Goal: Task Accomplishment & Management: Complete application form

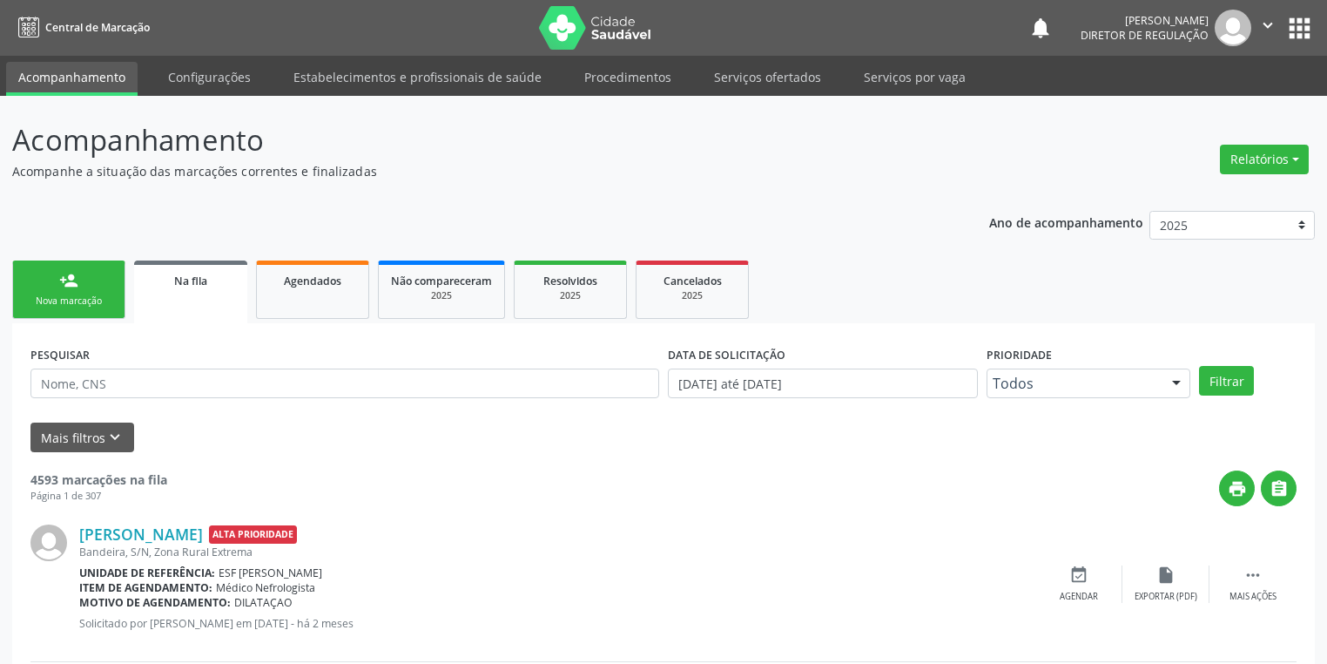
click at [753, 85] on link "Serviços ofertados" at bounding box center [768, 77] width 132 height 30
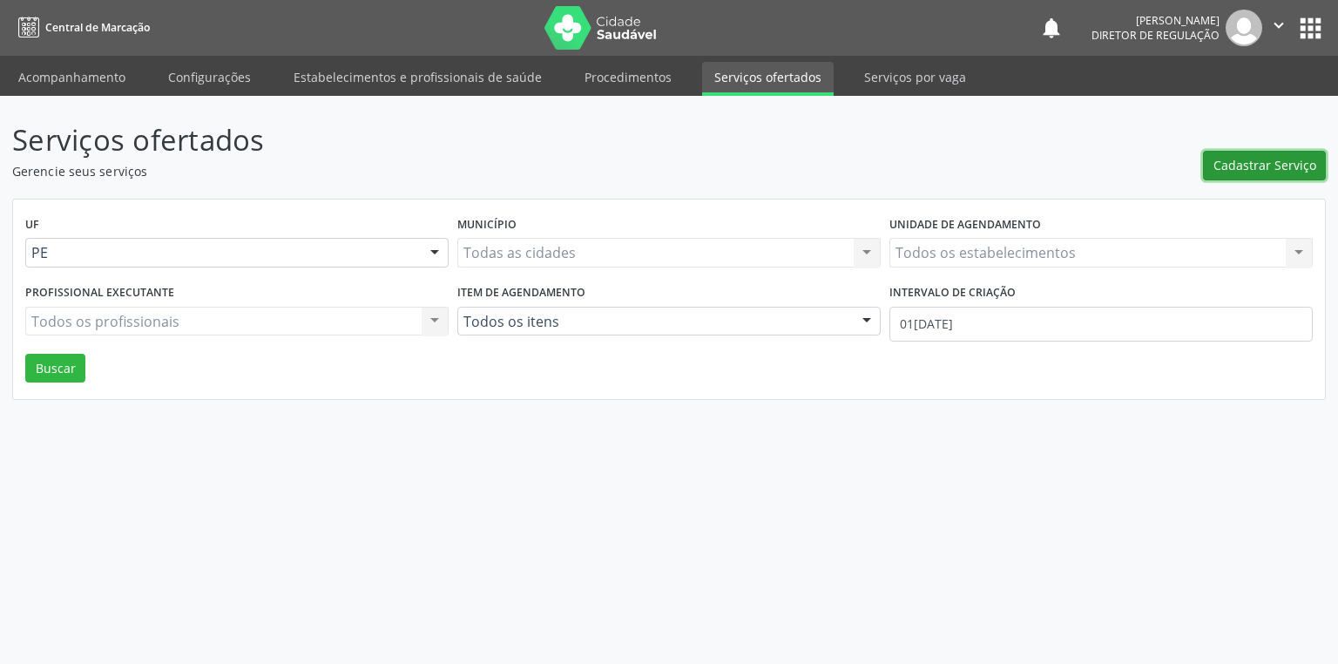
click at [1237, 167] on span "Cadastrar Serviço" at bounding box center [1264, 165] width 103 height 18
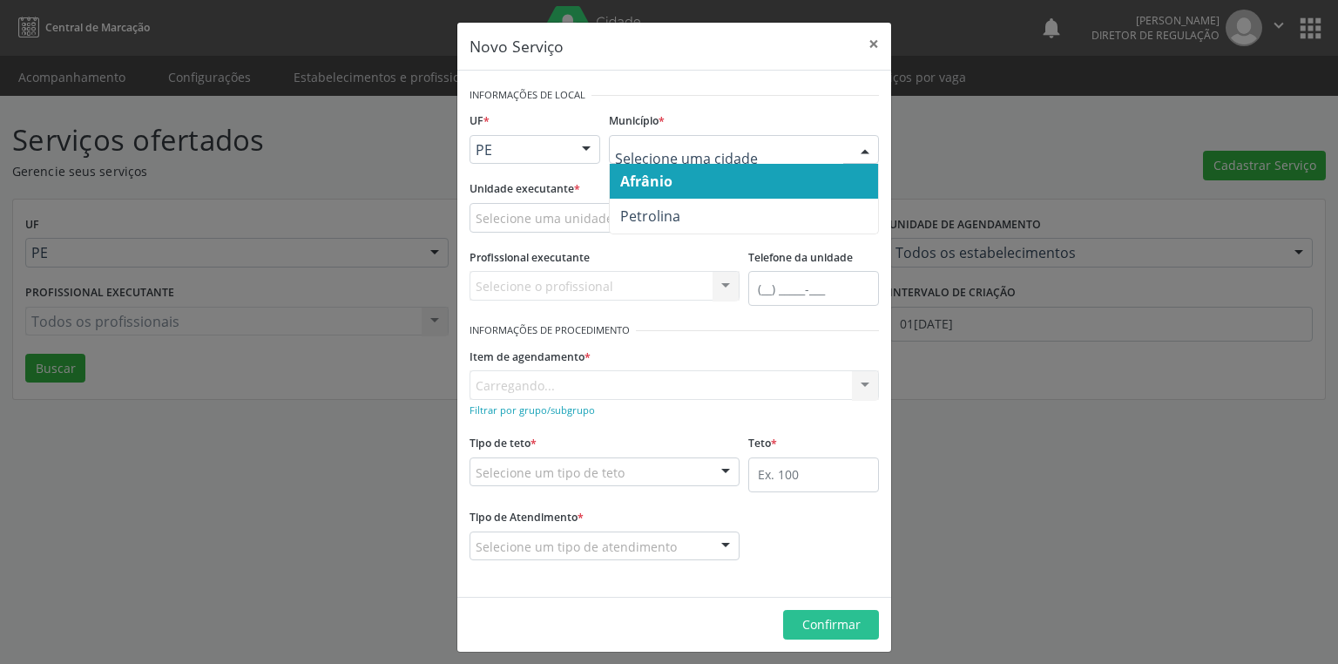
drag, startPoint x: 659, startPoint y: 179, endPoint x: 565, endPoint y: 215, distance: 100.9
click at [659, 179] on span "Afrânio" at bounding box center [646, 181] width 52 height 19
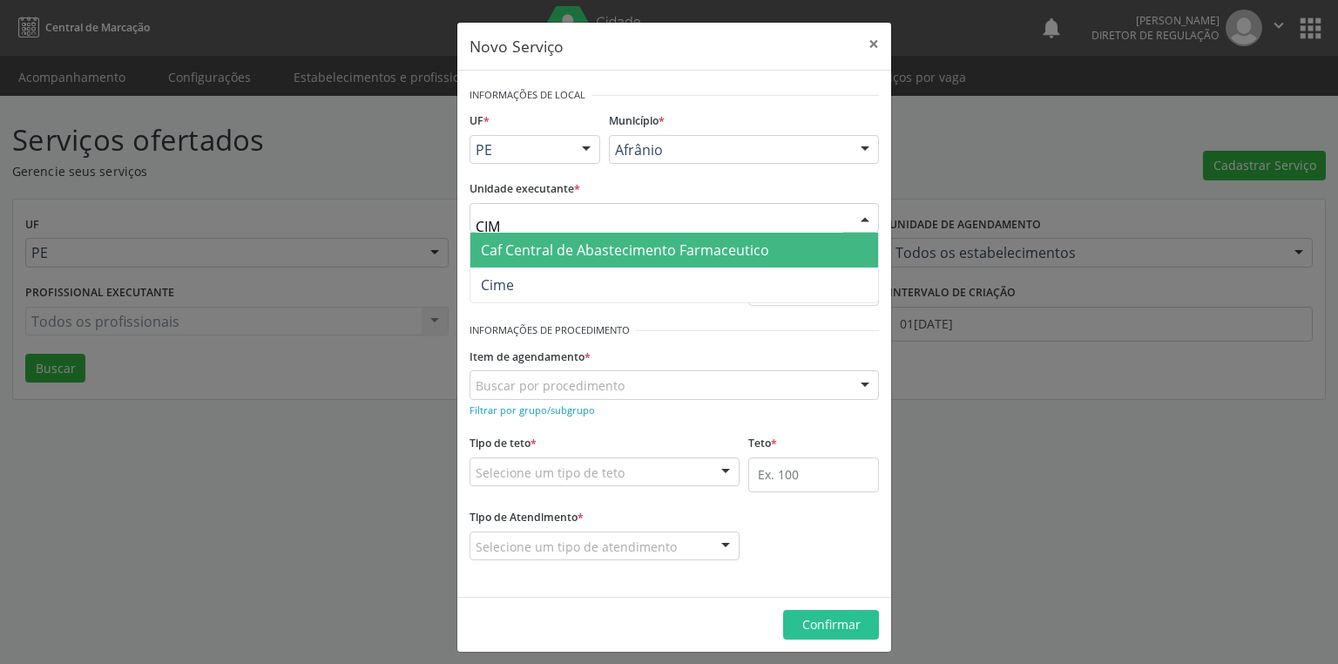
type input "CIME"
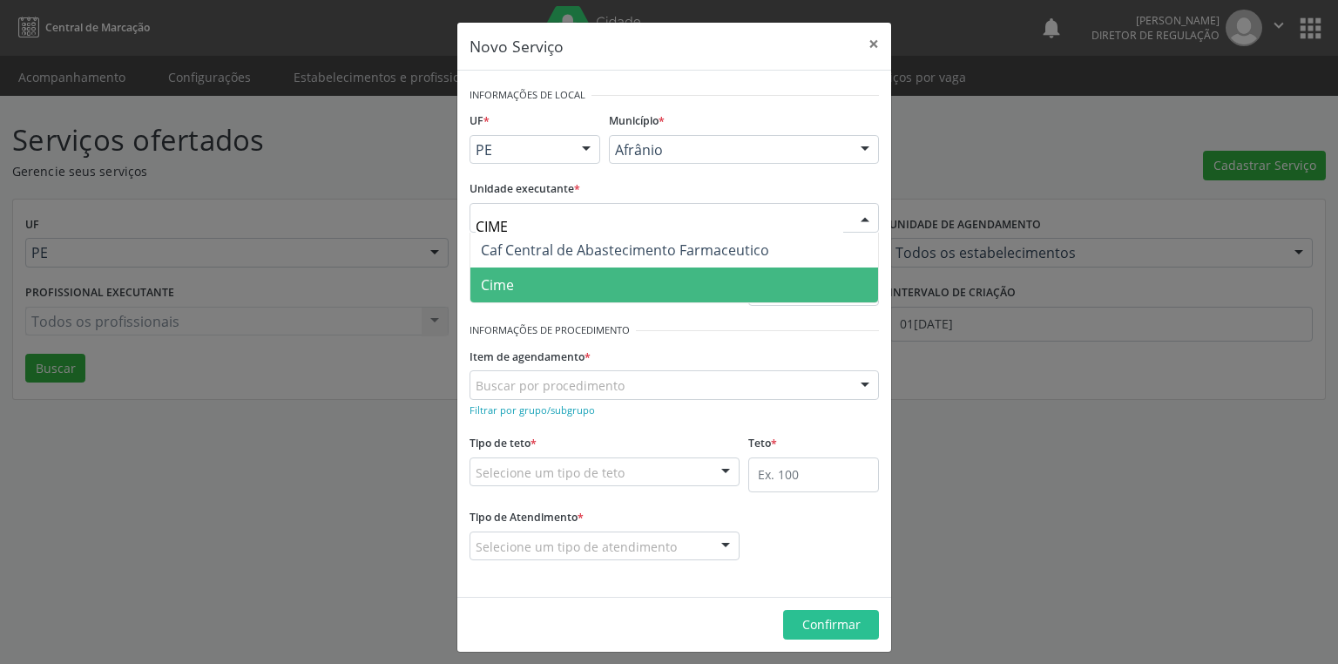
click at [484, 279] on span "Cime" at bounding box center [497, 284] width 33 height 19
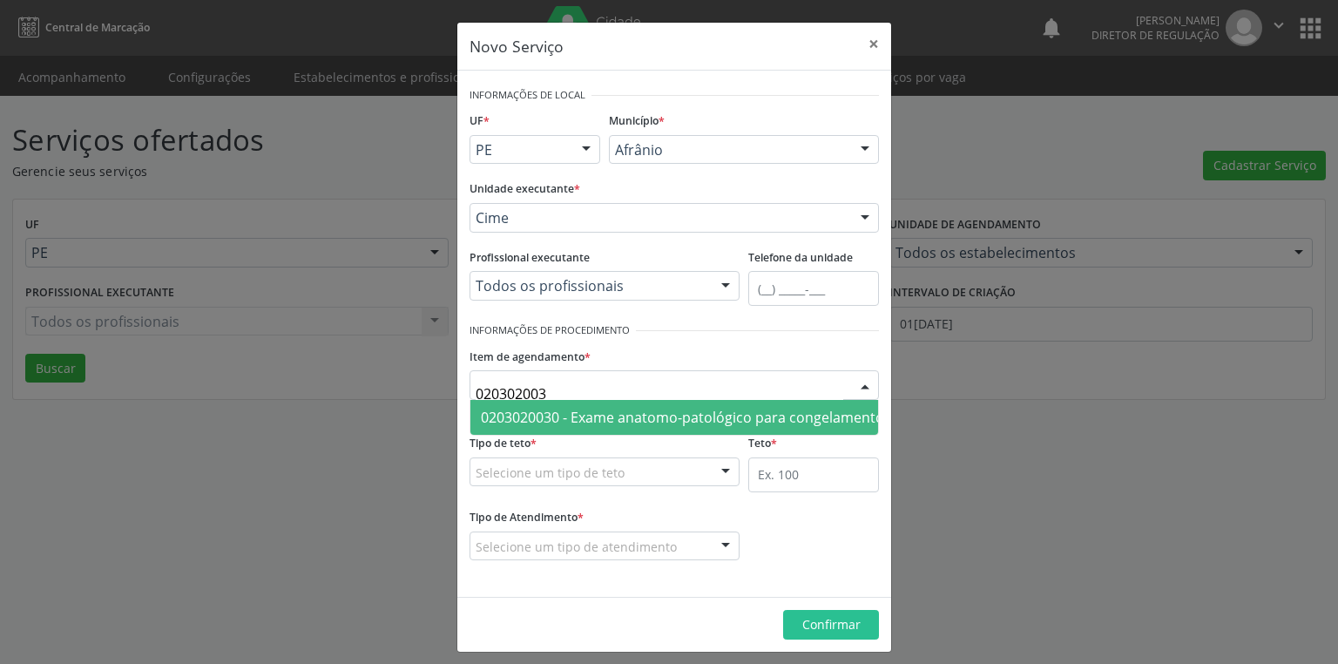
type input "0203020030"
click at [505, 408] on span "0203020030 - Exame anatomo-patológico para congelamento / parafina por peça cir…" at bounding box center [925, 417] width 888 height 19
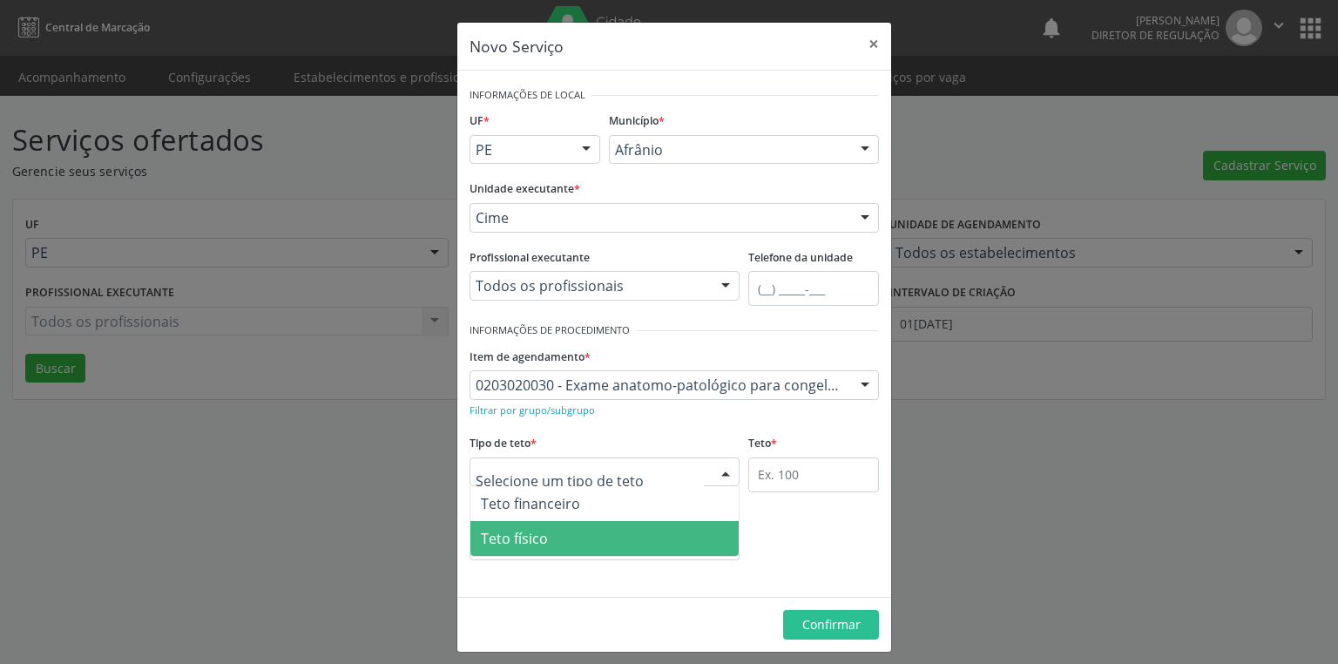
click at [505, 526] on span "Teto físico" at bounding box center [604, 538] width 268 height 35
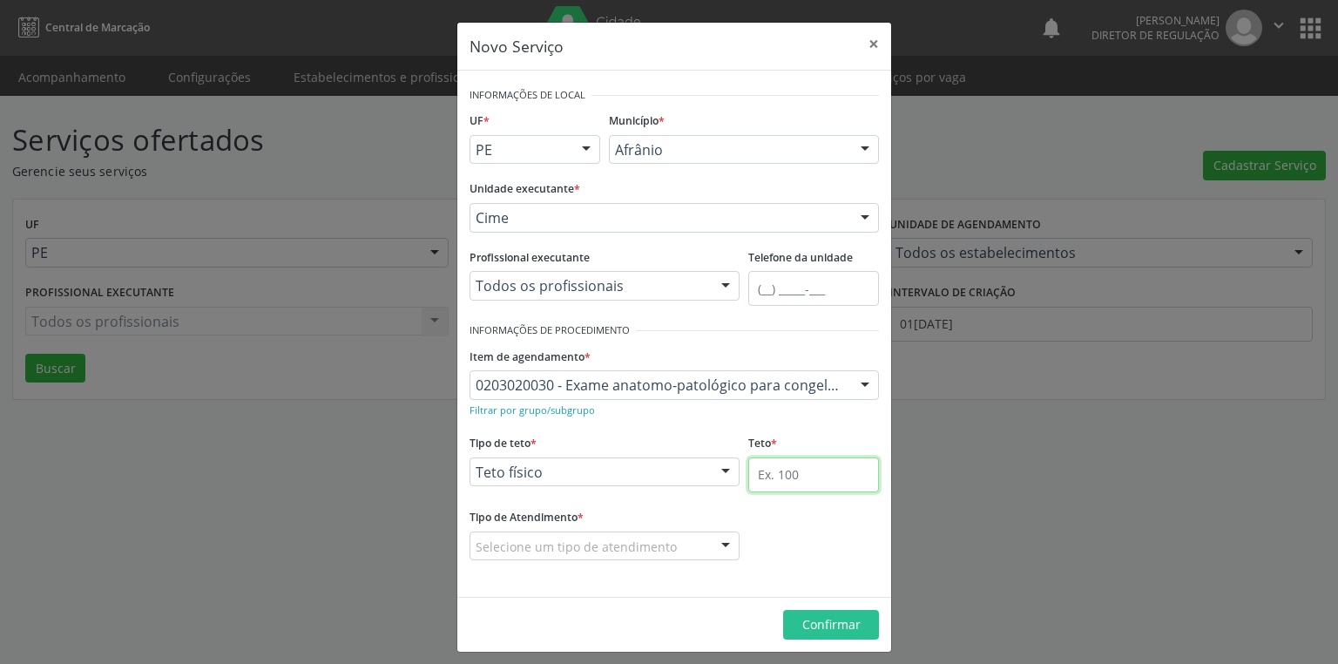
click at [766, 479] on input "text" at bounding box center [813, 474] width 131 height 35
type input "2"
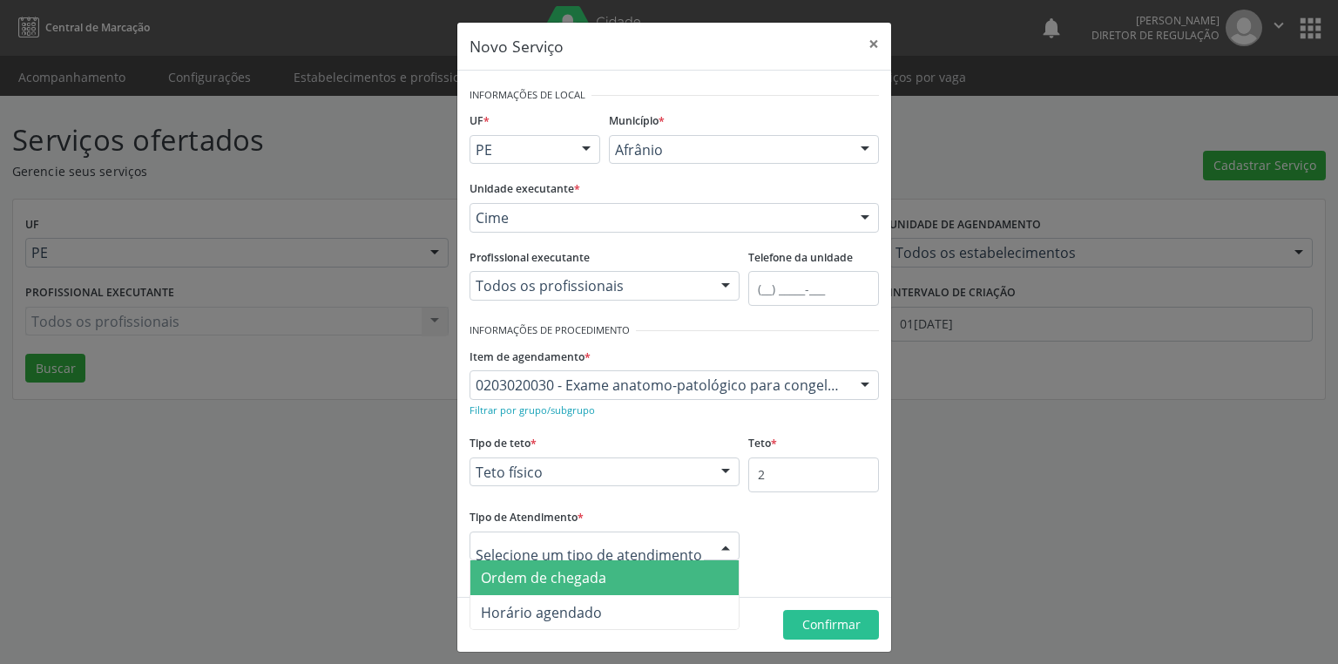
click at [570, 577] on span "Ordem de chegada" at bounding box center [543, 577] width 125 height 19
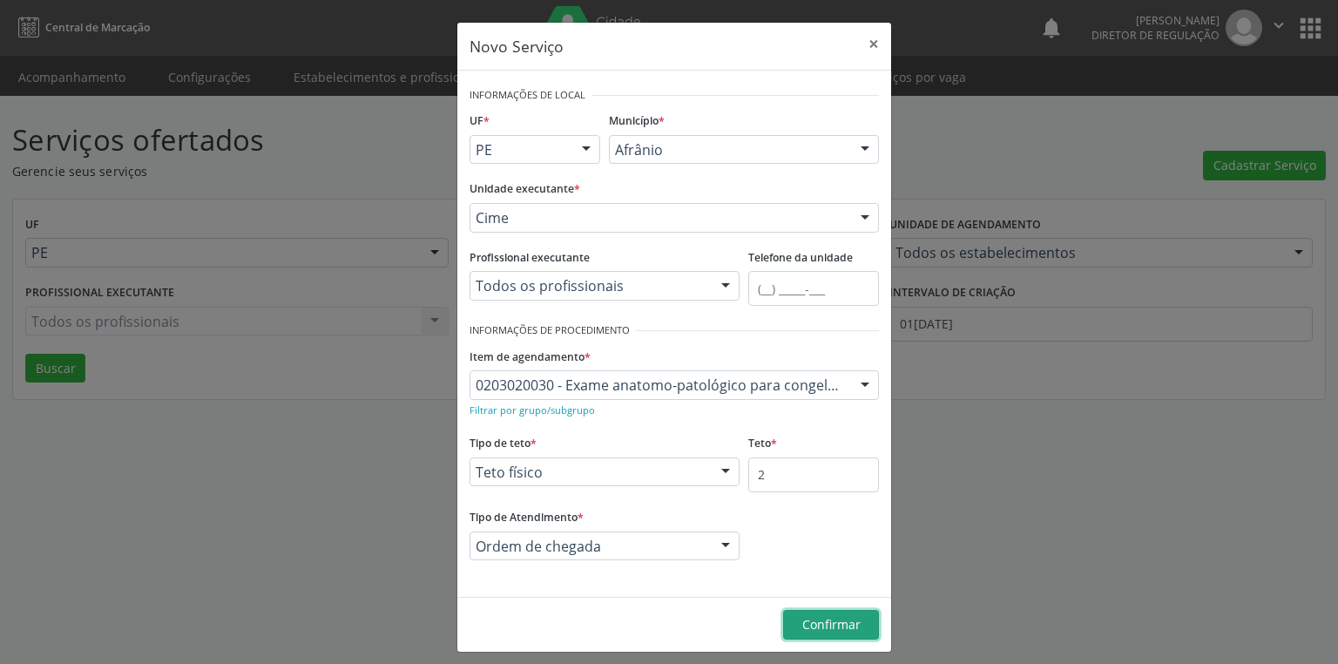
click at [818, 624] on span "Confirmar" at bounding box center [831, 624] width 58 height 17
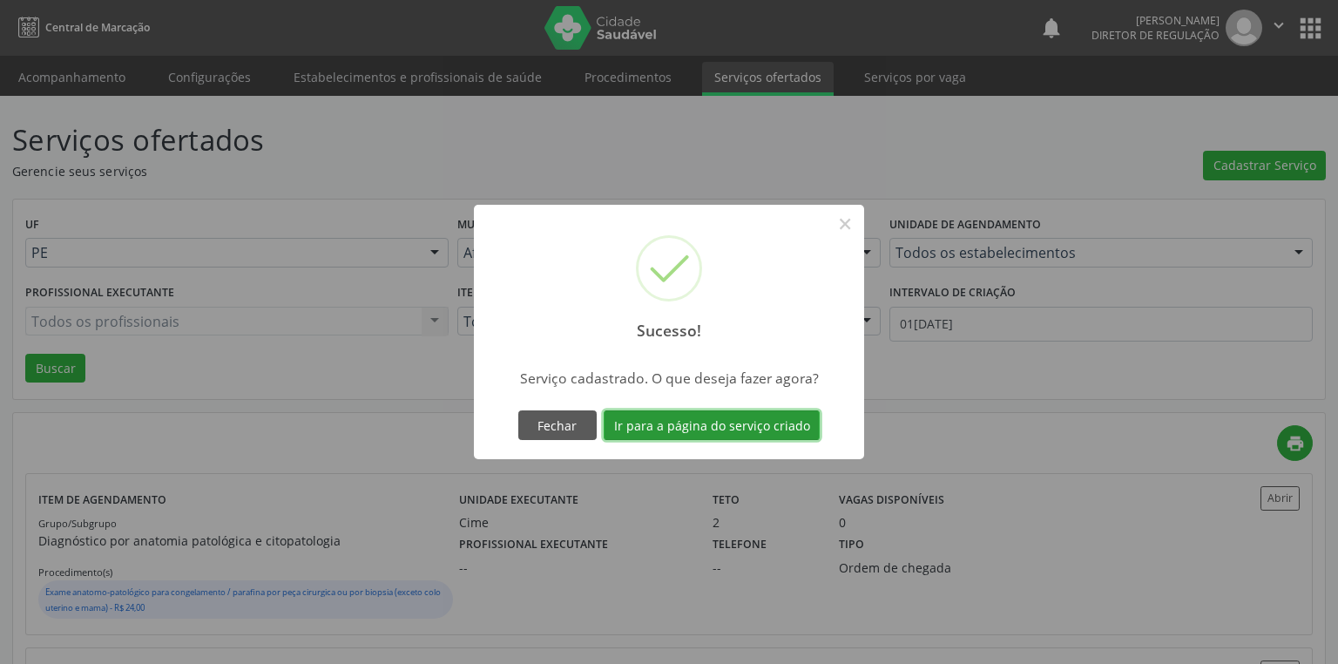
click at [711, 422] on button "Ir para a página do serviço criado" at bounding box center [712, 425] width 216 height 30
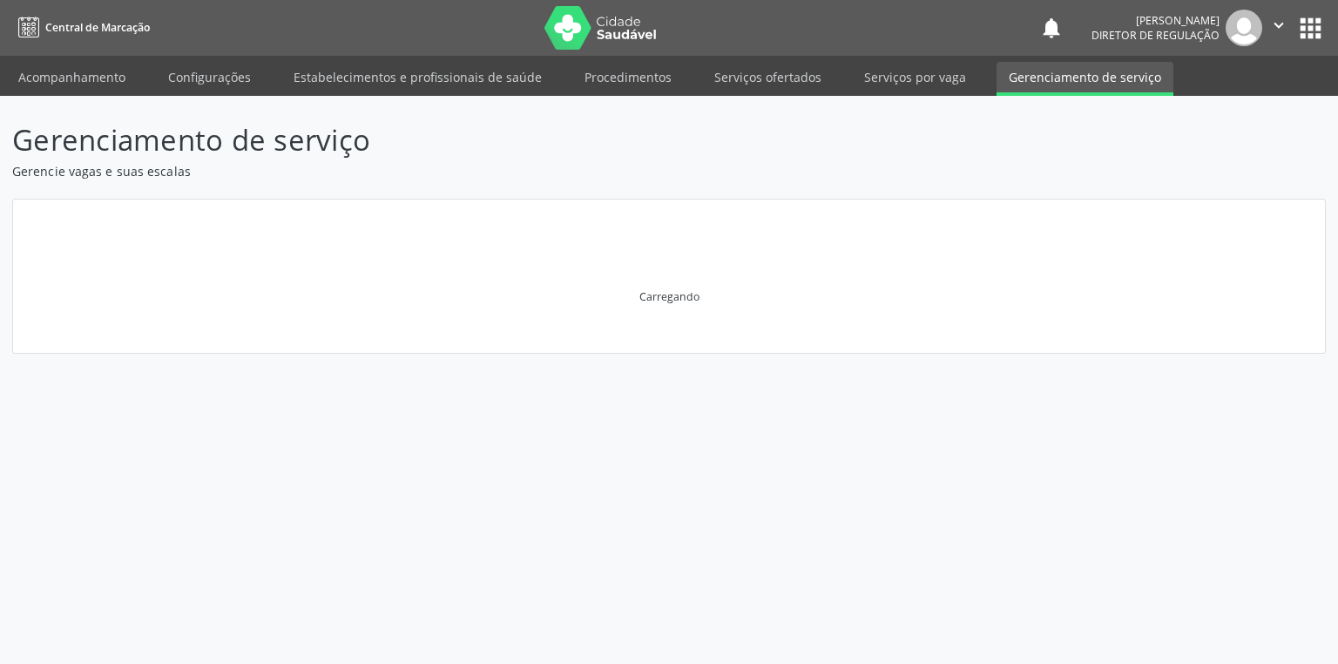
drag, startPoint x: 631, startPoint y: 423, endPoint x: 862, endPoint y: 435, distance: 232.0
click at [631, 424] on div "Gerenciamento de serviço Gerencie vagas e suas escalas [GEOGRAPHIC_DATA]" at bounding box center [669, 380] width 1338 height 568
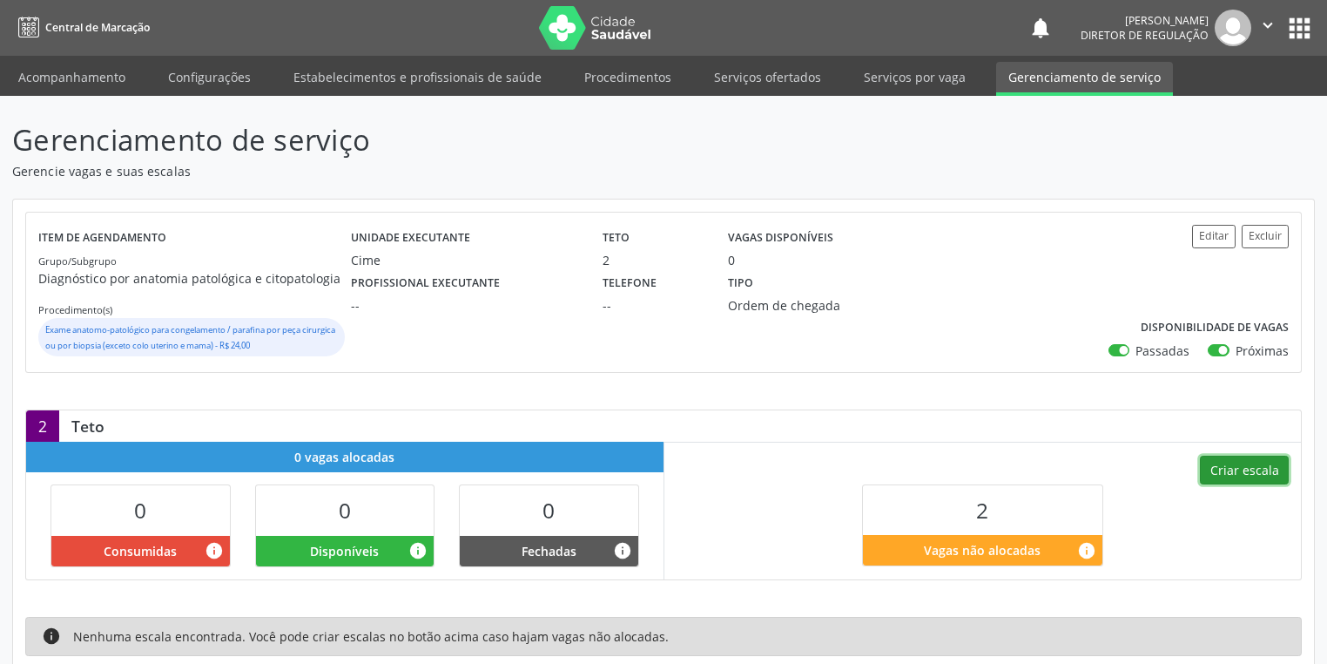
click at [1243, 466] on button "Criar escala" at bounding box center [1244, 471] width 89 height 30
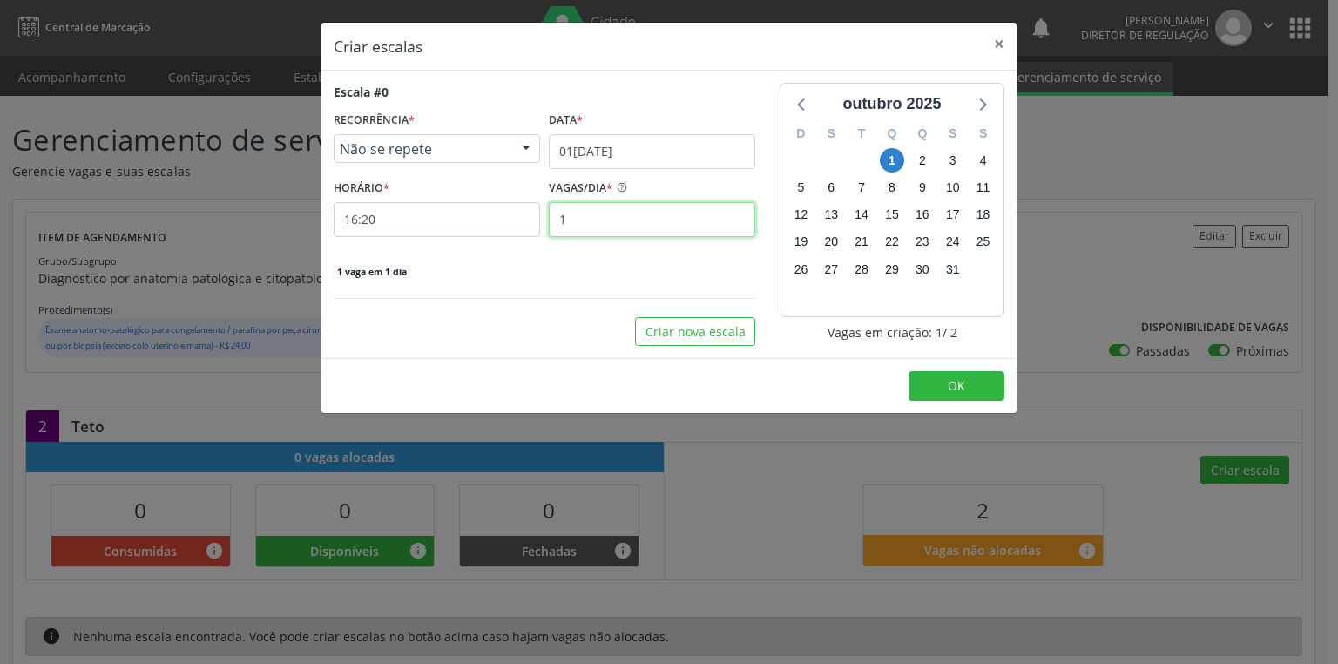
click at [585, 216] on input "1" at bounding box center [652, 219] width 206 height 35
type input "2"
click at [944, 389] on button "OK" at bounding box center [956, 386] width 96 height 30
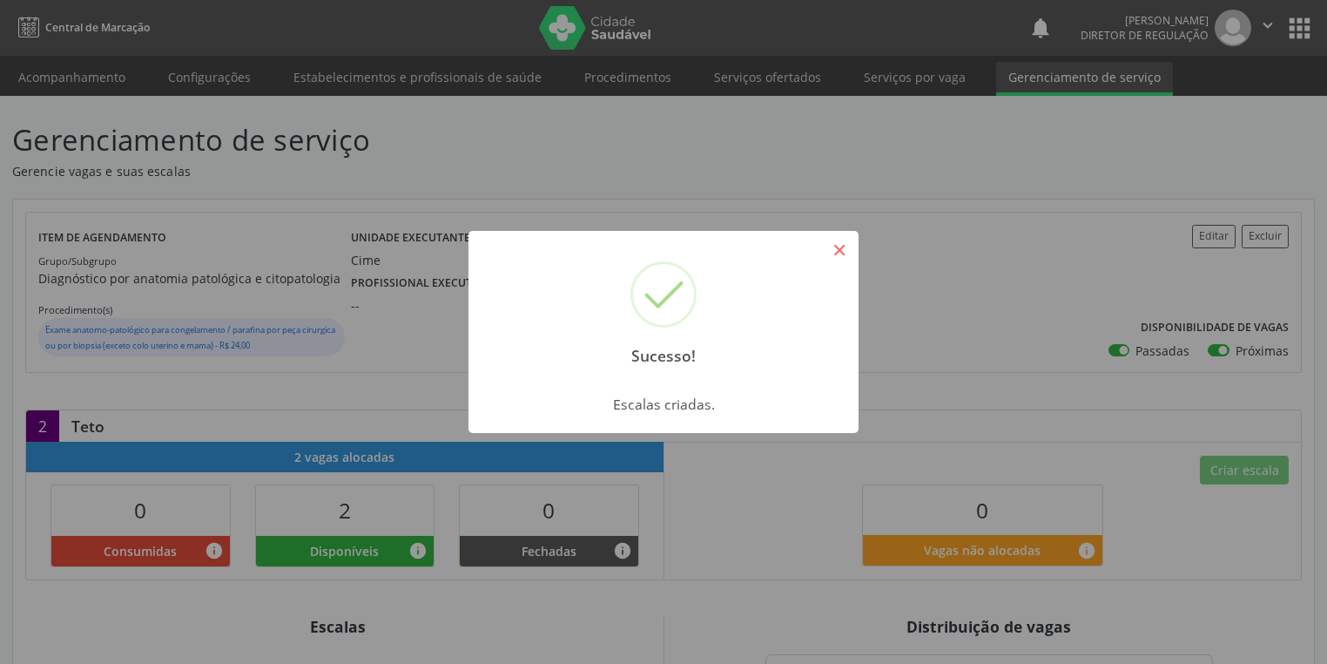
click at [834, 260] on button "×" at bounding box center [840, 250] width 30 height 30
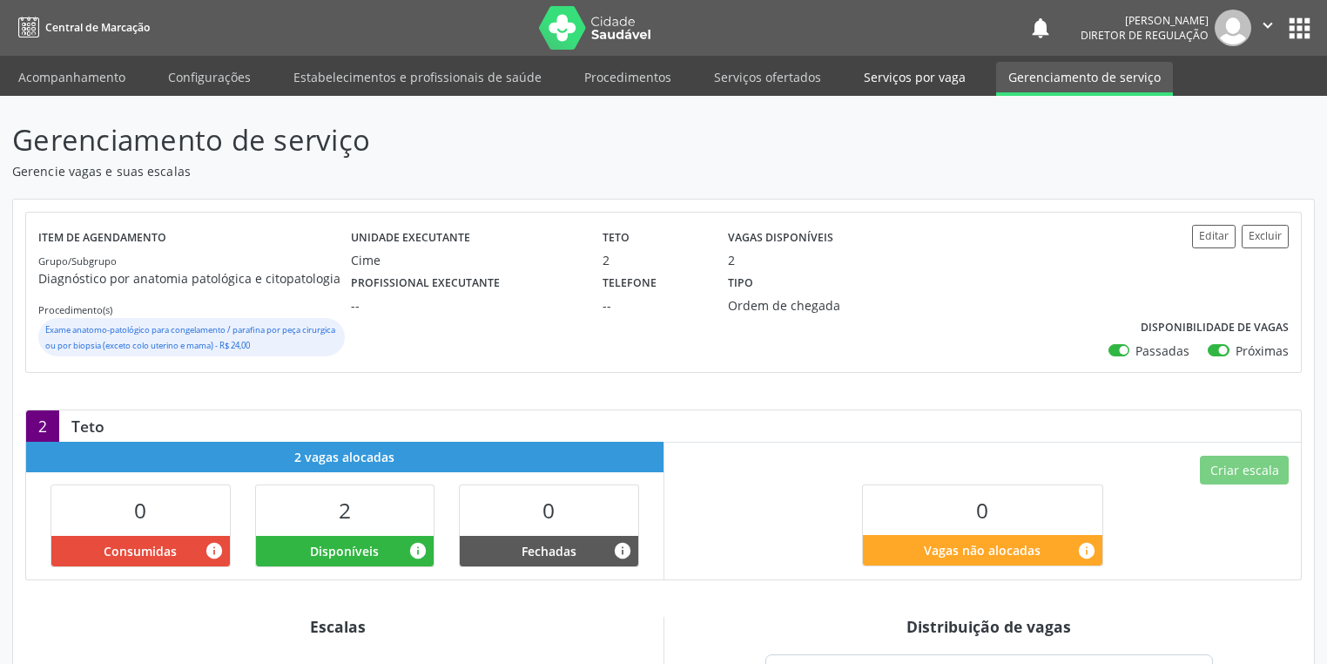
click at [878, 77] on link "Serviços por vaga" at bounding box center [915, 77] width 126 height 30
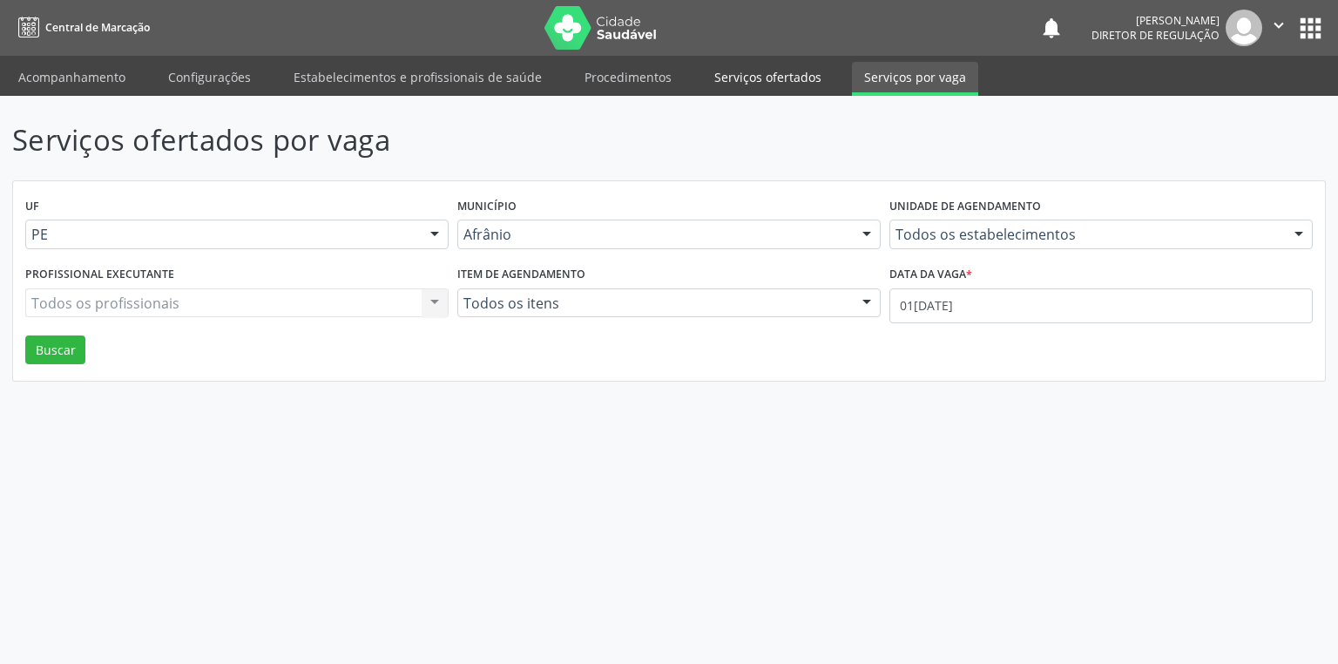
click at [739, 80] on link "Serviços ofertados" at bounding box center [768, 77] width 132 height 30
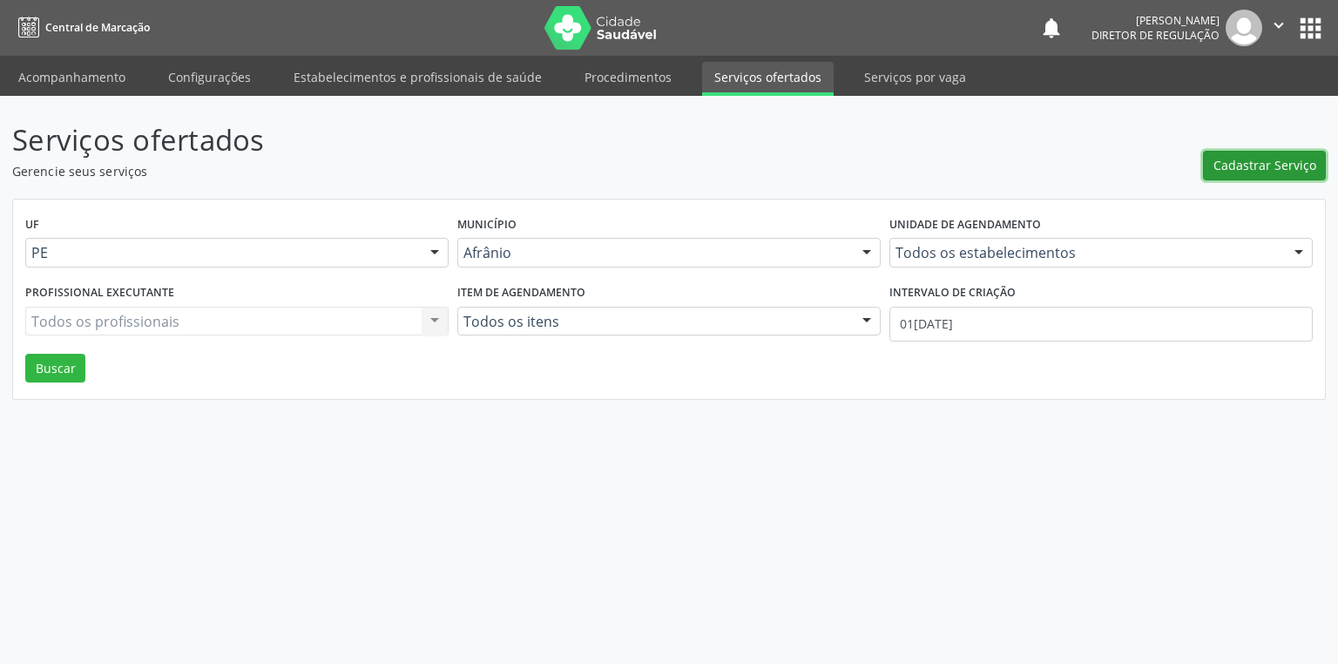
click at [1268, 160] on span "Cadastrar Serviço" at bounding box center [1264, 165] width 103 height 18
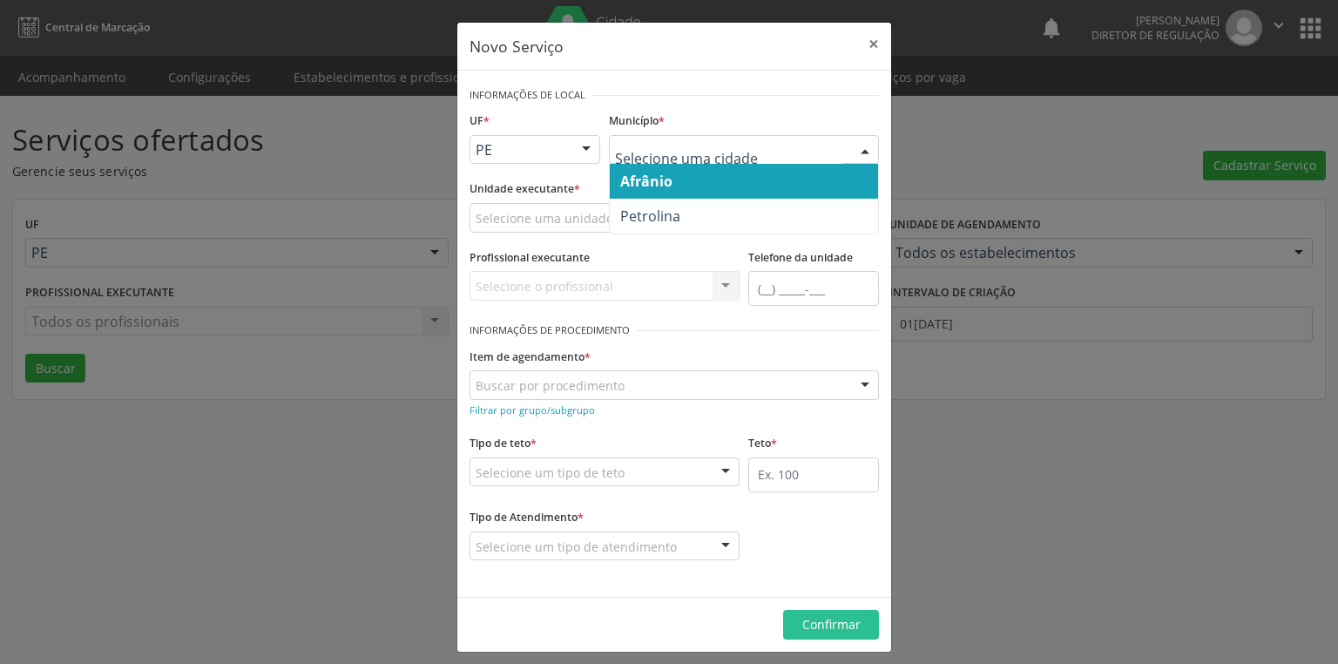
click at [631, 182] on span "Afrânio" at bounding box center [646, 181] width 52 height 19
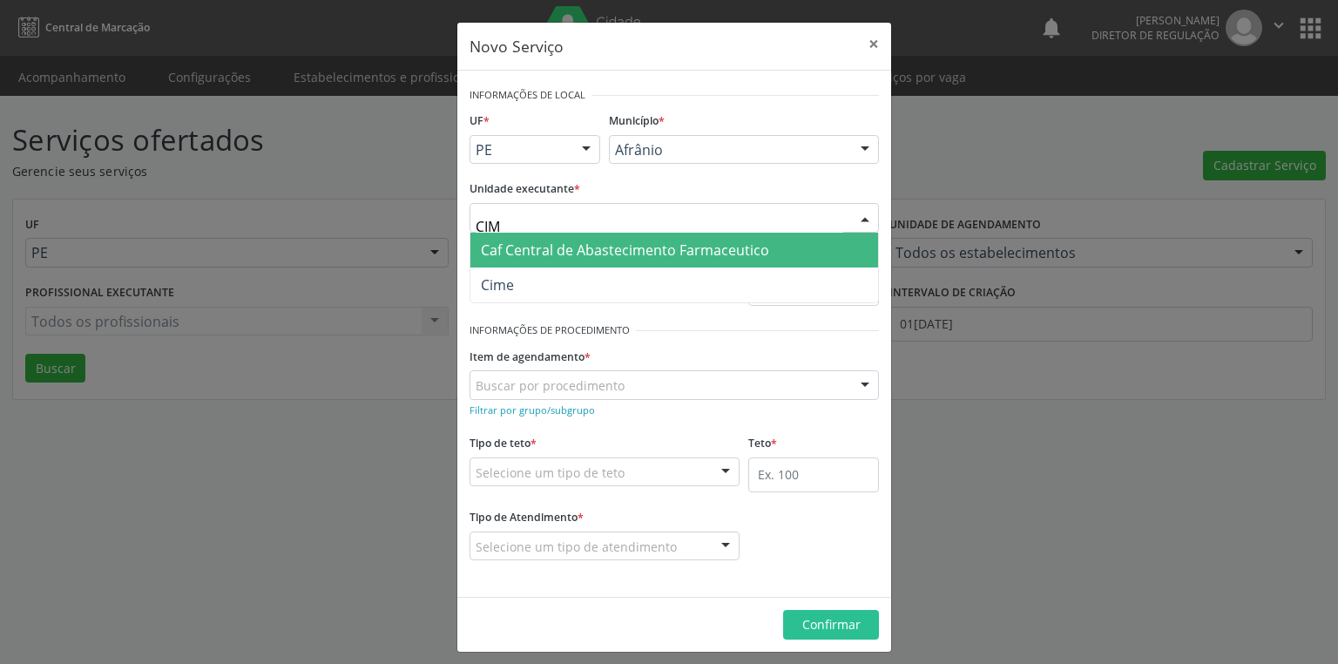
type input "CIME"
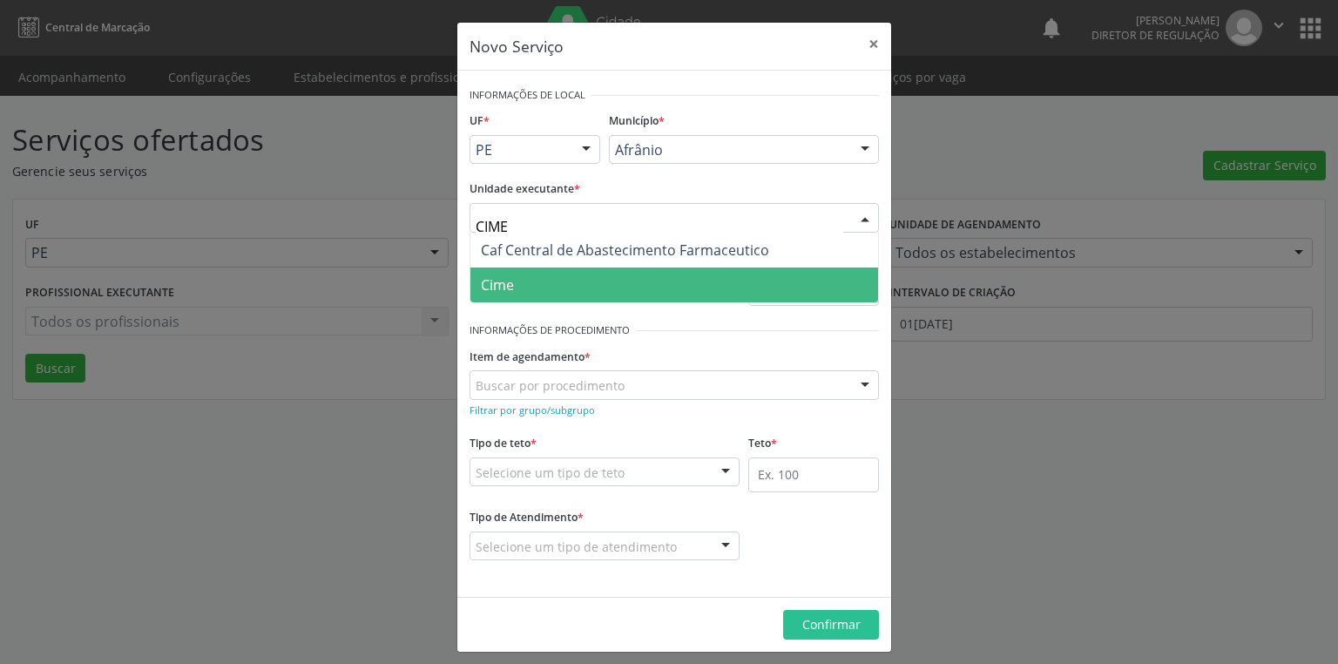
click at [505, 289] on span "Cime" at bounding box center [497, 284] width 33 height 19
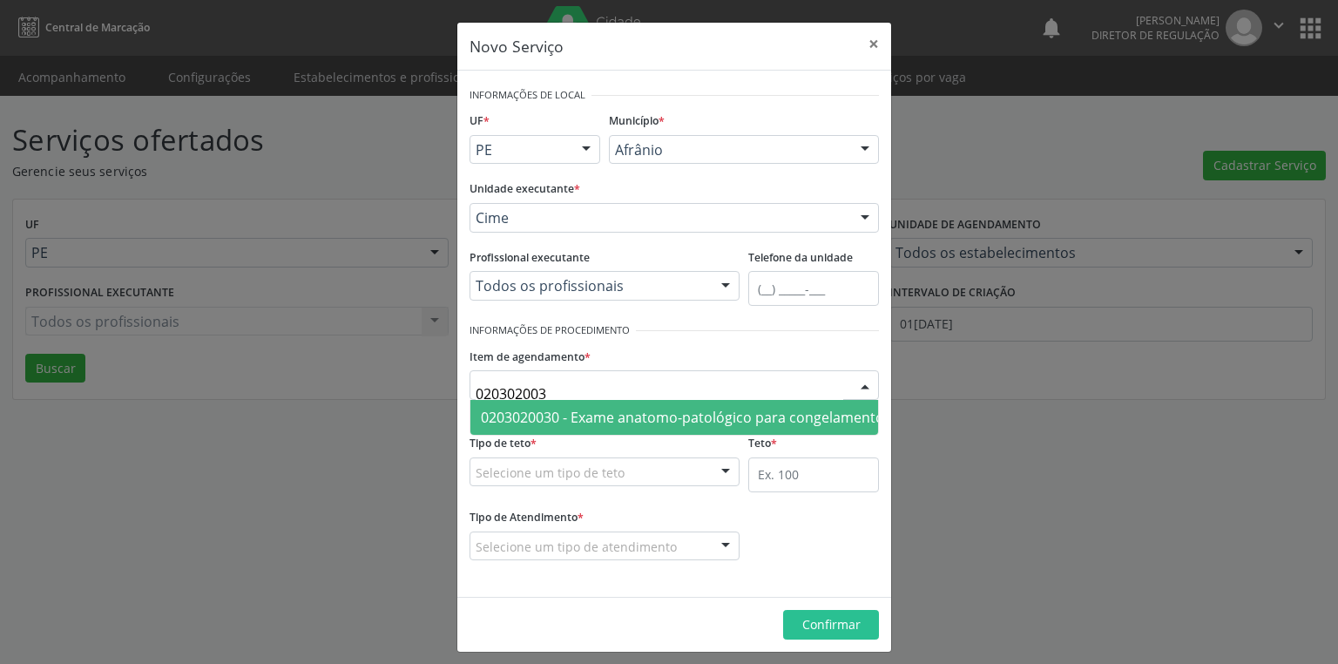
type input "0203020030"
click at [517, 421] on span "0203020030 - Exame anatomo-patológico para congelamento / parafina por peça cir…" at bounding box center [925, 417] width 888 height 19
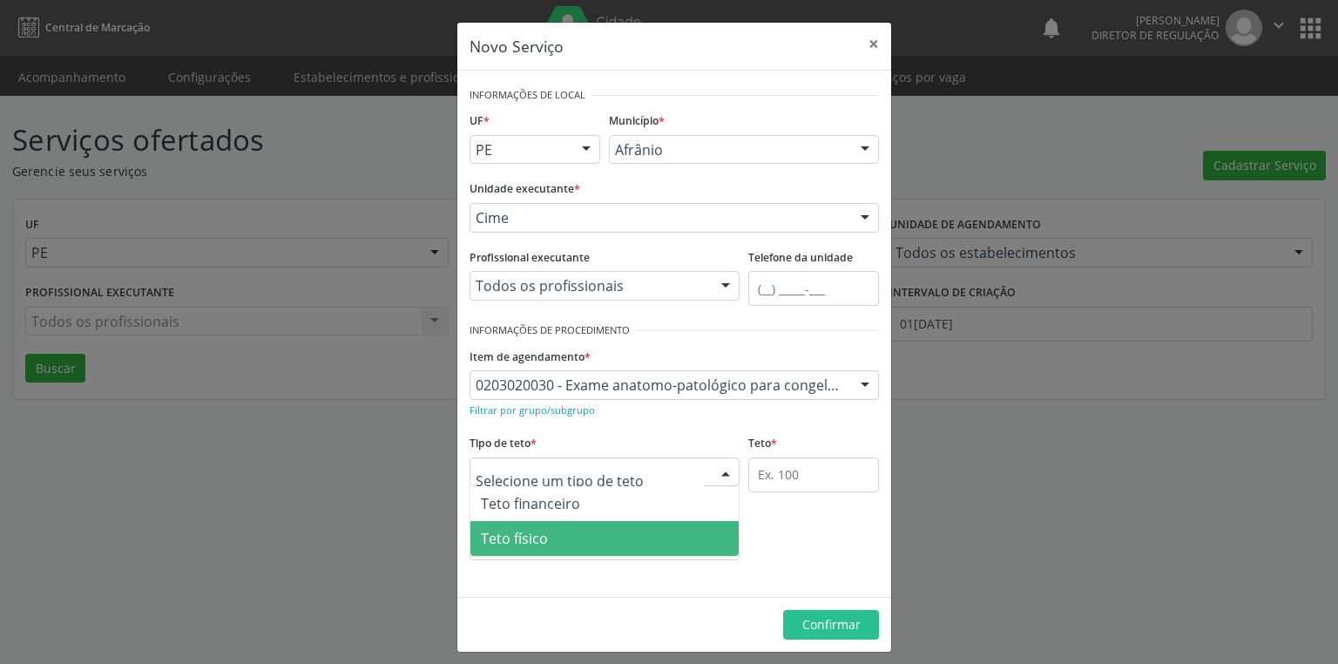
drag, startPoint x: 530, startPoint y: 546, endPoint x: 628, endPoint y: 498, distance: 108.7
click at [533, 543] on span "Teto físico" at bounding box center [514, 538] width 67 height 19
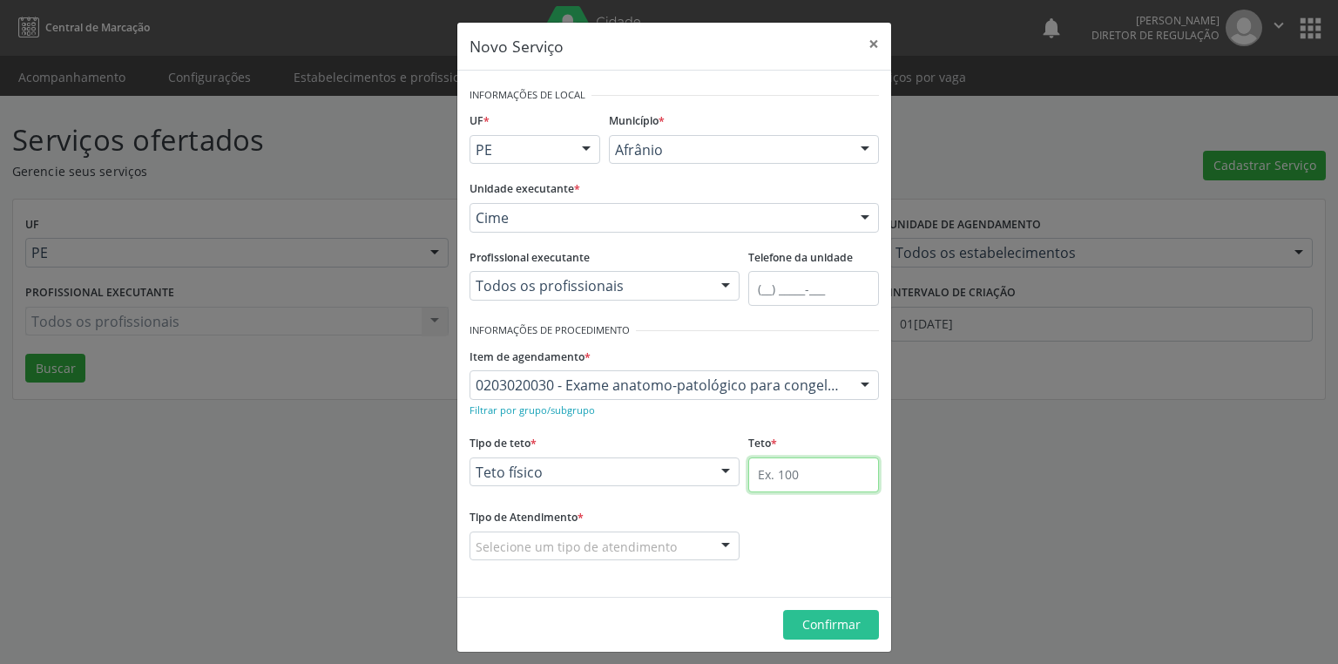
click at [750, 467] on input "text" at bounding box center [813, 474] width 131 height 35
type input "2"
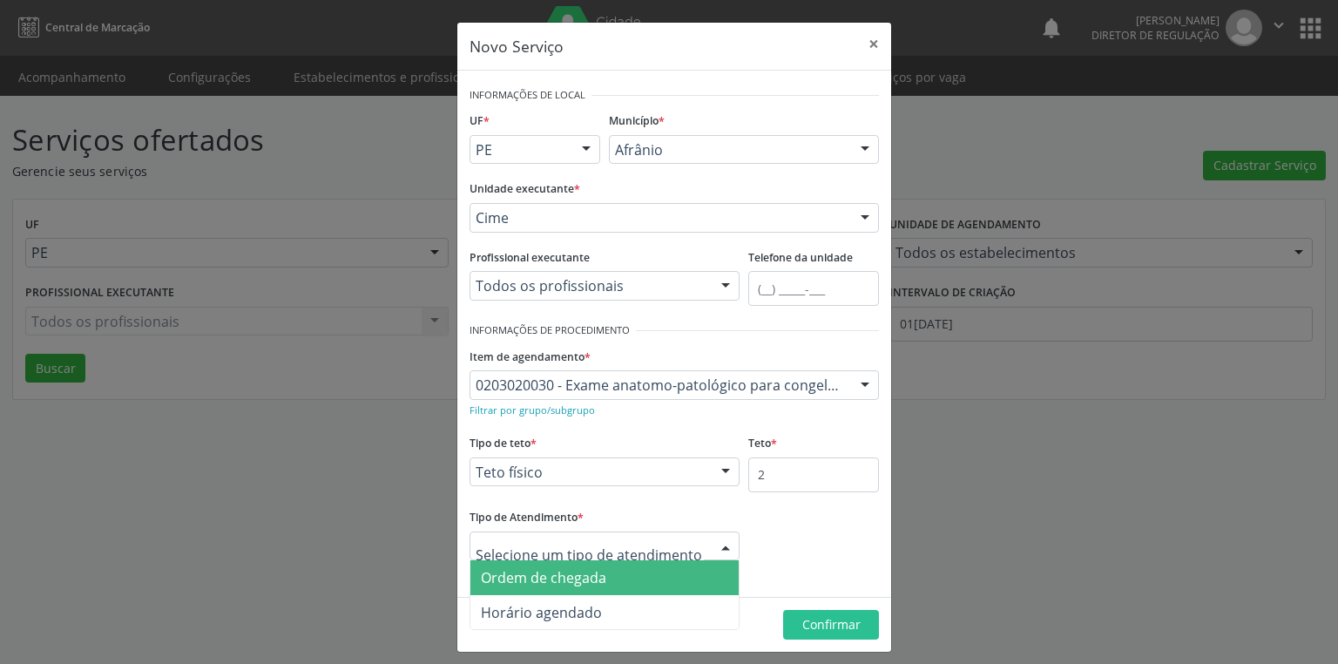
click at [545, 585] on span "Ordem de chegada" at bounding box center [604, 577] width 268 height 35
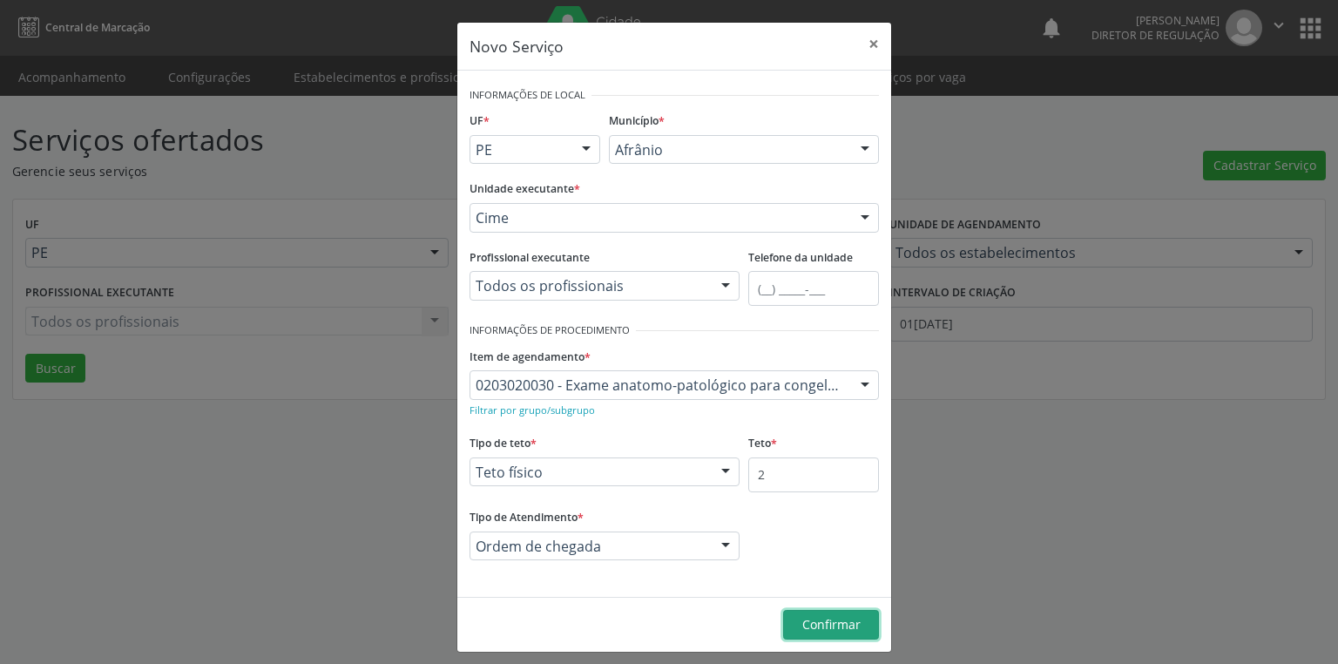
click at [813, 623] on span "Confirmar" at bounding box center [831, 624] width 58 height 17
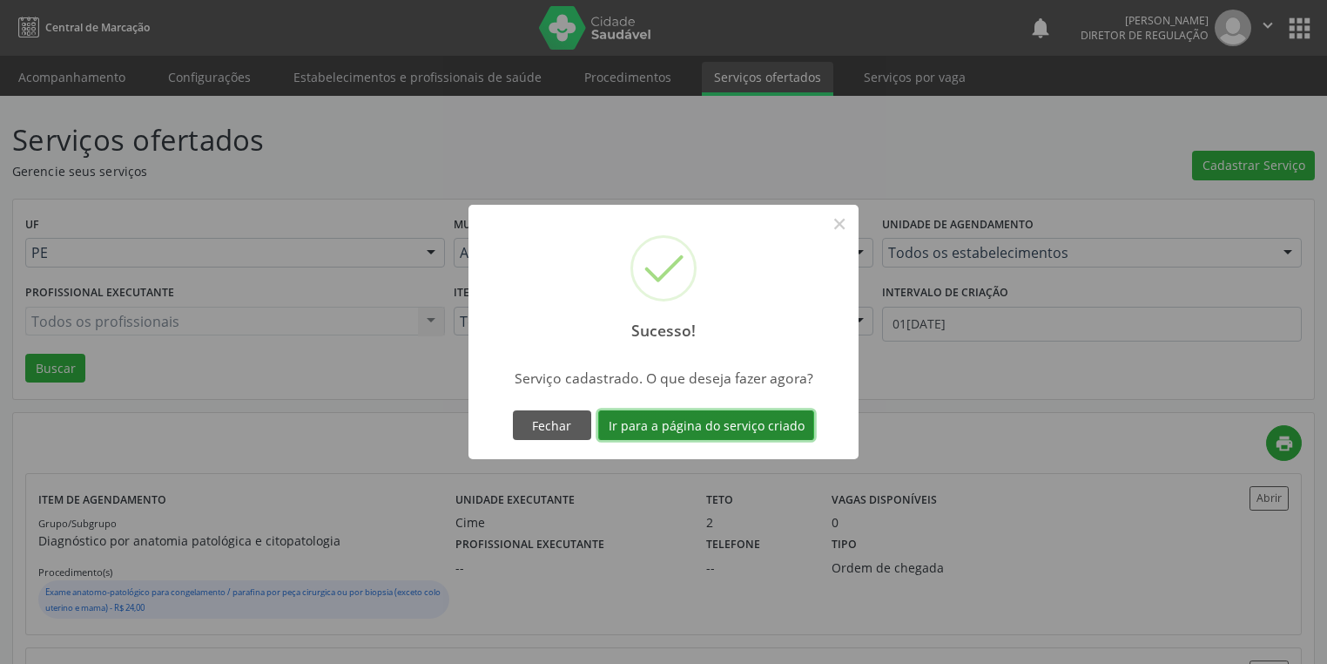
click at [688, 422] on button "Ir para a página do serviço criado" at bounding box center [706, 425] width 216 height 30
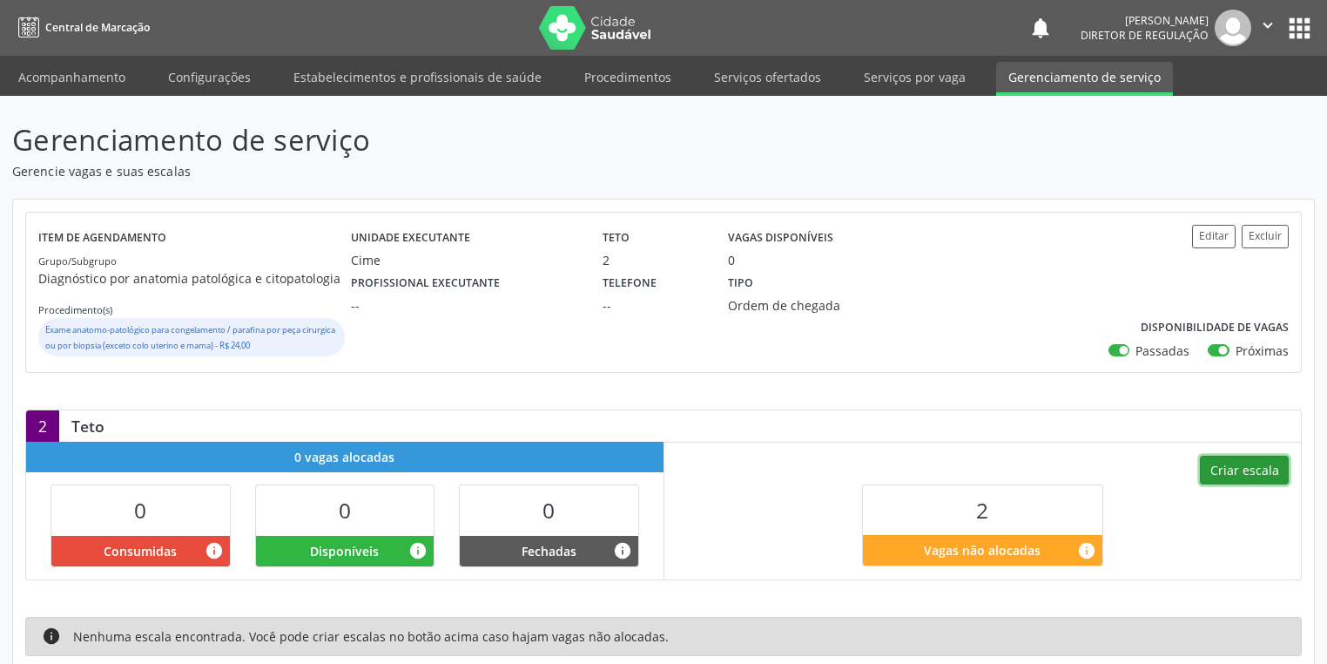
click at [1240, 474] on button "Criar escala" at bounding box center [1244, 471] width 89 height 30
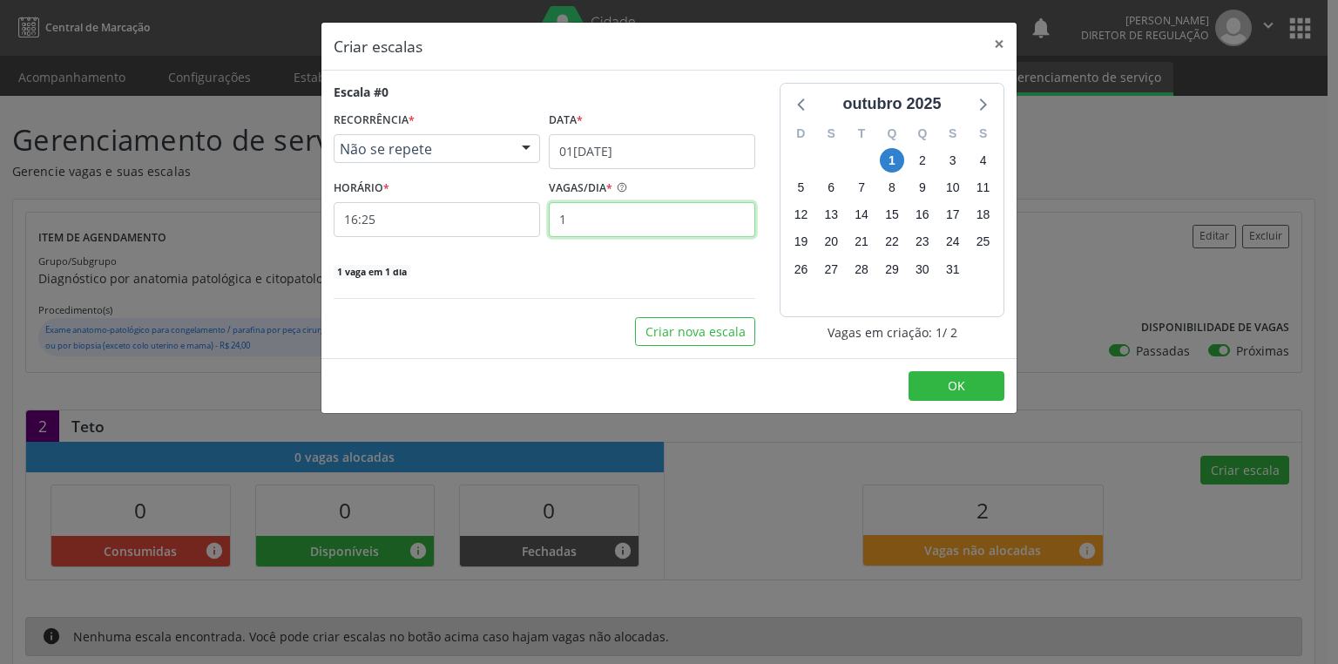
click at [578, 217] on input "1" at bounding box center [652, 219] width 206 height 35
type input "2"
click at [948, 383] on span "OK" at bounding box center [956, 385] width 17 height 17
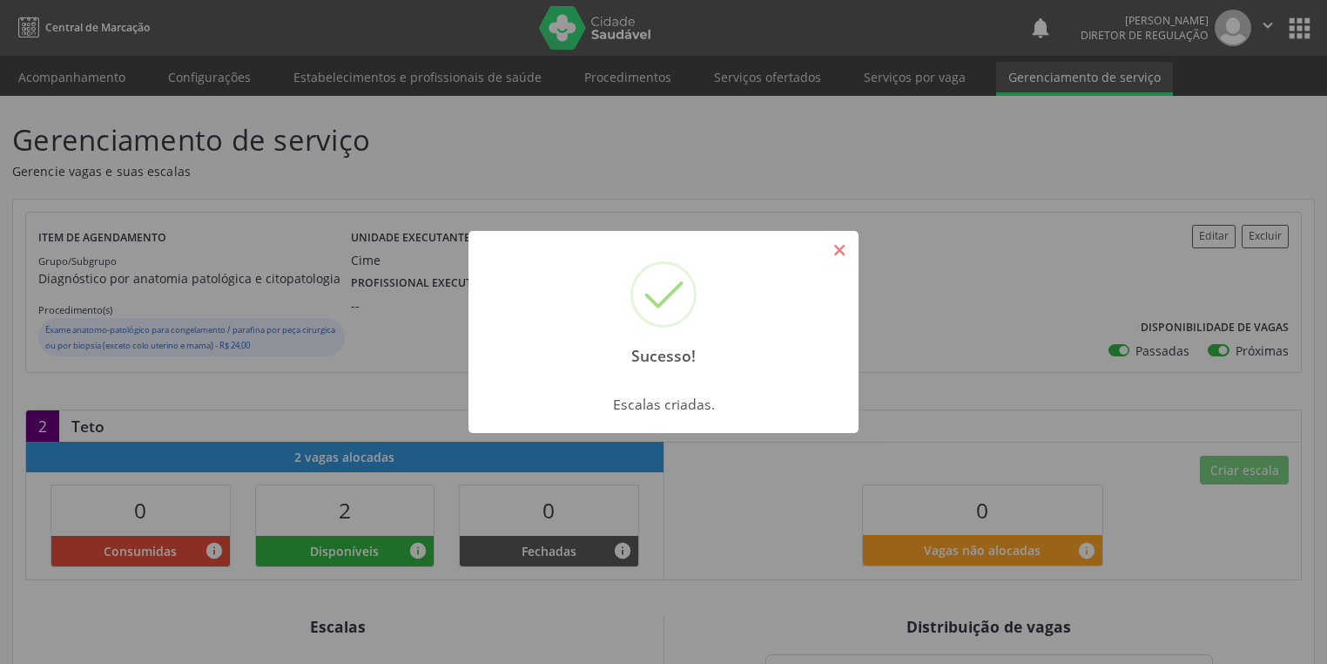
click at [835, 243] on button "×" at bounding box center [840, 250] width 30 height 30
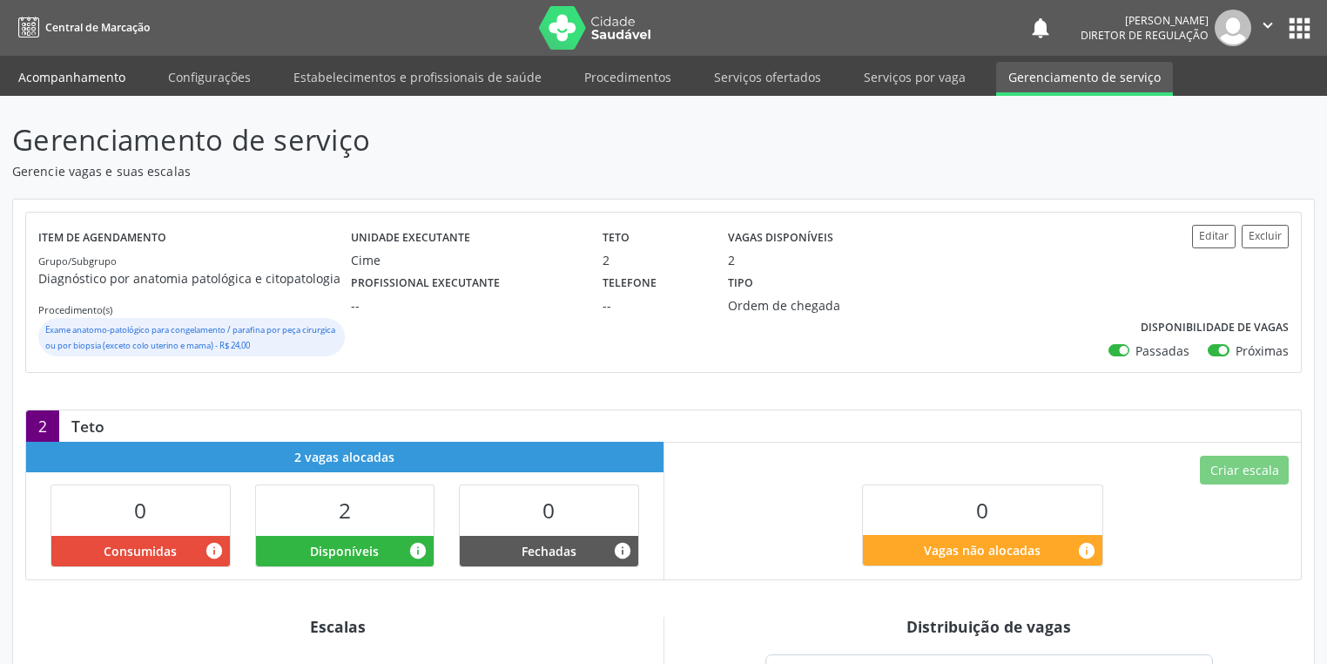
click at [76, 73] on link "Acompanhamento" at bounding box center [72, 77] width 132 height 30
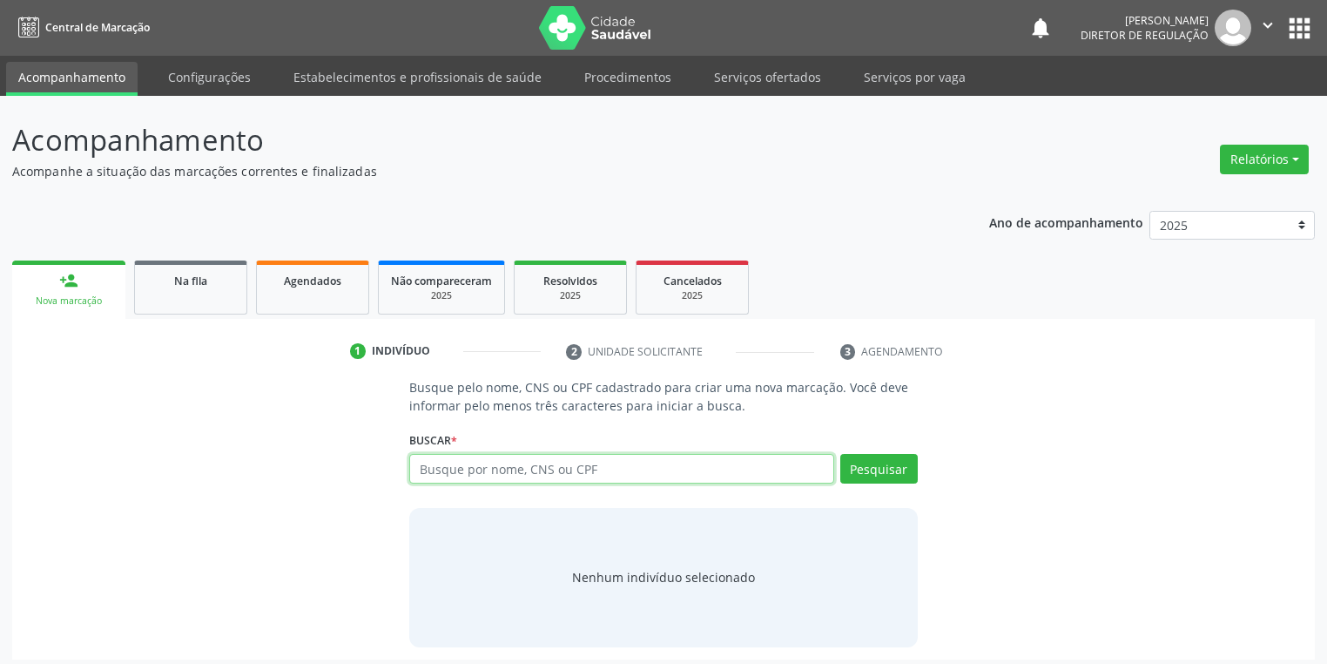
click at [443, 471] on input "text" at bounding box center [621, 469] width 425 height 30
type input "704803512675042"
click at [874, 477] on button "Pesquisar" at bounding box center [879, 469] width 78 height 30
type input "704803512675042"
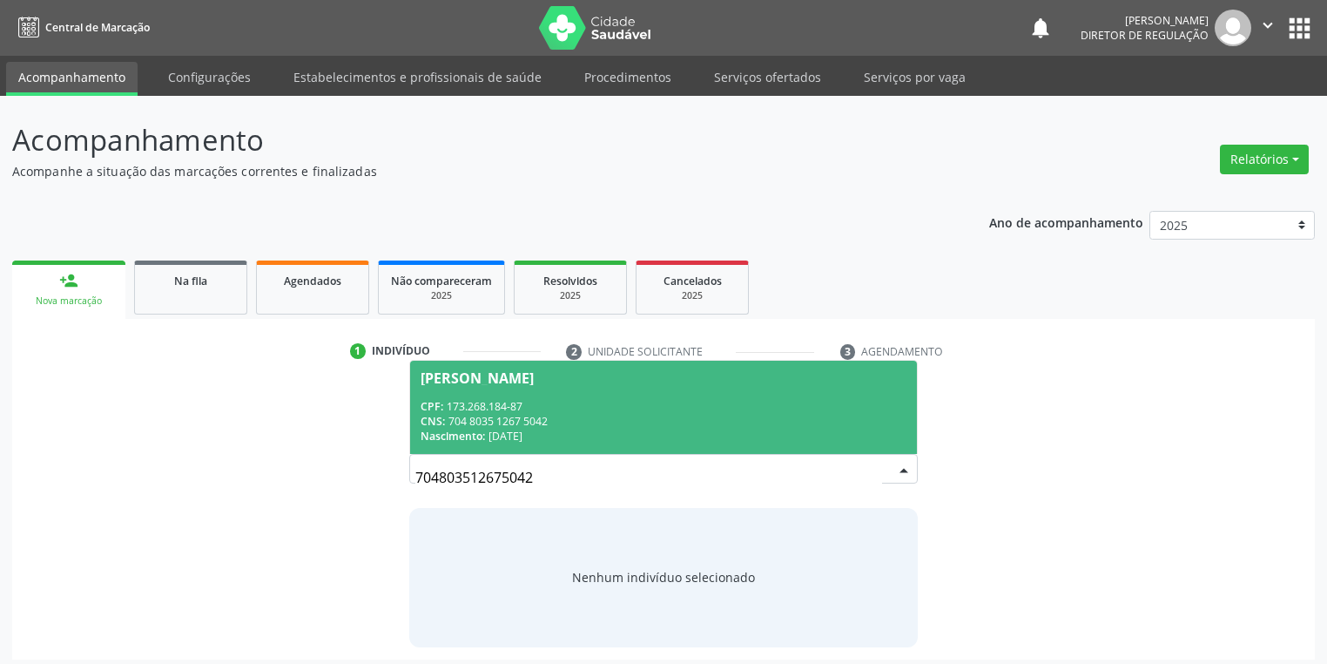
click at [523, 418] on div "CNS: 704 8035 1267 5042" at bounding box center [664, 421] width 486 height 15
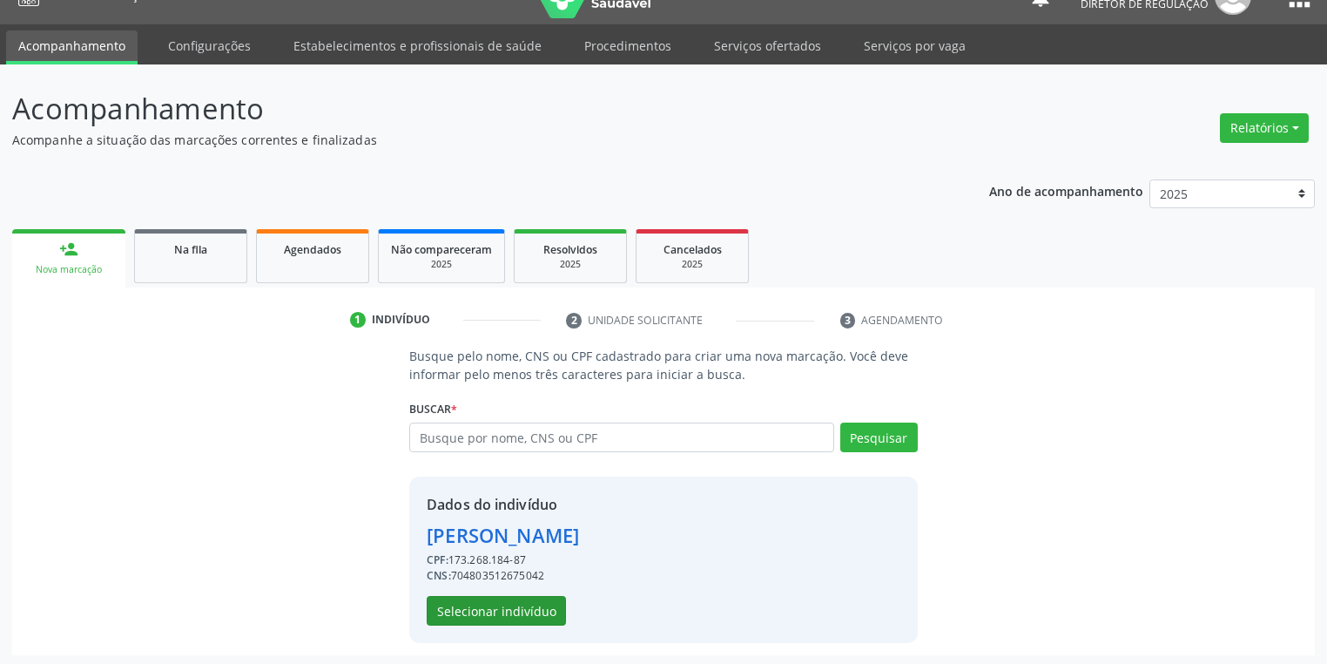
scroll to position [33, 0]
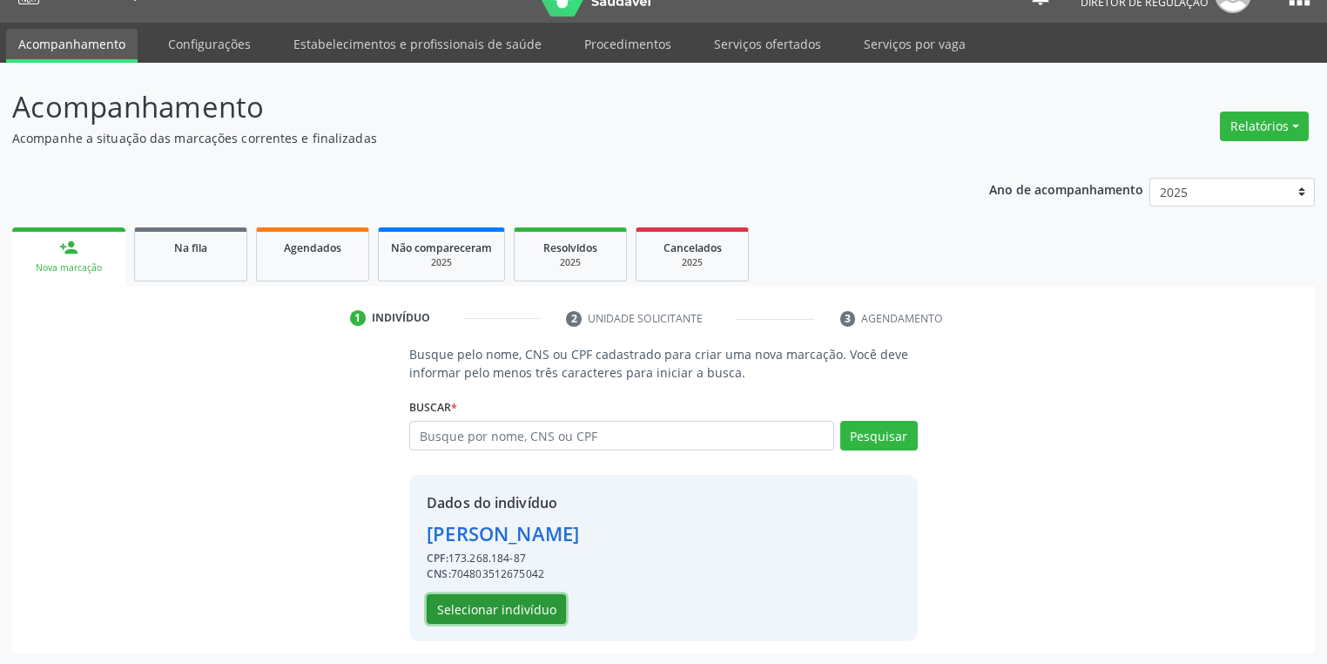
click at [513, 603] on button "Selecionar indivíduo" at bounding box center [496, 609] width 139 height 30
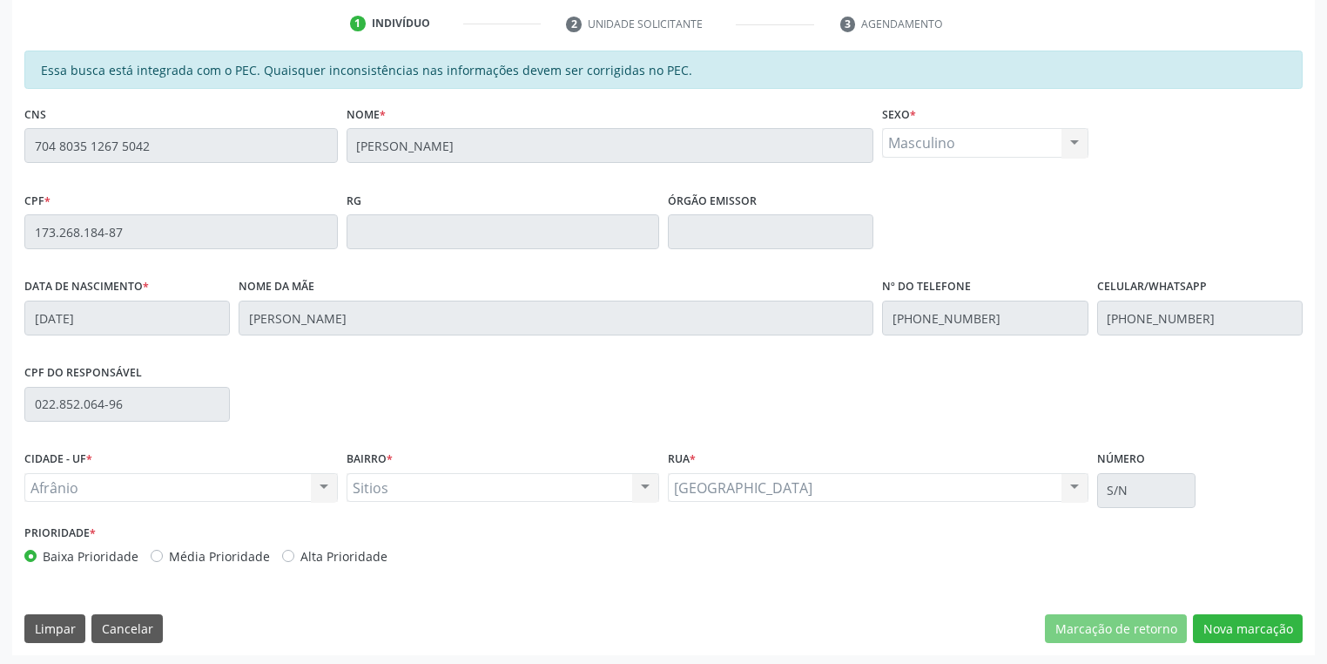
scroll to position [330, 0]
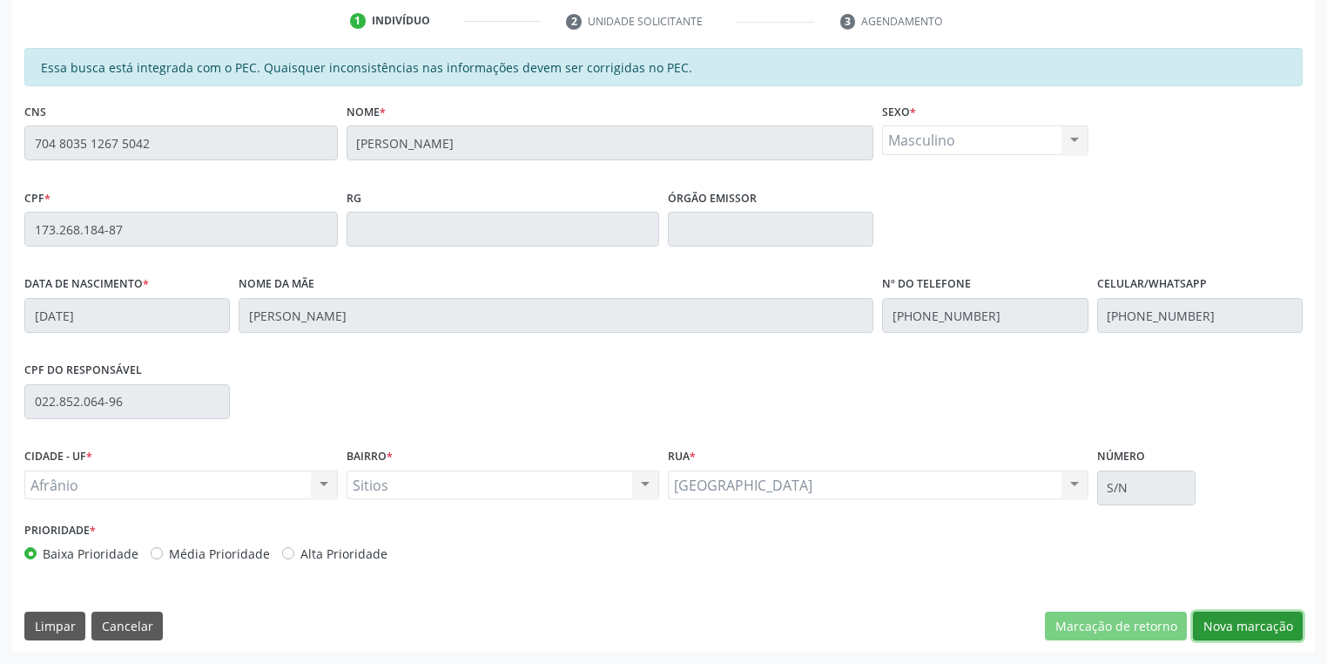
click at [1219, 629] on button "Nova marcação" at bounding box center [1248, 626] width 110 height 30
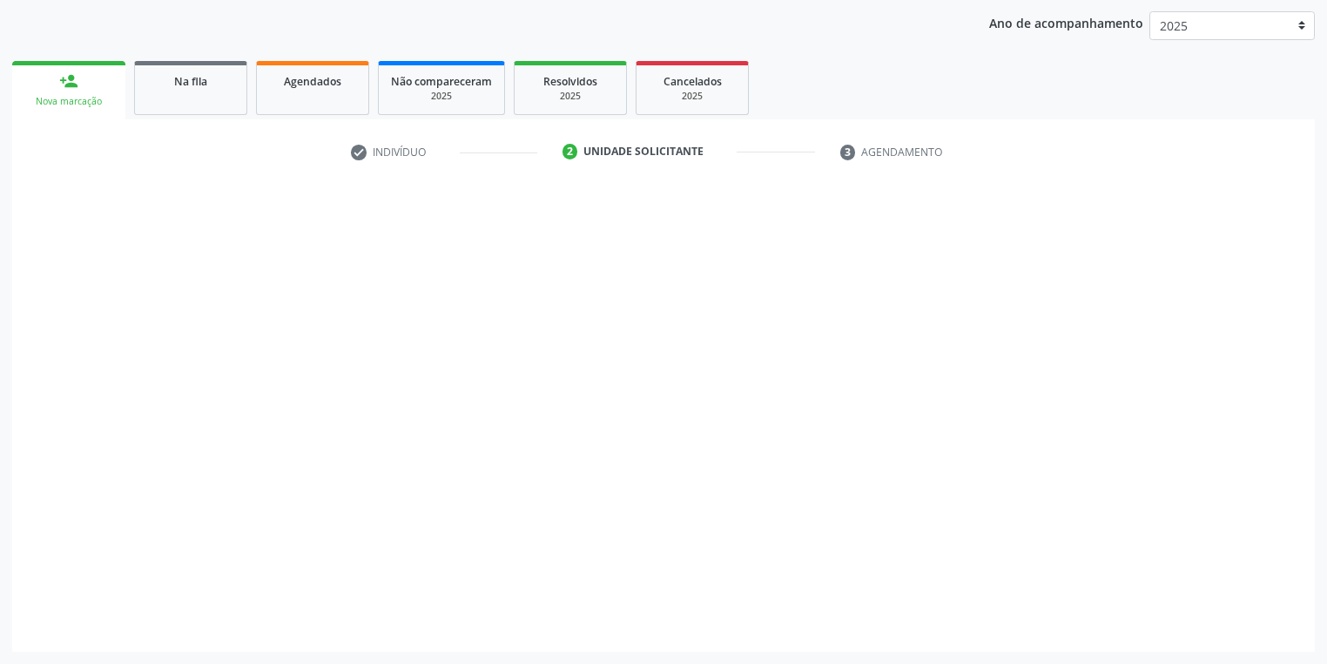
scroll to position [199, 0]
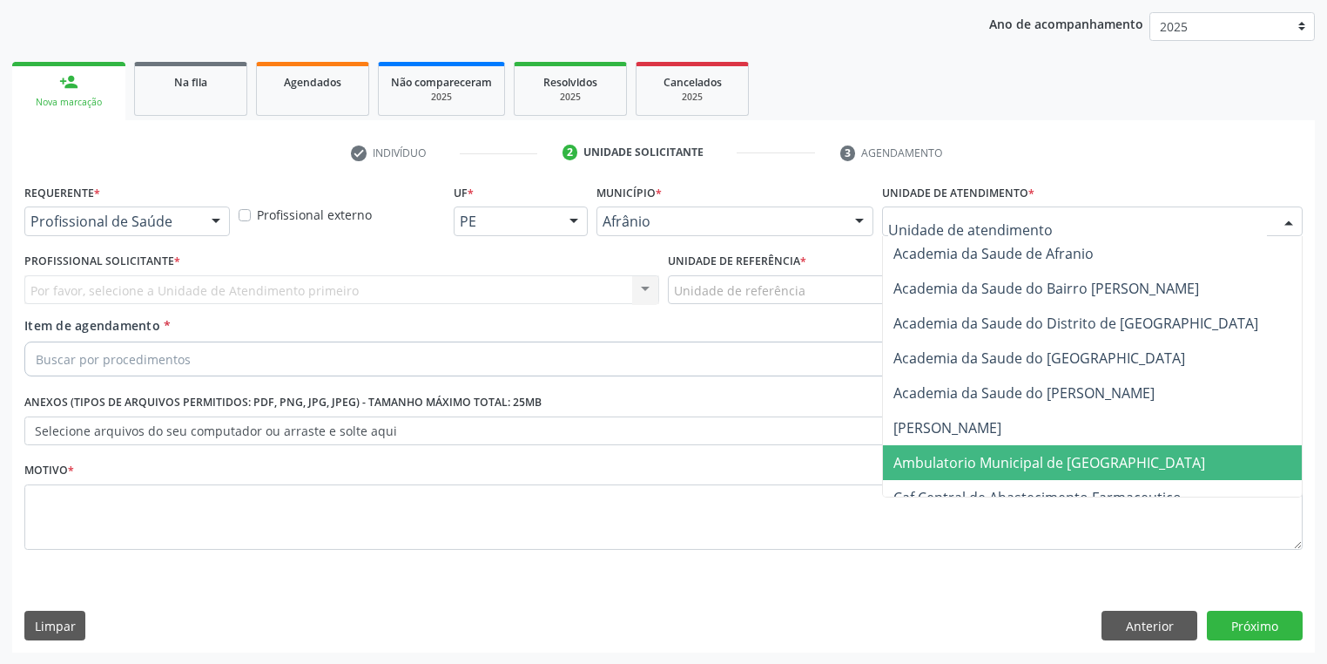
click at [958, 459] on span "Ambulatorio Municipal de [GEOGRAPHIC_DATA]" at bounding box center [1050, 462] width 312 height 19
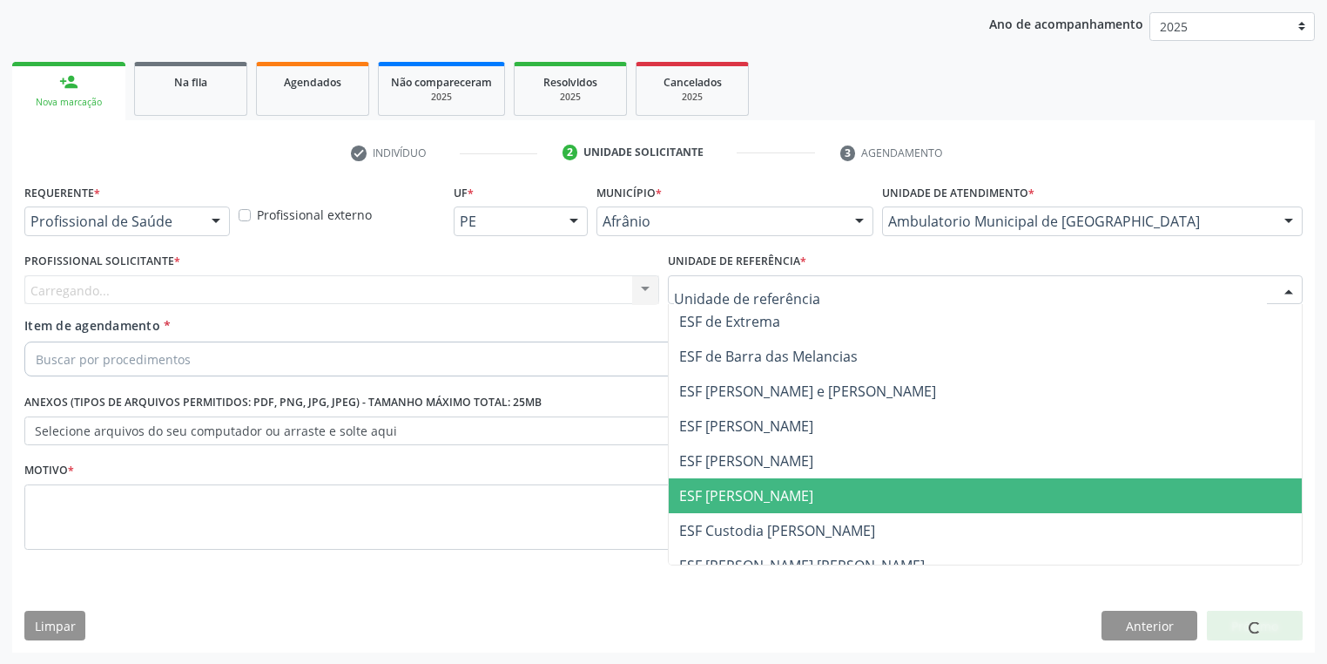
click at [786, 497] on span "ESF [PERSON_NAME]" at bounding box center [985, 495] width 633 height 35
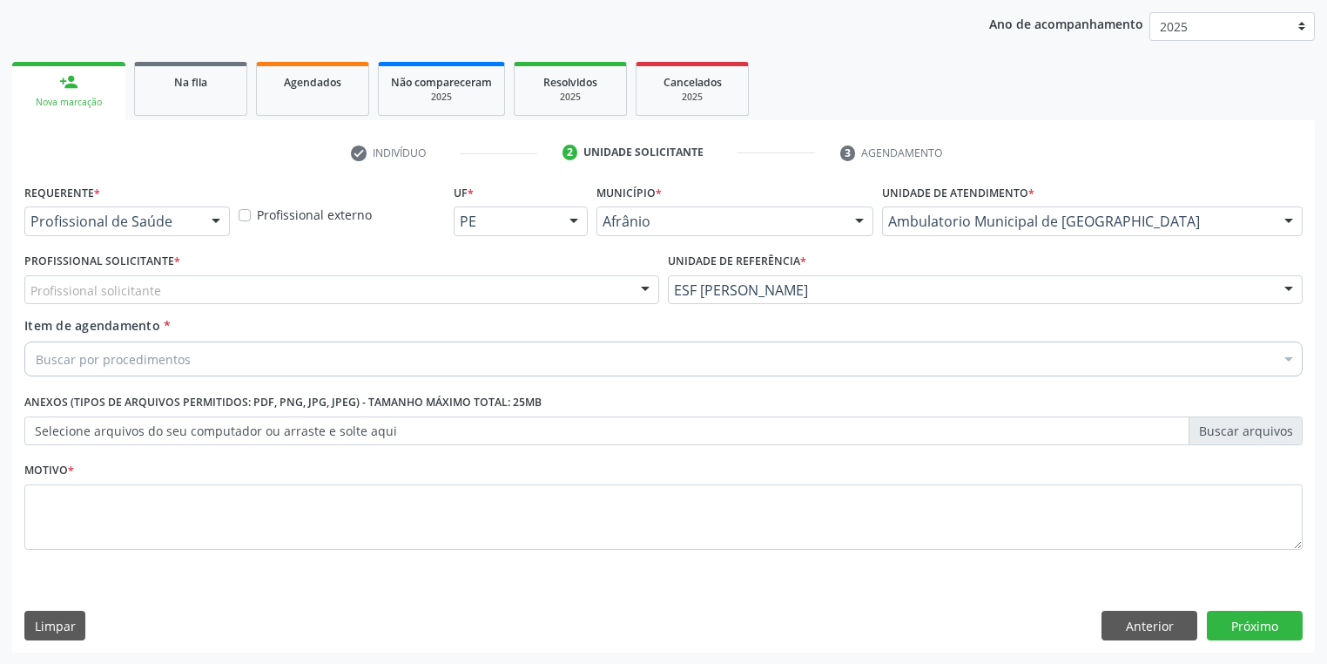
click at [124, 279] on div "Profissional solicitante" at bounding box center [341, 290] width 635 height 30
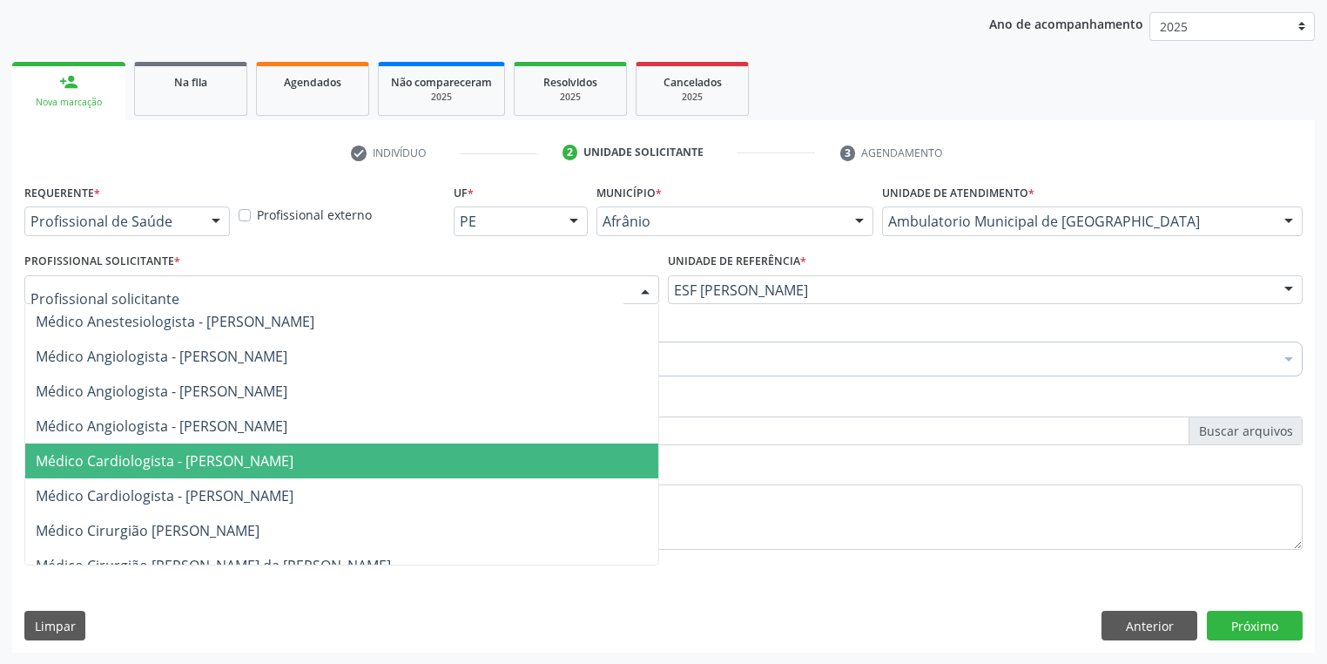
click at [145, 451] on span "Médico Cardiologista - [PERSON_NAME]" at bounding box center [165, 460] width 258 height 19
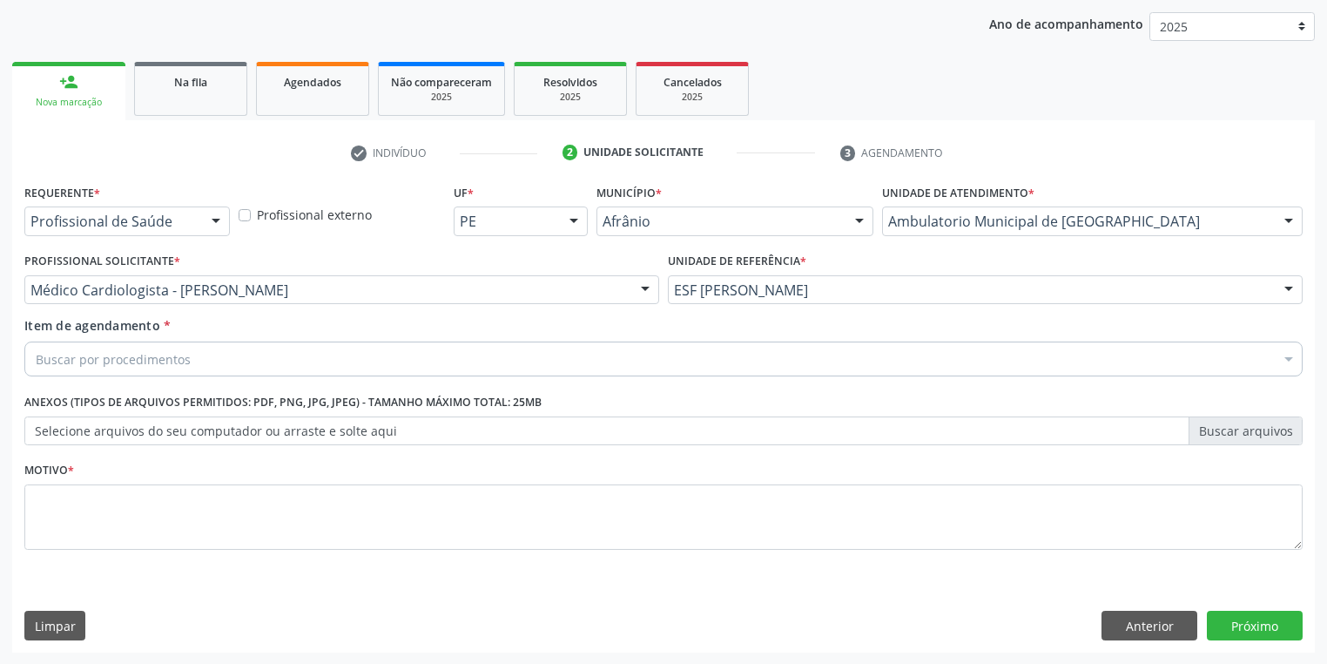
click at [97, 346] on div "Buscar por procedimentos" at bounding box center [663, 358] width 1279 height 35
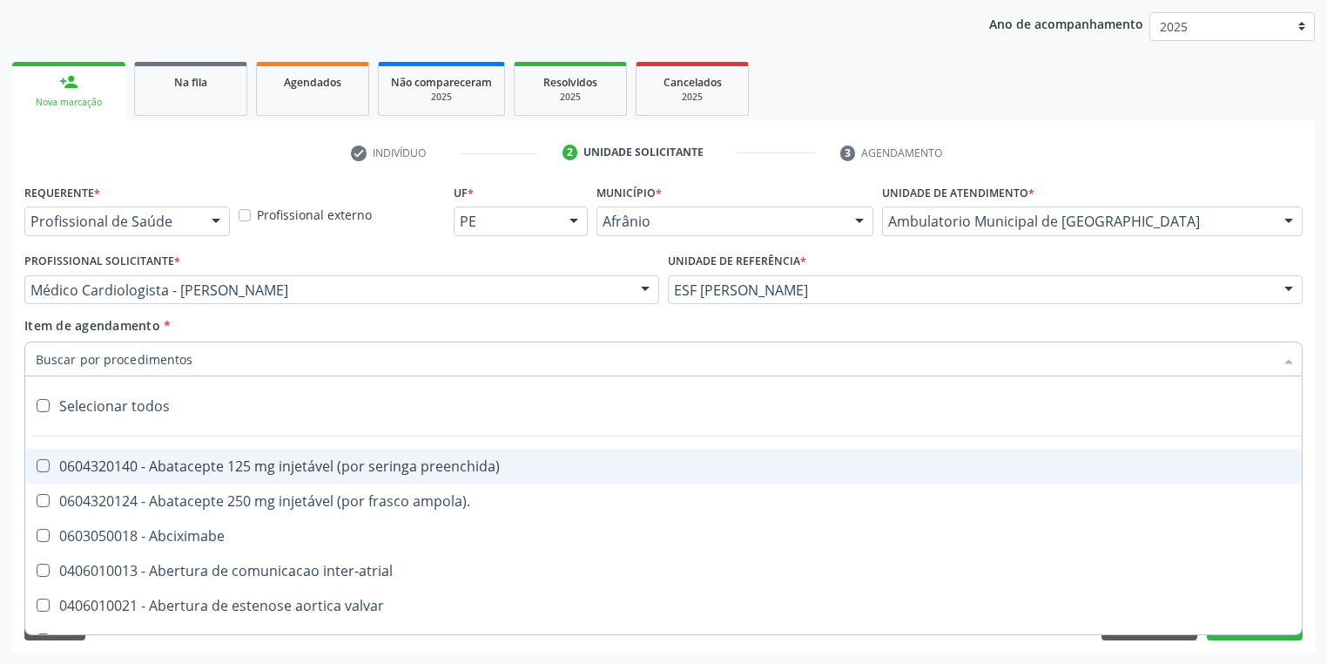
click at [96, 352] on input "Item de agendamento *" at bounding box center [655, 358] width 1239 height 35
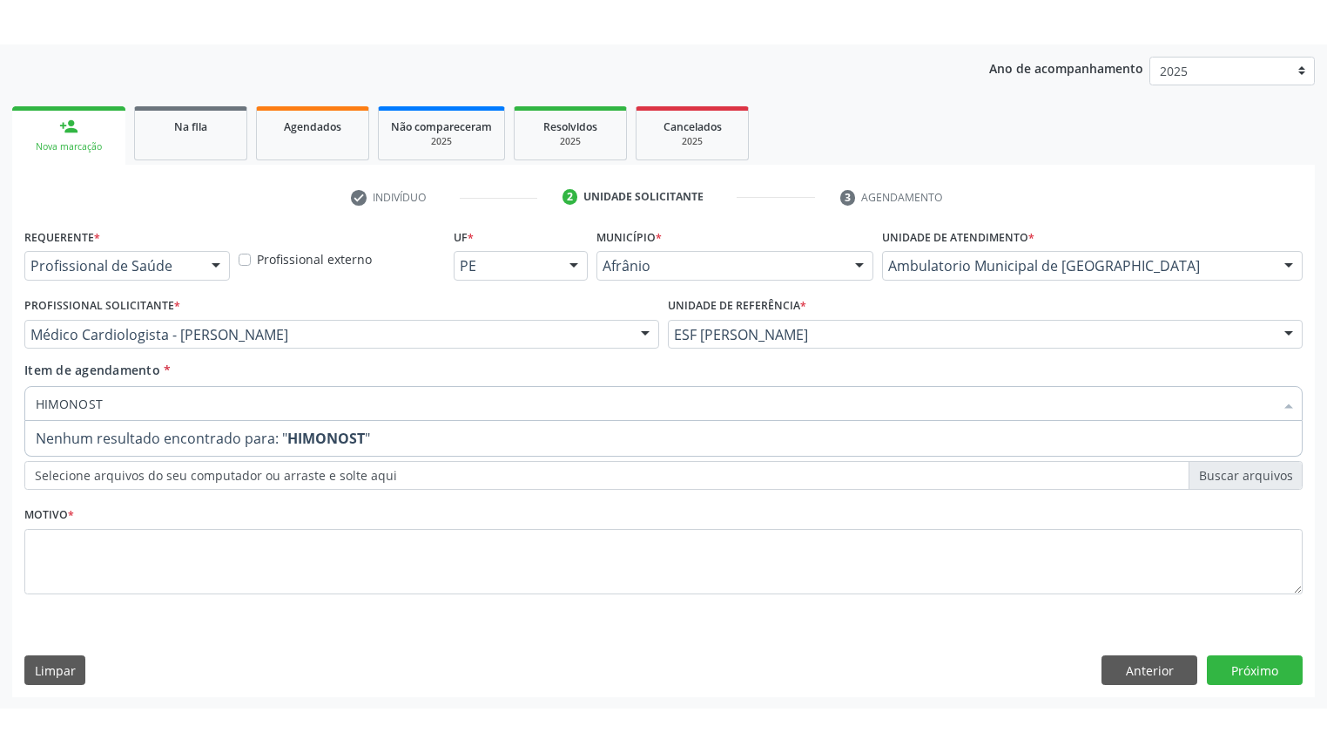
scroll to position [110, 0]
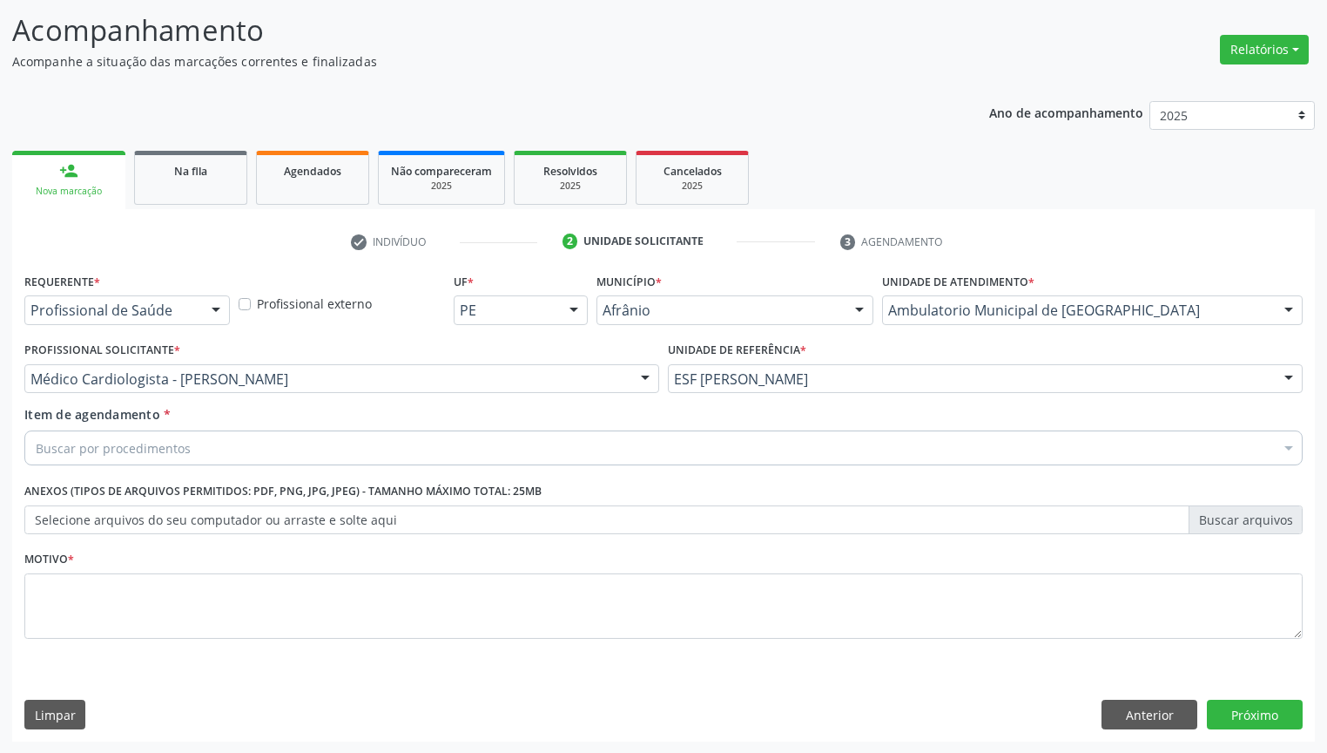
click at [880, 161] on ul "person_add Nova marcação Na fila Agendados Não compareceram 2025 Resolvidos 202…" at bounding box center [663, 177] width 1303 height 63
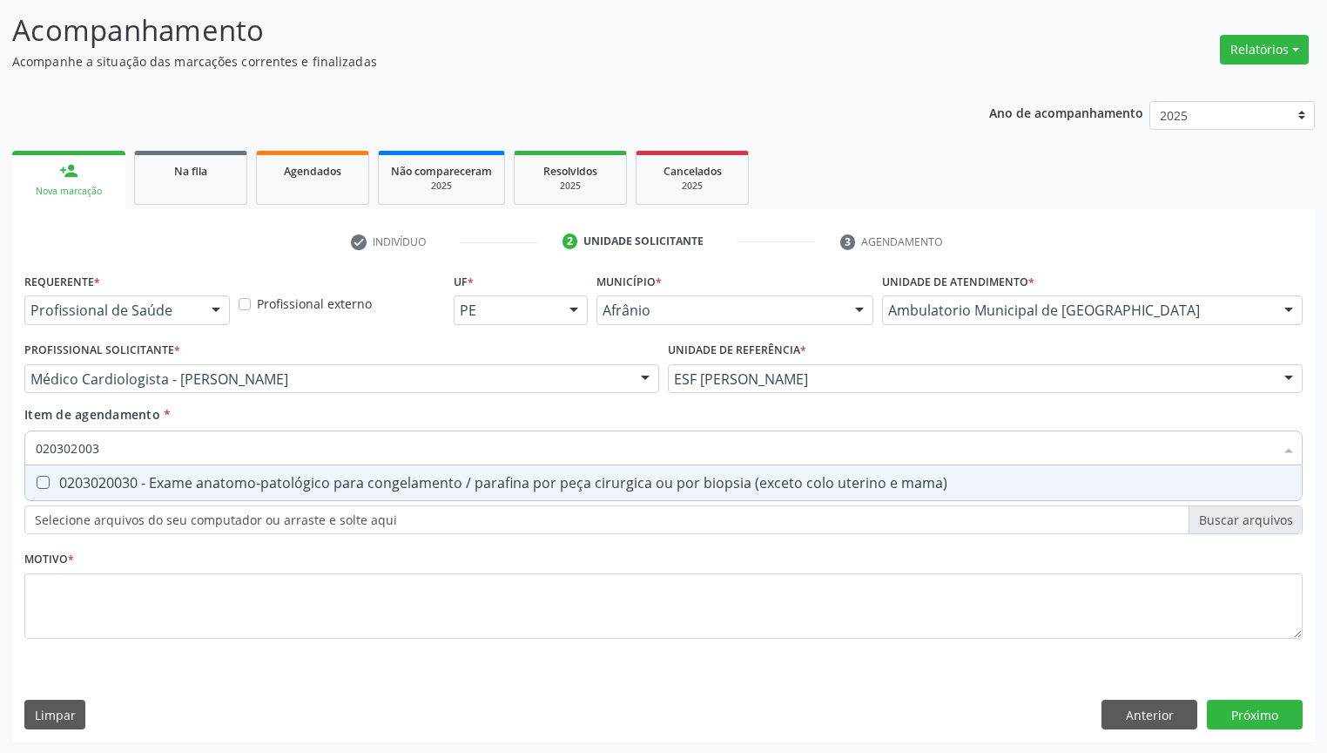
type input "0203020030"
click at [63, 486] on div "0203020030 - Exame anatomo-patológico para congelamento / parafina por peça cir…" at bounding box center [664, 483] width 1256 height 14
checkbox mama\) "true"
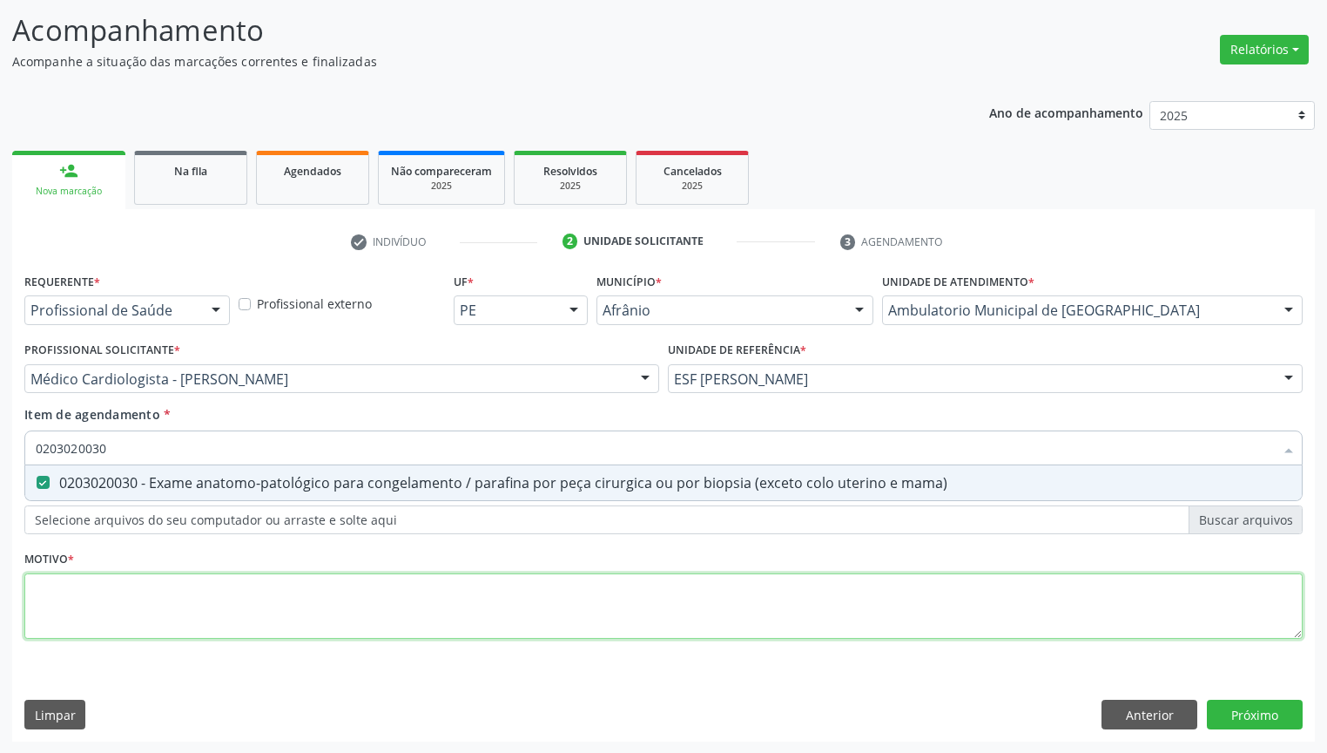
click at [75, 606] on div "Requerente * Profissional de Saúde Profissional de Saúde Paciente Nenhum result…" at bounding box center [663, 465] width 1279 height 395
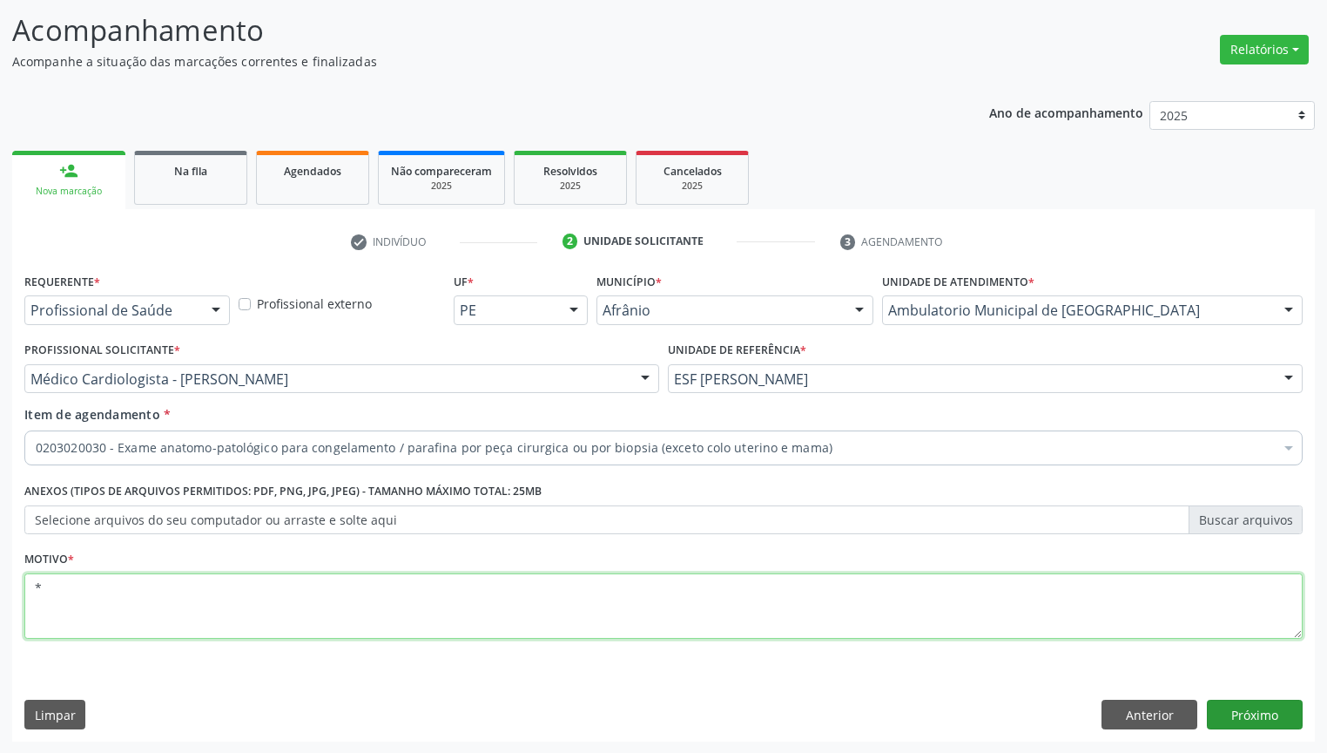
type textarea "*"
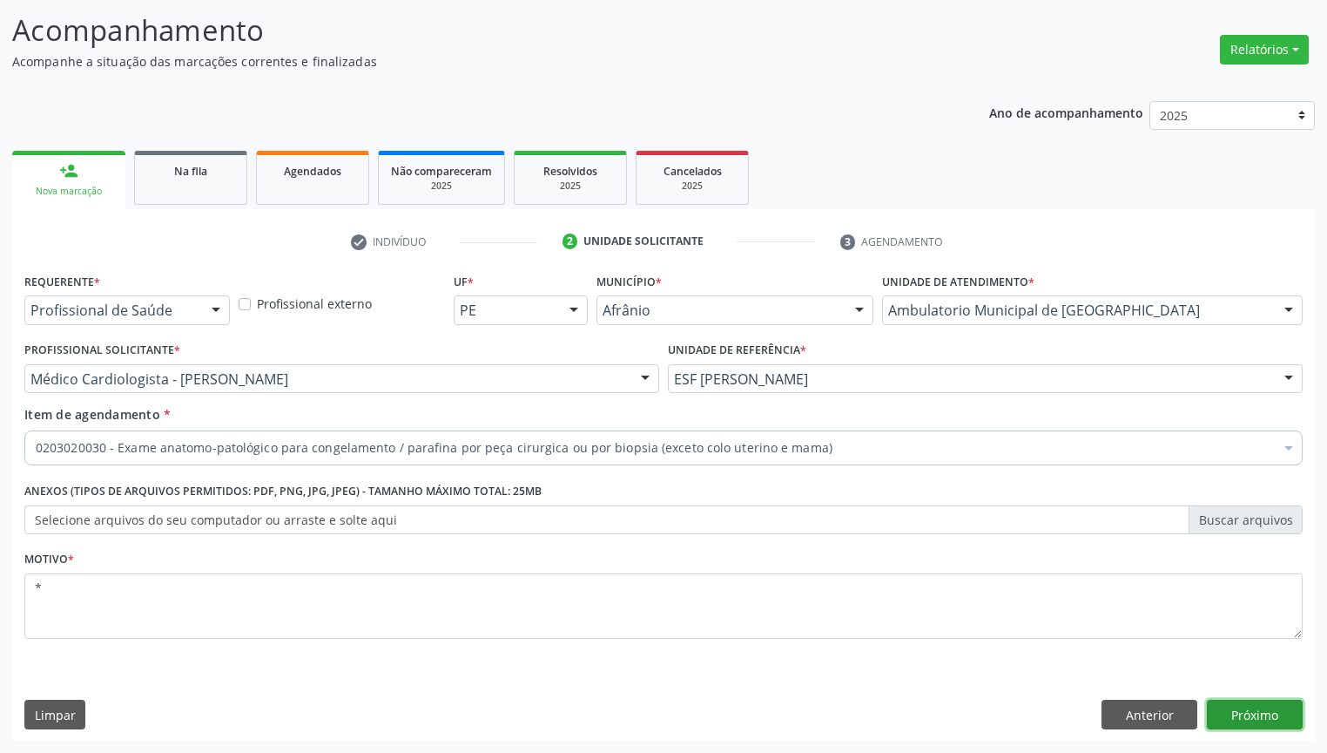
click at [1247, 663] on button "Próximo" at bounding box center [1255, 714] width 96 height 30
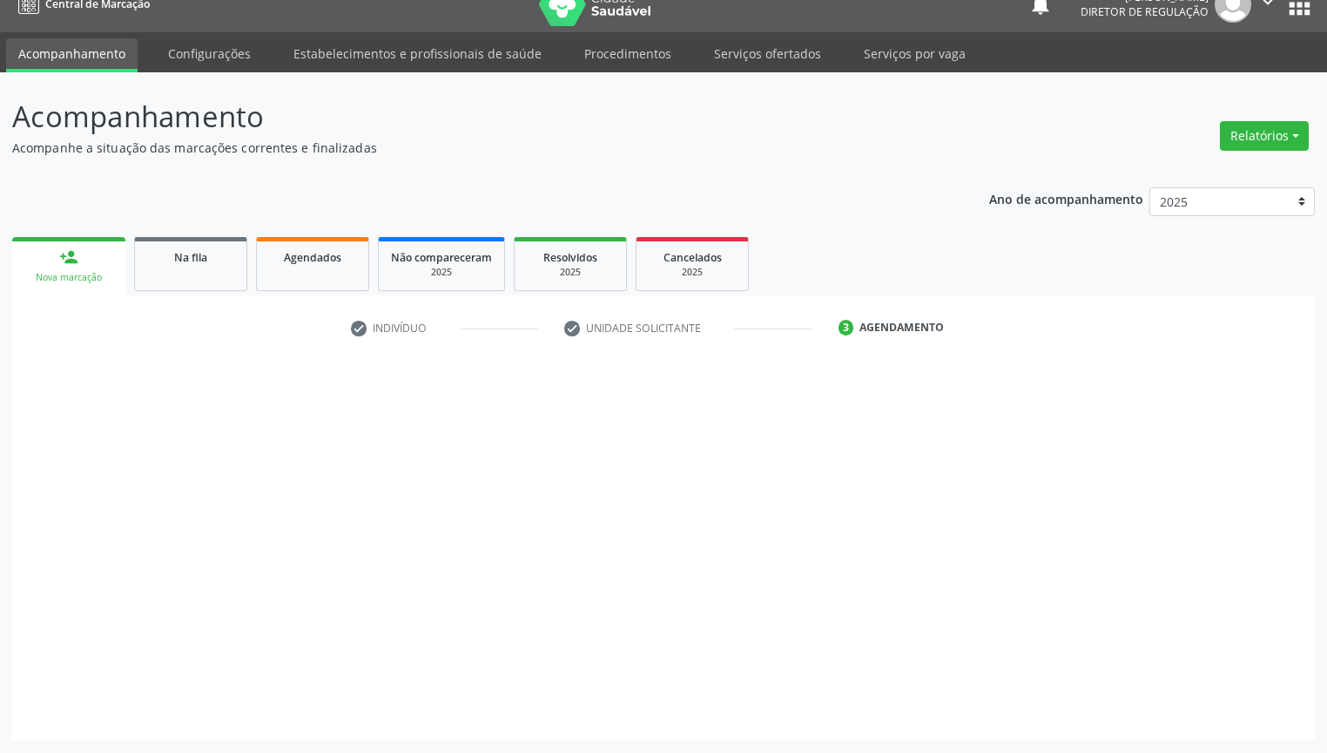
scroll to position [23, 0]
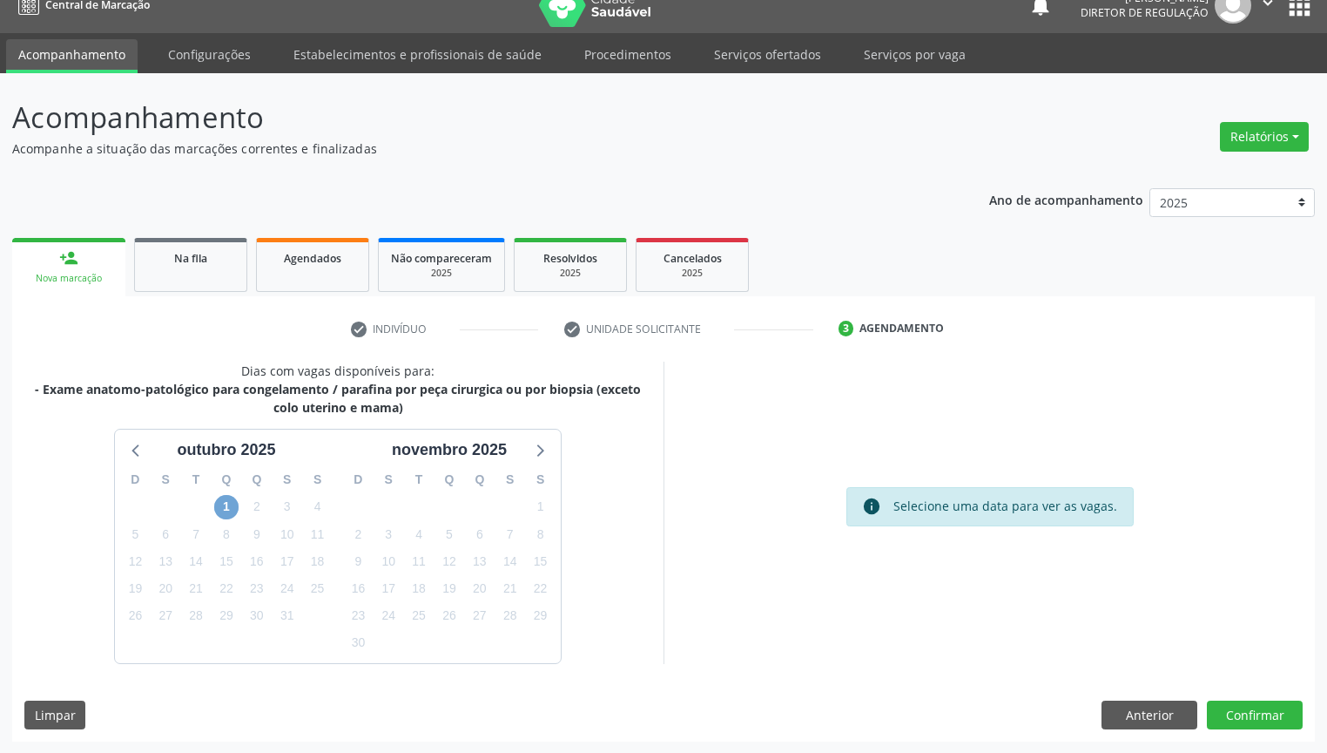
click at [218, 507] on span "1" at bounding box center [226, 507] width 24 height 24
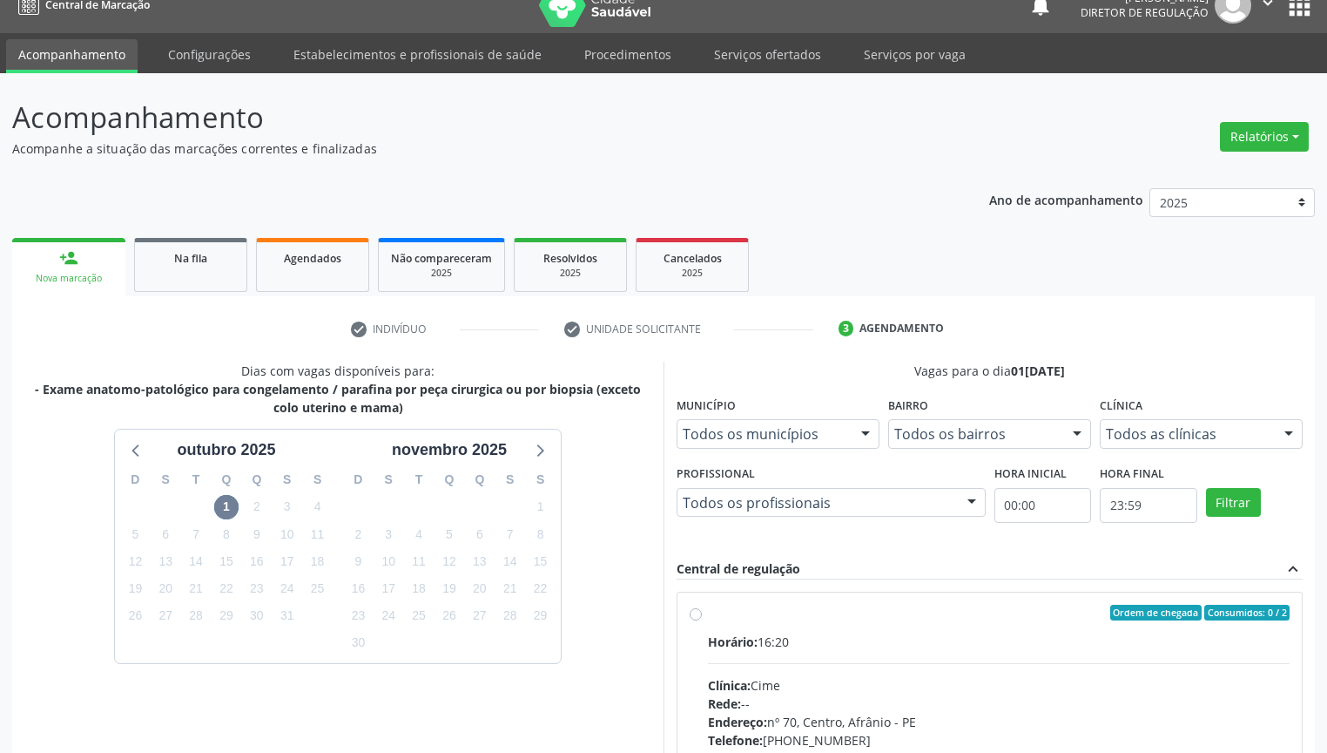
click at [1050, 643] on div "Horário: 16:20" at bounding box center [999, 641] width 582 height 18
click at [702, 620] on input "Ordem de chegada Consumidos: 0 / 2 Horário: 16:20 Clínica: Cime Rede: -- Endere…" at bounding box center [696, 612] width 12 height 16
radio input "true"
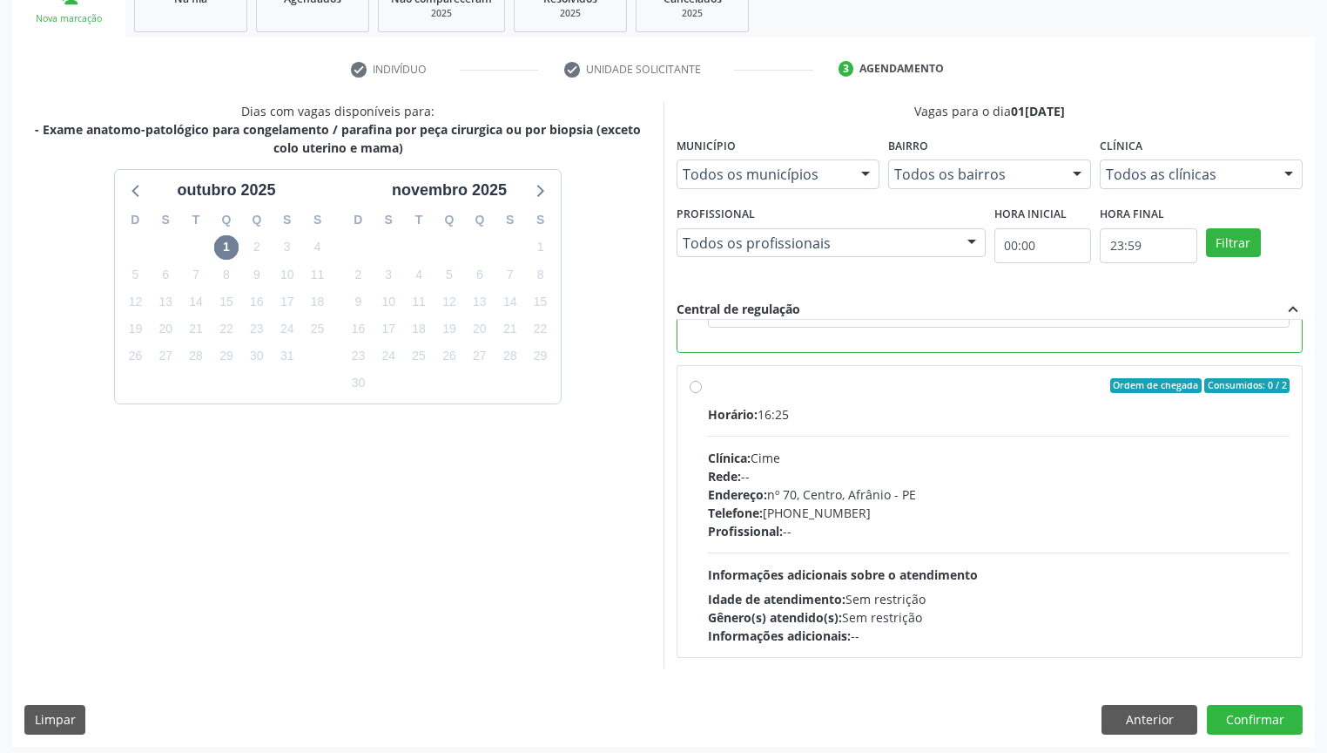
scroll to position [287, 0]
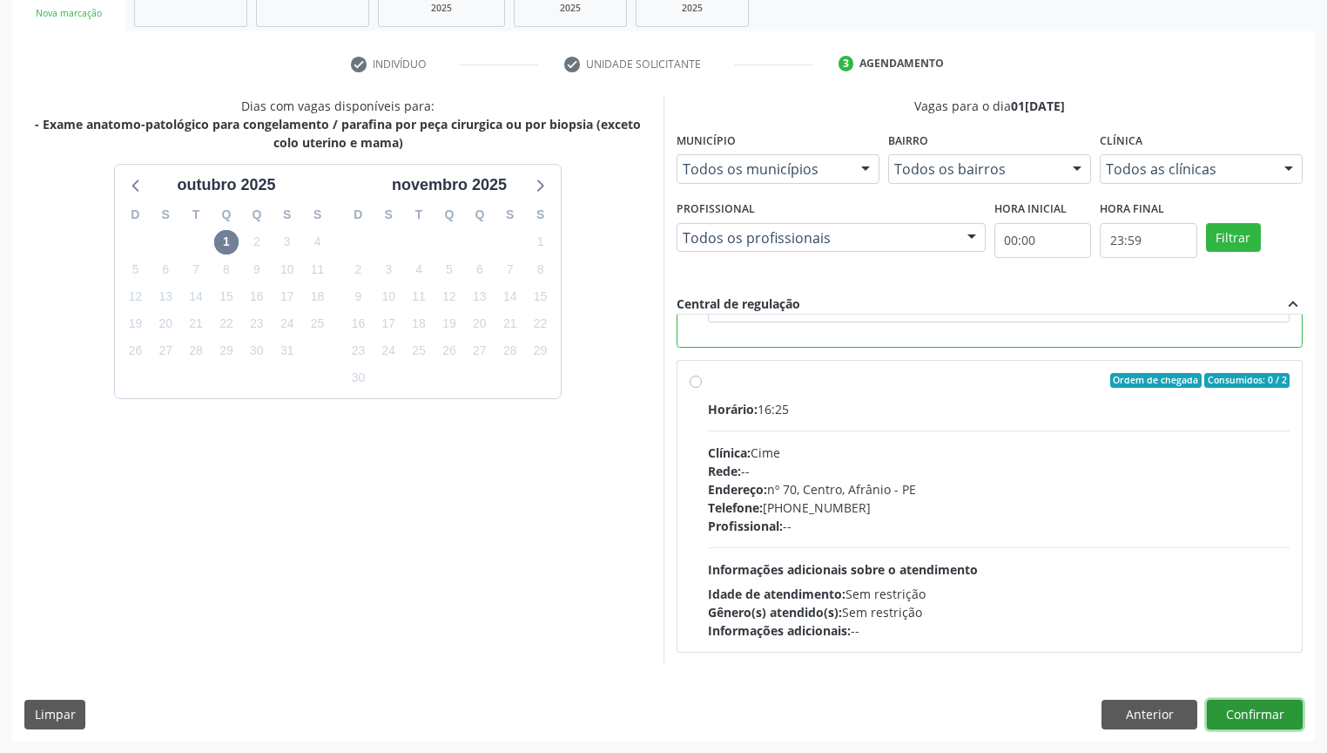
click at [1243, 663] on button "Confirmar" at bounding box center [1255, 714] width 96 height 30
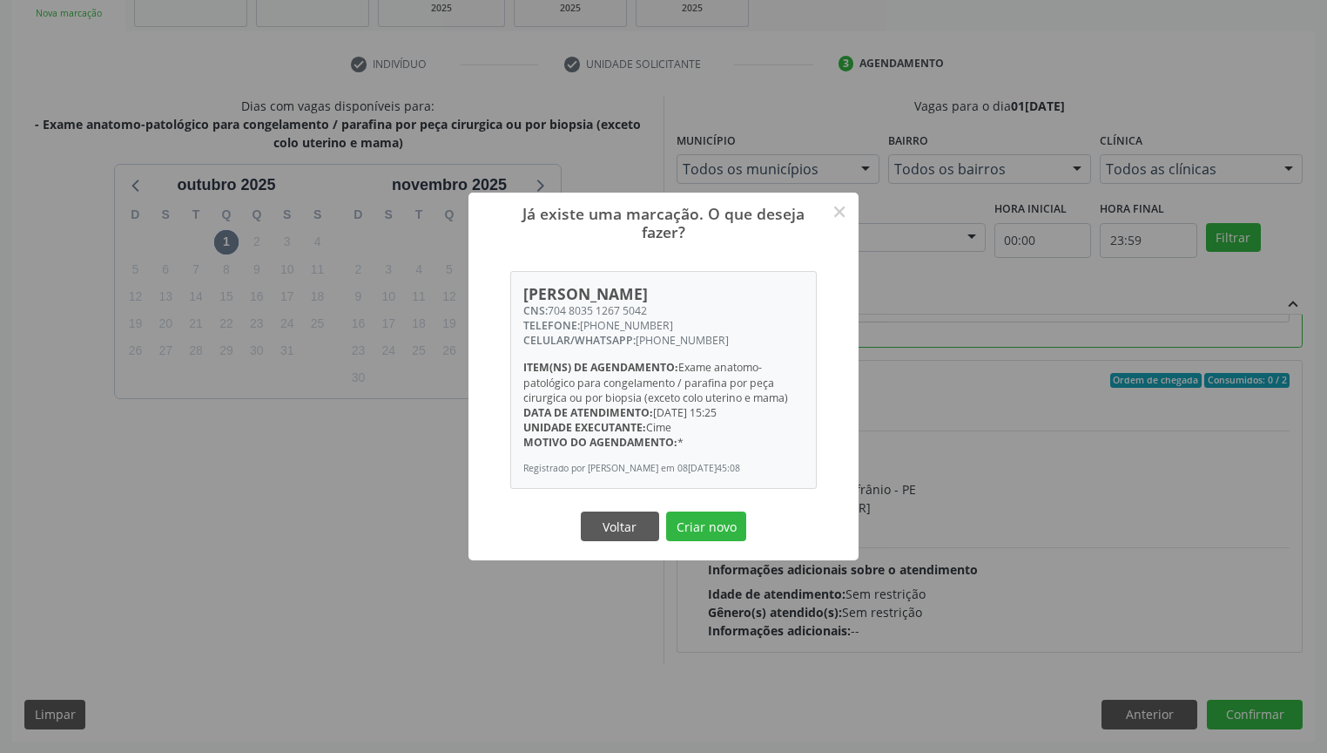
click at [666, 511] on button "Criar novo" at bounding box center [706, 526] width 80 height 30
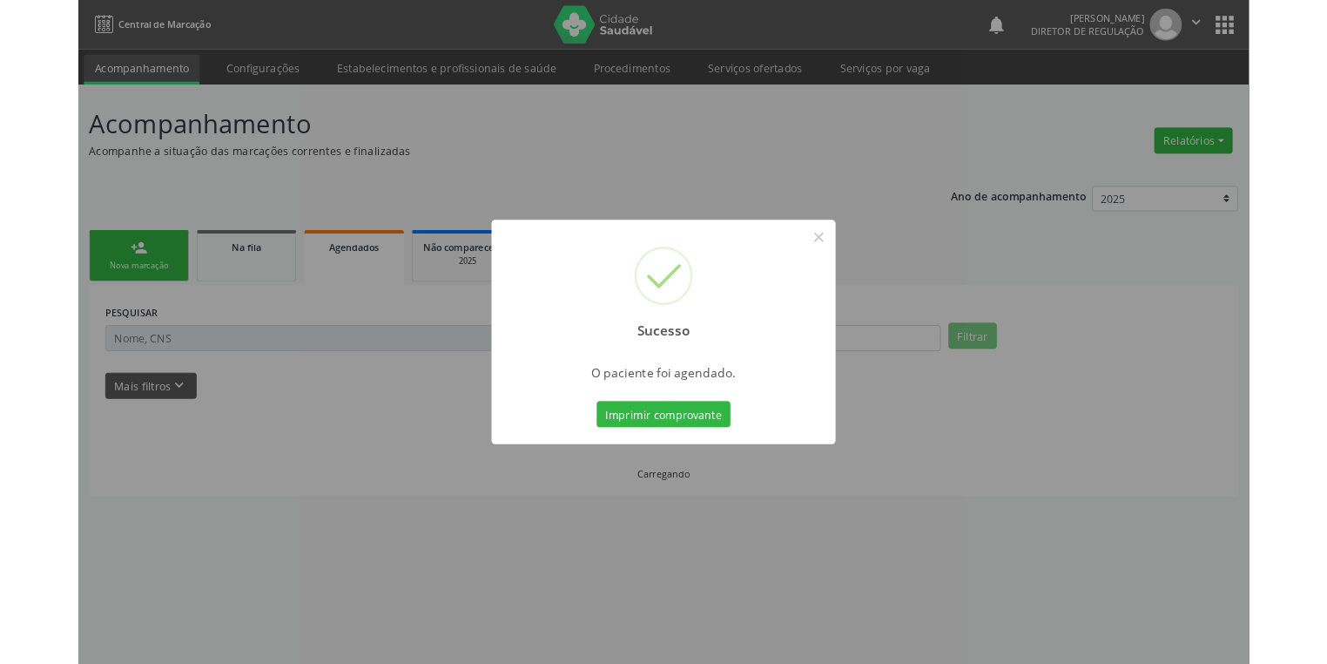
scroll to position [0, 0]
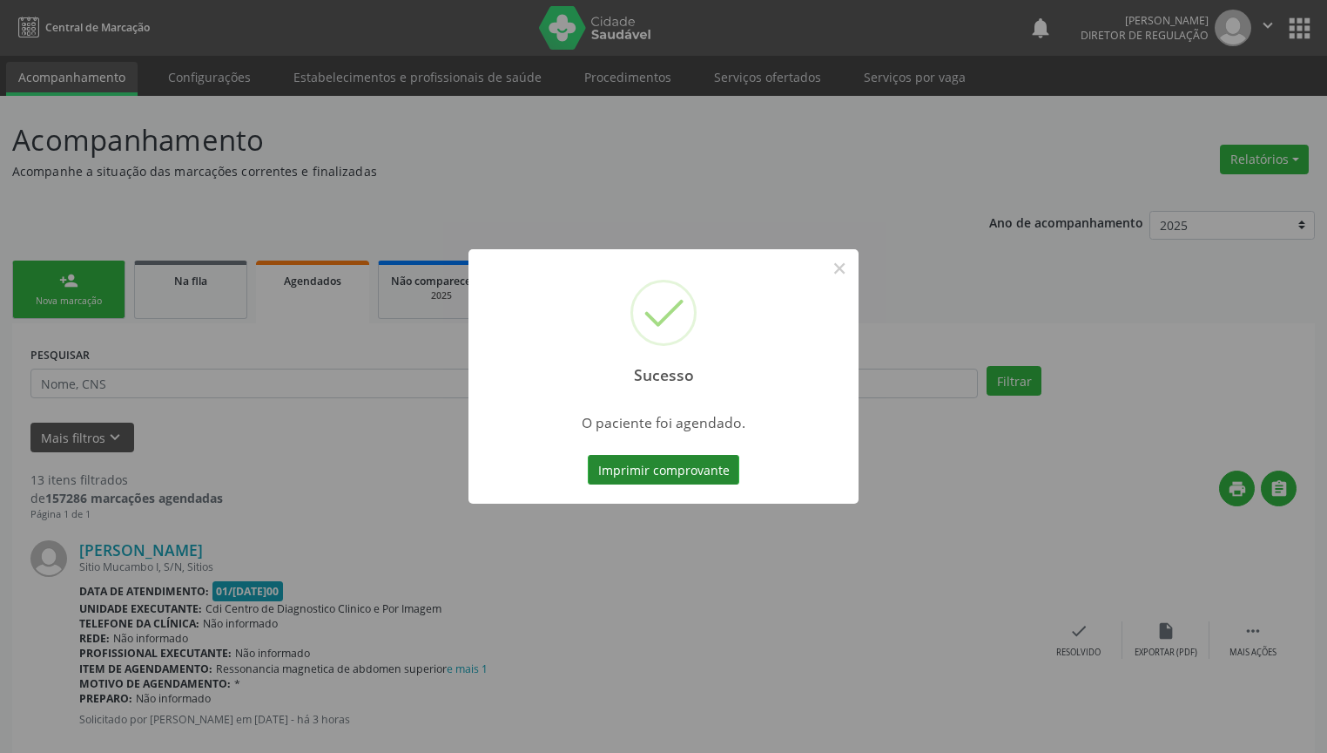
click at [691, 467] on button "Imprimir comprovante" at bounding box center [664, 470] width 152 height 30
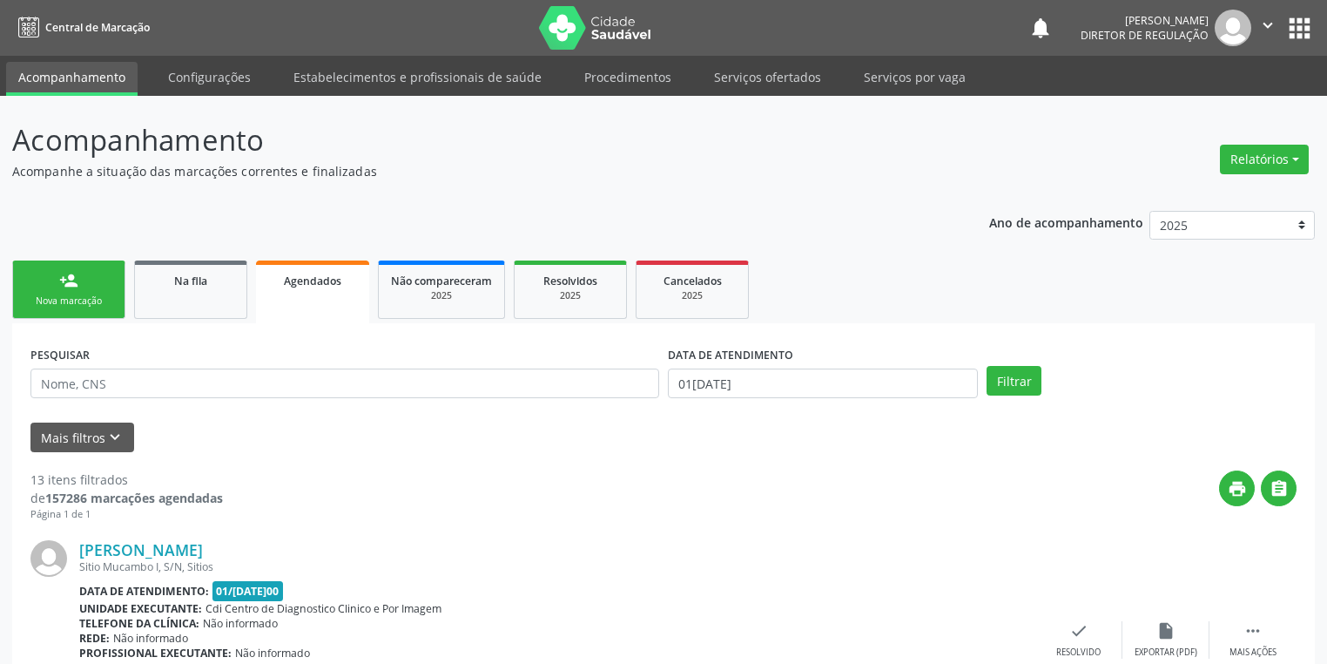
click at [50, 294] on div "Nova marcação" at bounding box center [68, 300] width 87 height 13
click at [81, 298] on div "Nova marcação" at bounding box center [68, 300] width 87 height 13
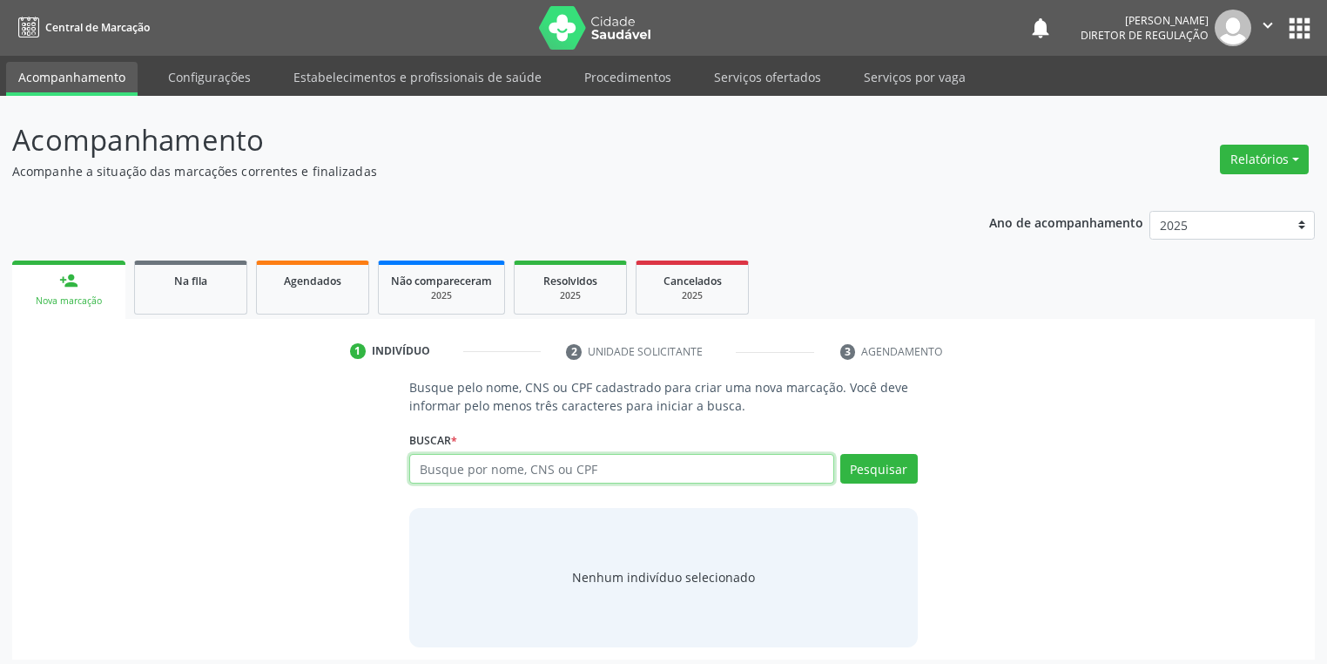
click at [438, 474] on input "text" at bounding box center [621, 469] width 425 height 30
type input "705207426253477"
click at [880, 466] on button "Pesquisar" at bounding box center [879, 469] width 78 height 30
type input "705207426253477"
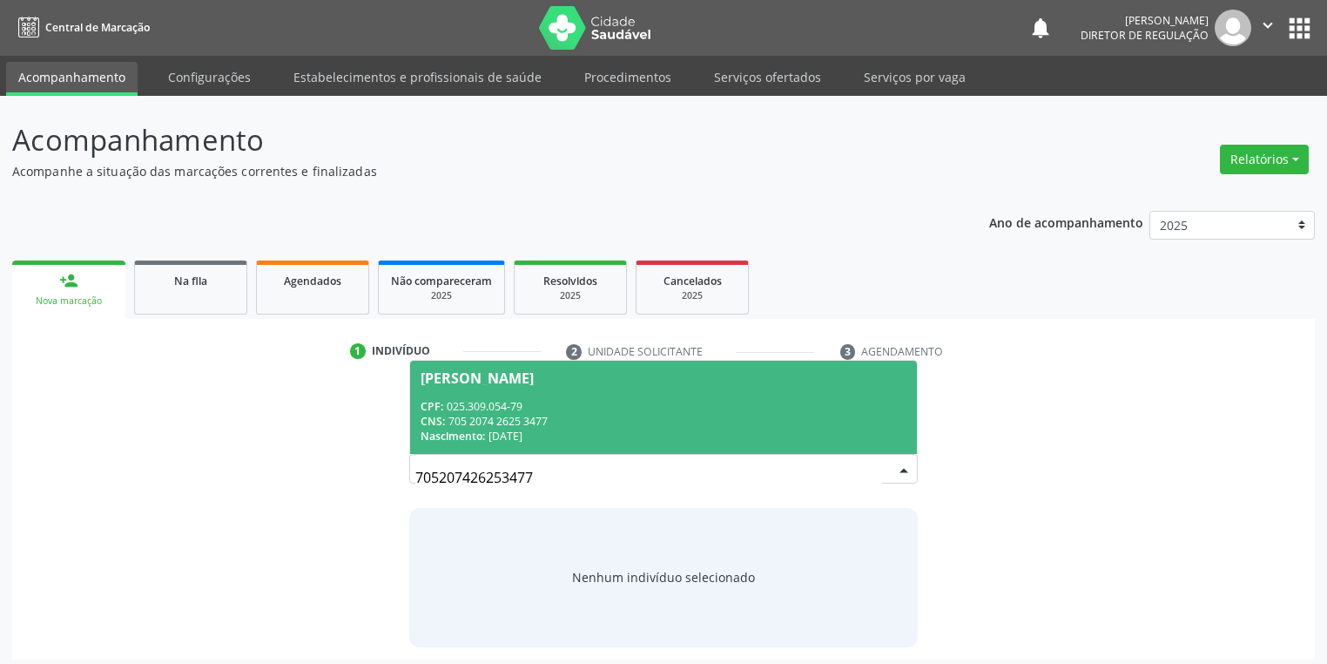
click at [506, 425] on div "CNS: 705 2074 2625 3477" at bounding box center [664, 421] width 486 height 15
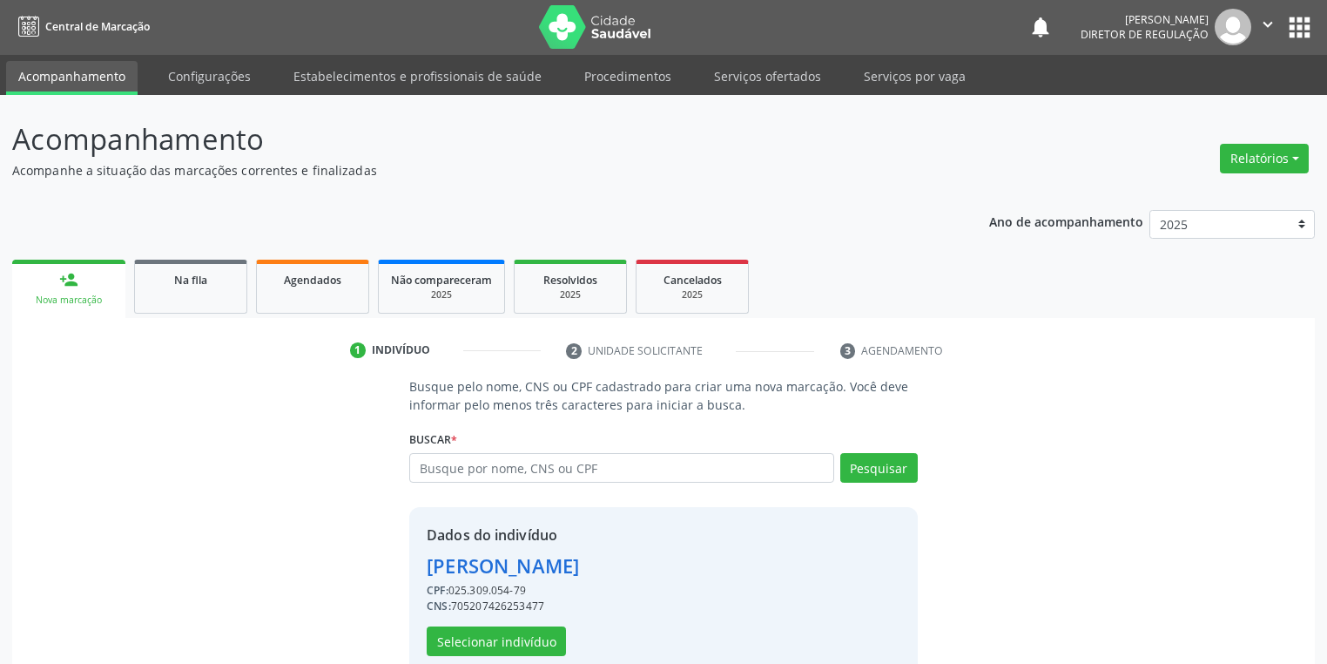
scroll to position [7, 0]
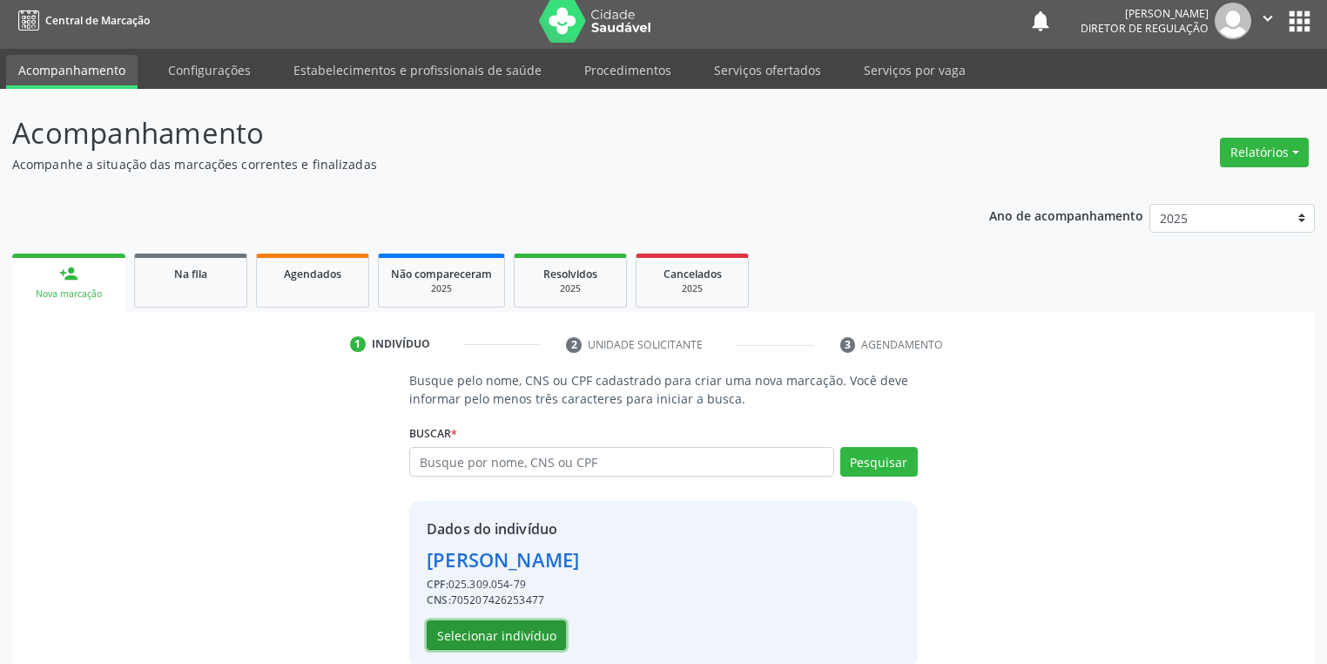
click at [479, 627] on button "Selecionar indivíduo" at bounding box center [496, 635] width 139 height 30
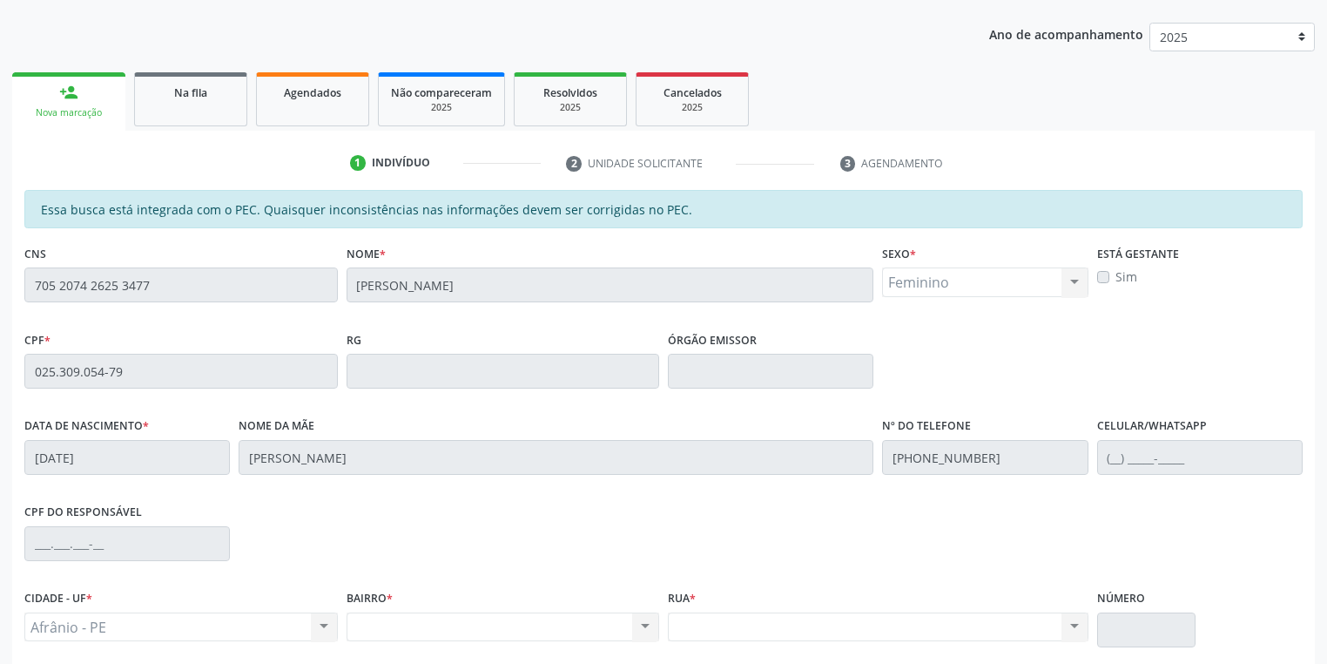
scroll to position [330, 0]
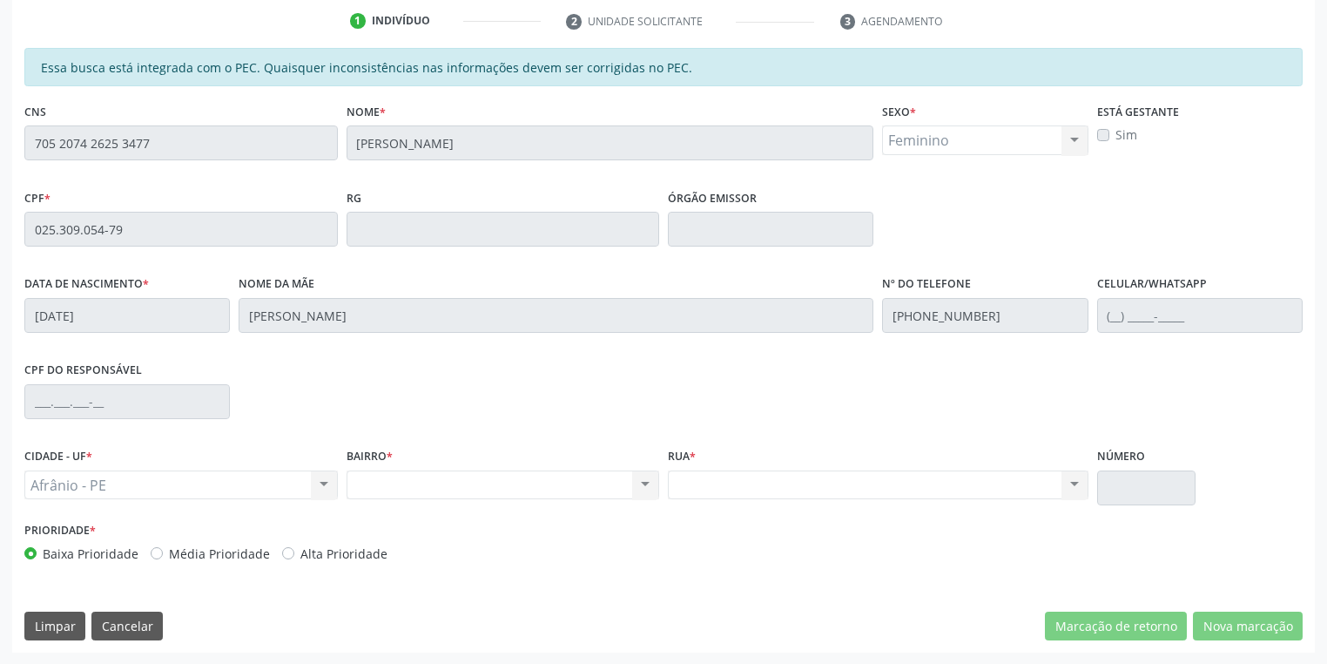
click at [0, 146] on div "Acompanhamento Acompanhe a situação das marcações correntes e finalizadas Relat…" at bounding box center [663, 215] width 1327 height 899
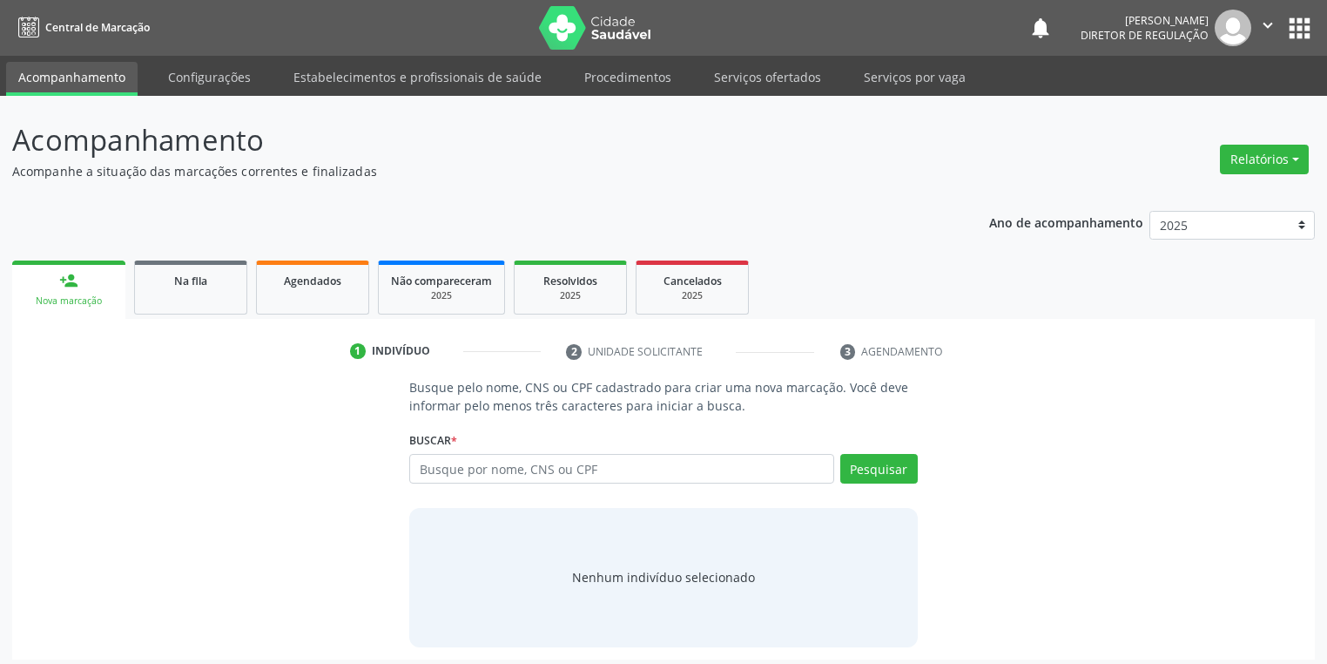
click at [429, 462] on input "text" at bounding box center [621, 469] width 425 height 30
type input "700003876030603"
click at [873, 464] on button "Pesquisar" at bounding box center [879, 469] width 78 height 30
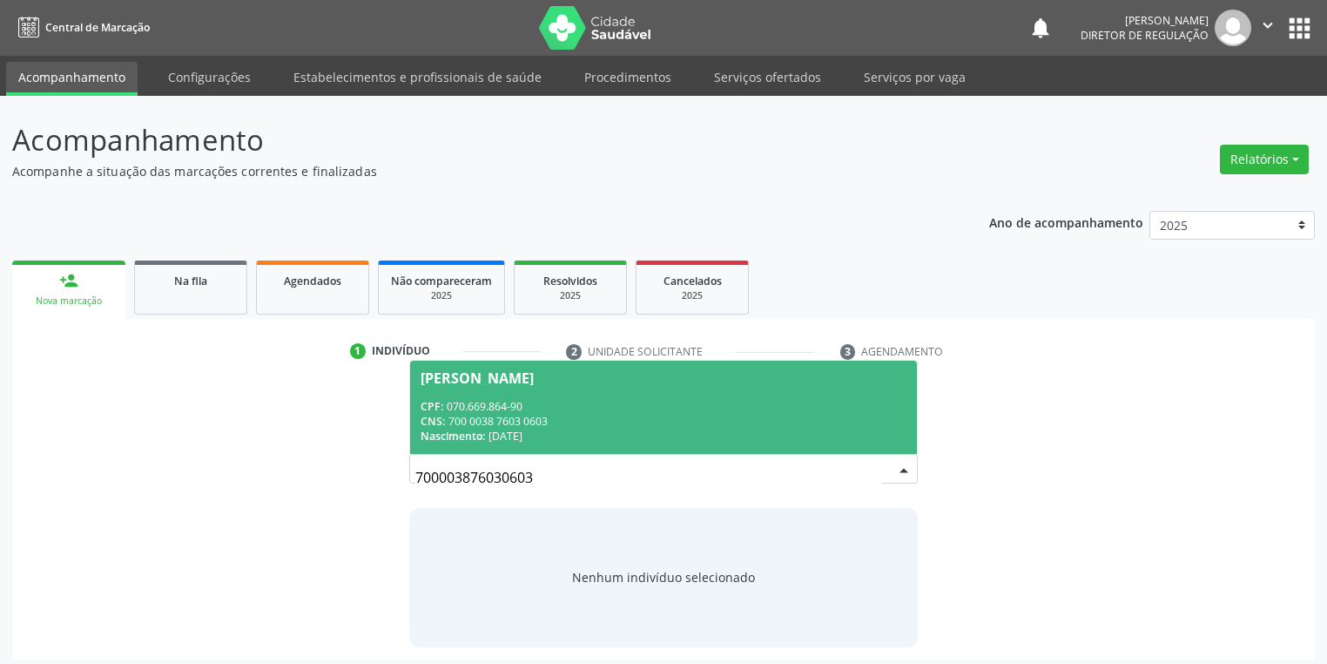
click at [534, 378] on div "Edvaldo Rodrigues Ribeiro Junior" at bounding box center [477, 378] width 113 height 14
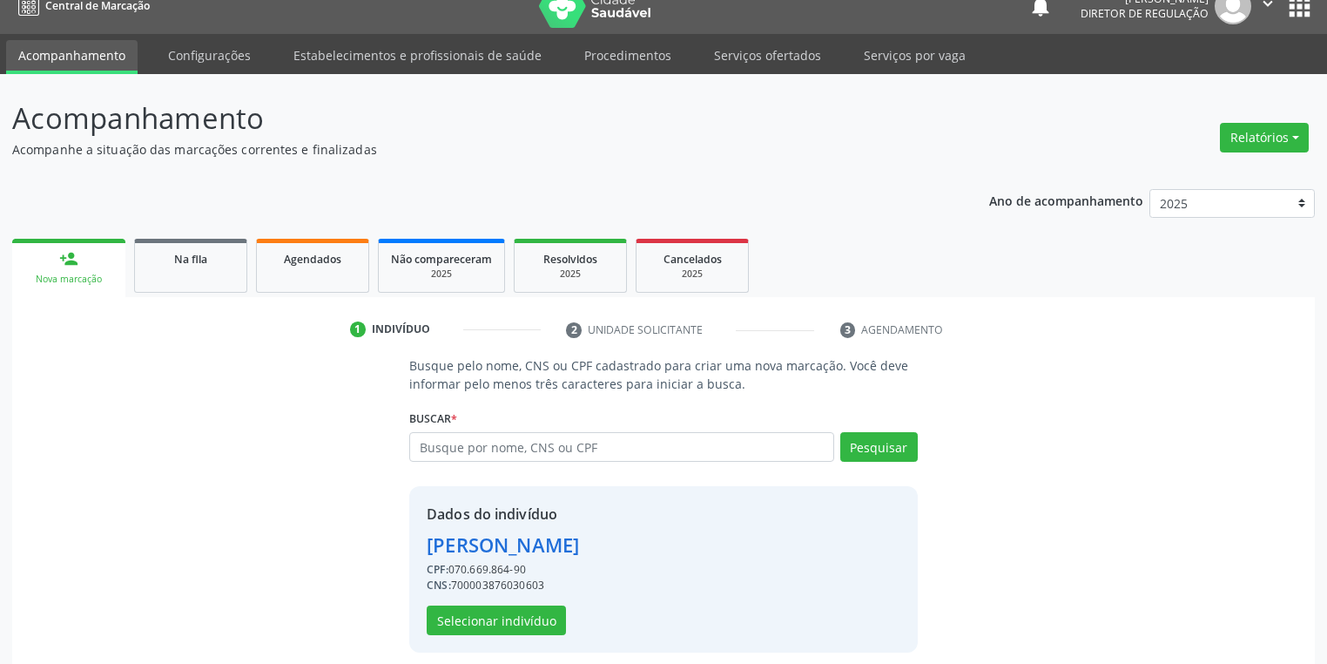
scroll to position [33, 0]
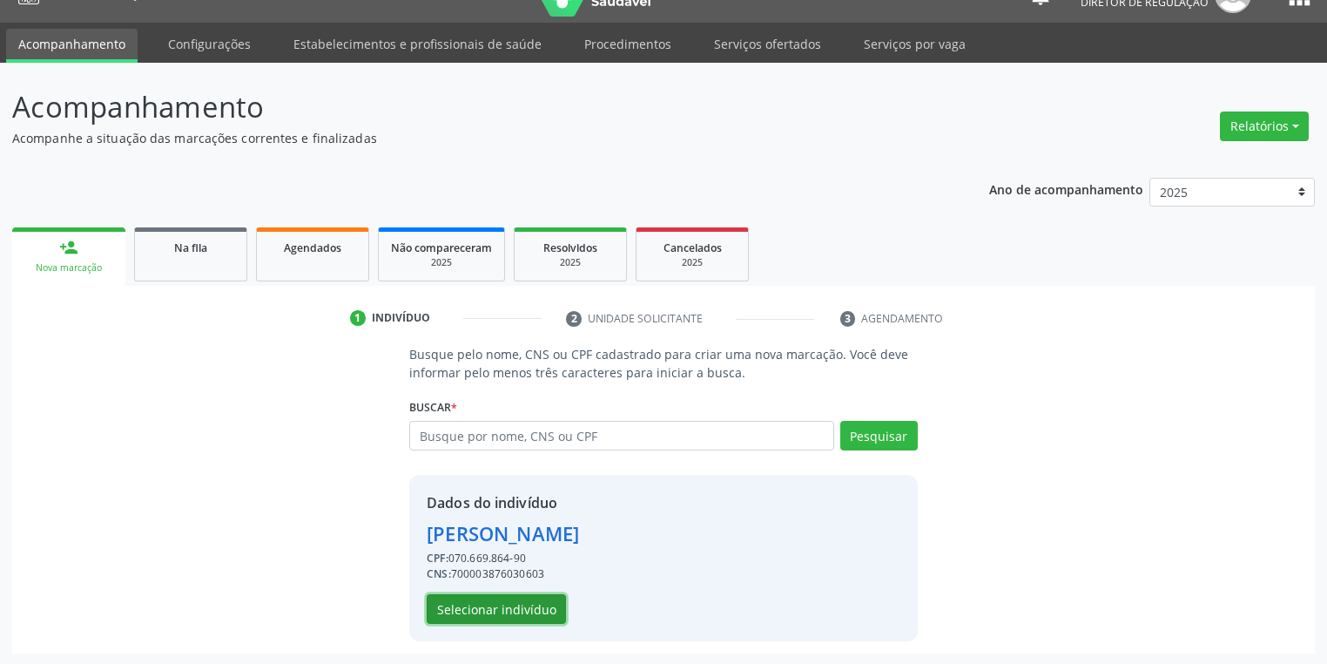
click at [477, 609] on button "Selecionar indivíduo" at bounding box center [496, 609] width 139 height 30
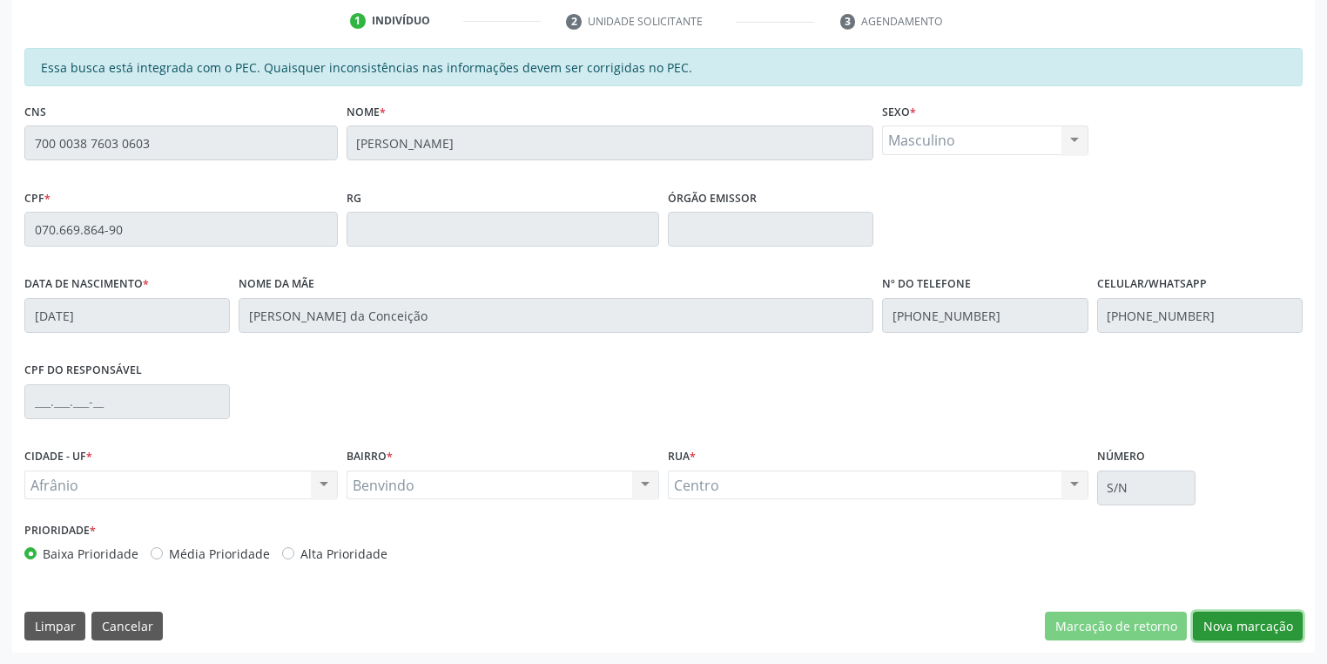
drag, startPoint x: 1205, startPoint y: 623, endPoint x: 1169, endPoint y: 603, distance: 41.7
click at [1205, 621] on button "Nova marcação" at bounding box center [1248, 626] width 110 height 30
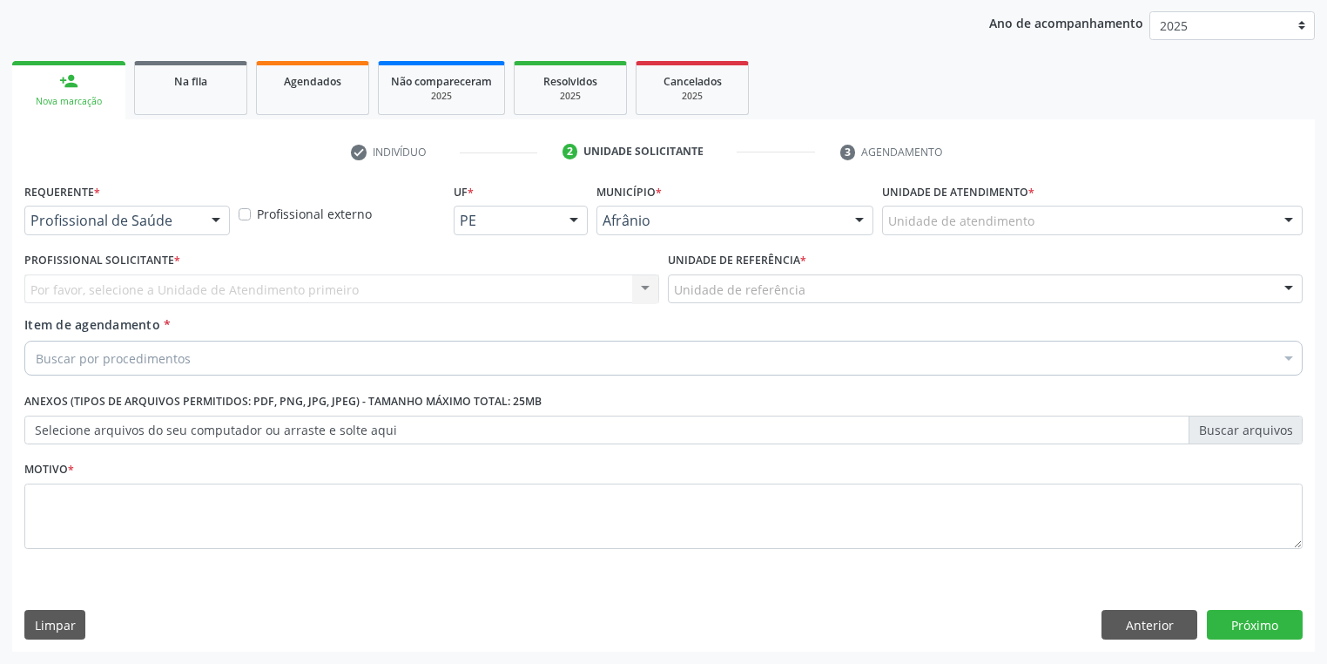
scroll to position [199, 0]
click at [919, 209] on div "Unidade de atendimento" at bounding box center [1092, 221] width 421 height 30
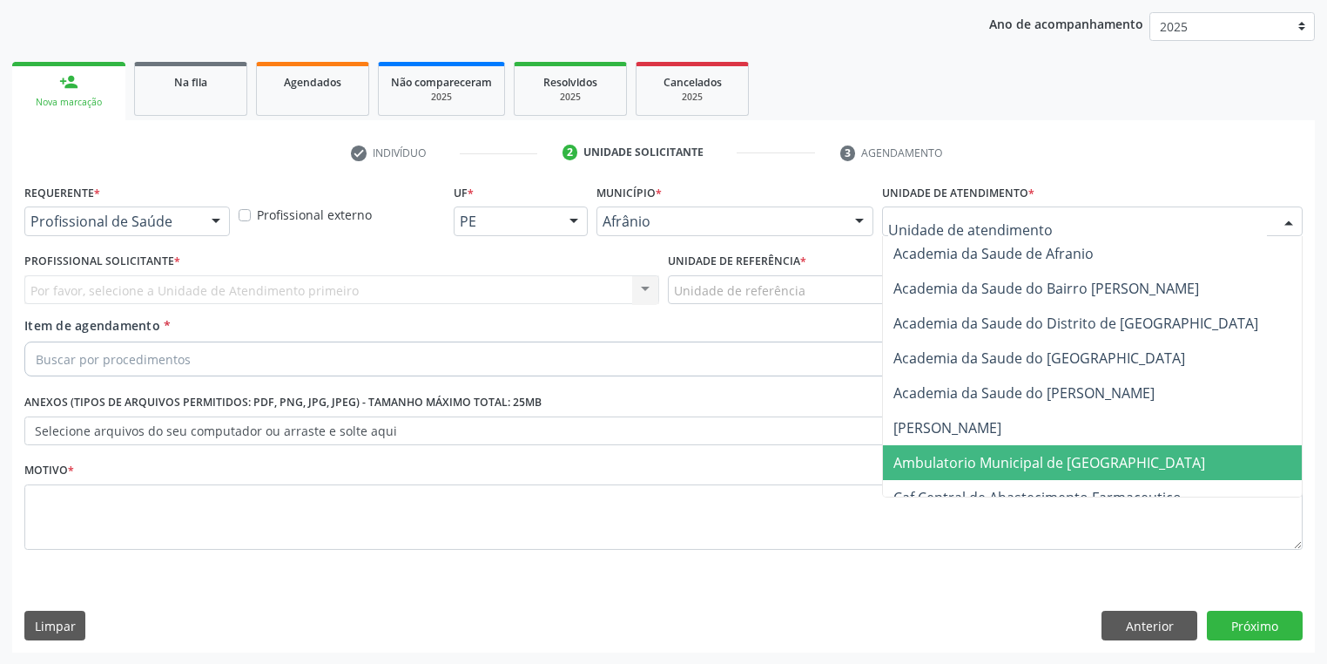
drag, startPoint x: 928, startPoint y: 463, endPoint x: 794, endPoint y: 362, distance: 167.9
click at [921, 454] on span "Ambulatorio Municipal de [GEOGRAPHIC_DATA]" at bounding box center [1050, 462] width 312 height 19
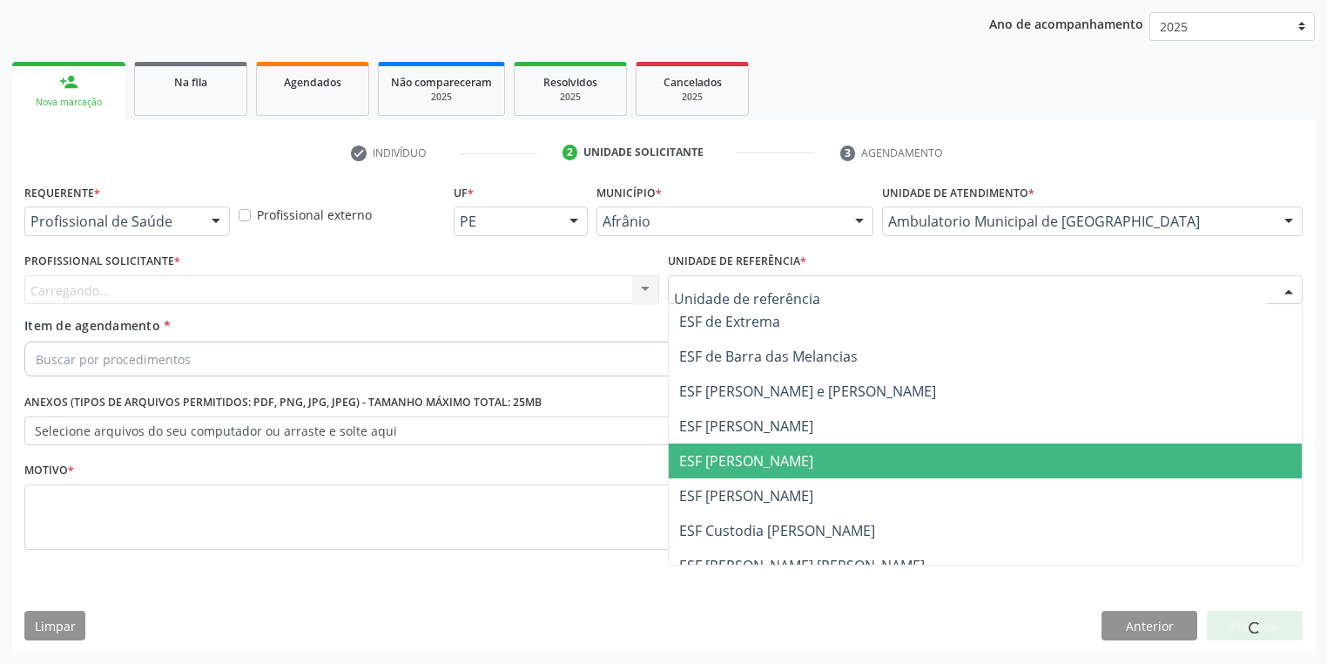
click at [726, 478] on span "ESF [PERSON_NAME]" at bounding box center [985, 495] width 633 height 35
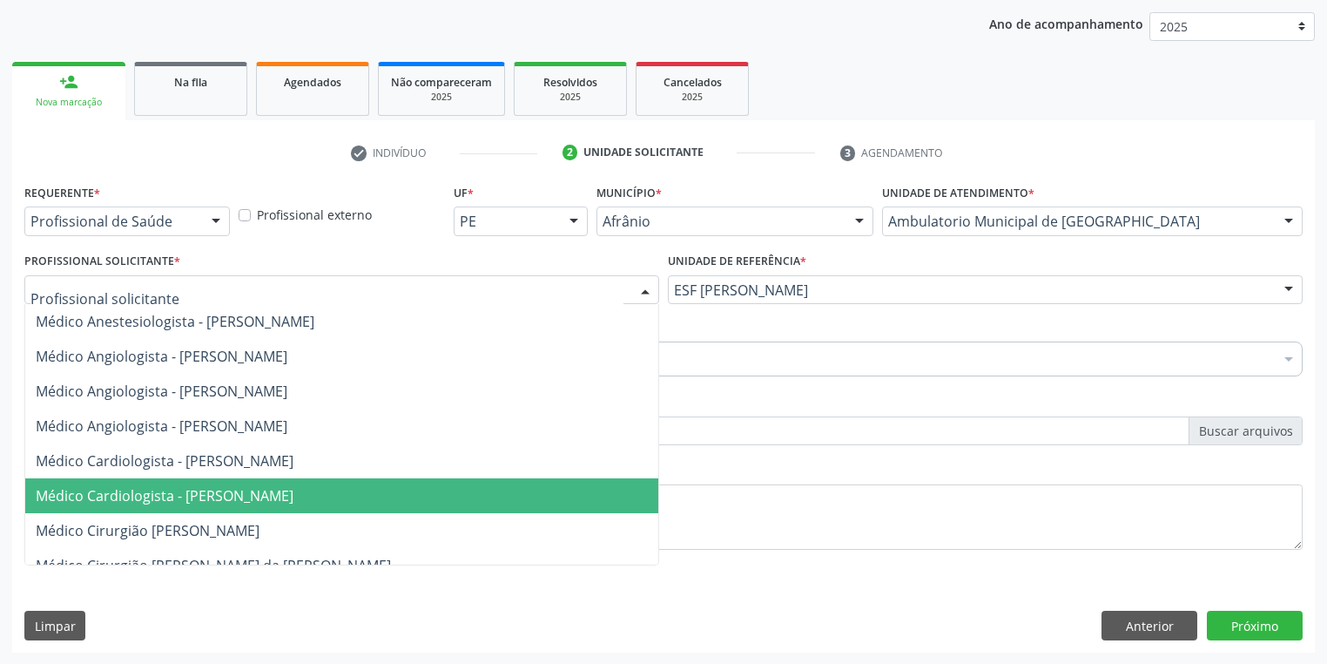
drag, startPoint x: 140, startPoint y: 484, endPoint x: 143, endPoint y: 460, distance: 24.5
click at [139, 484] on span "Médico Cardiologista - [PERSON_NAME]" at bounding box center [341, 495] width 633 height 35
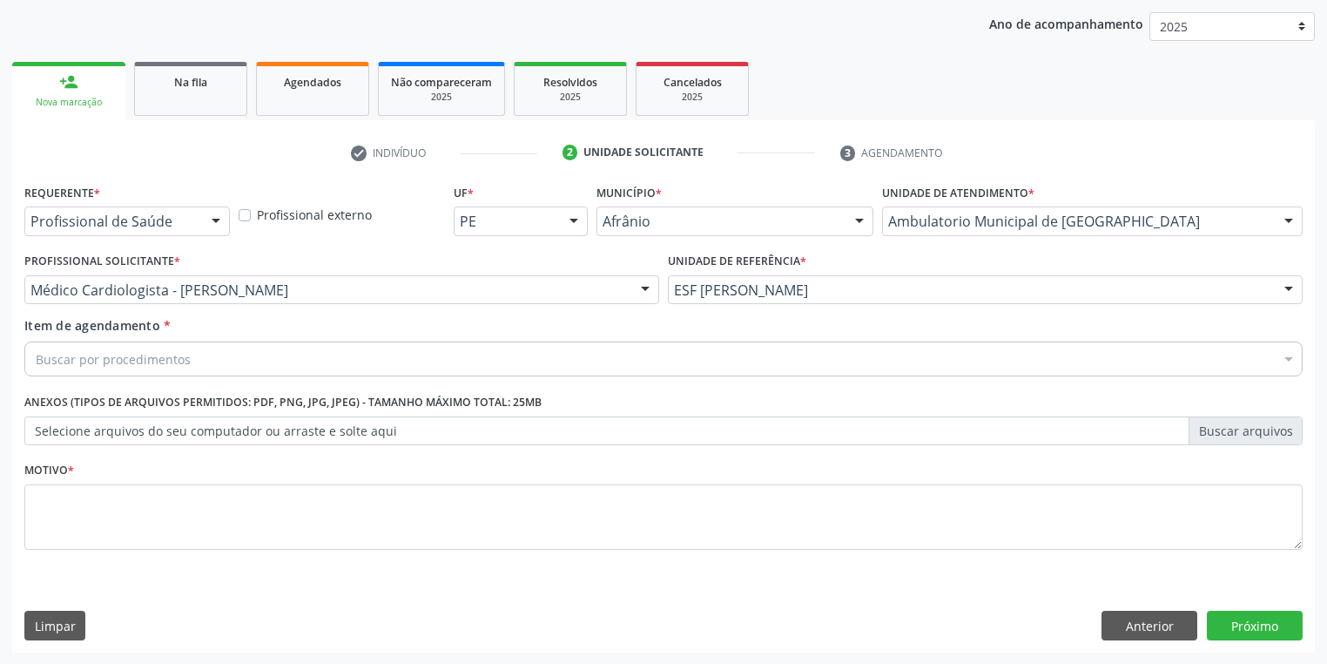
click at [115, 345] on div "Buscar por procedimentos" at bounding box center [663, 358] width 1279 height 35
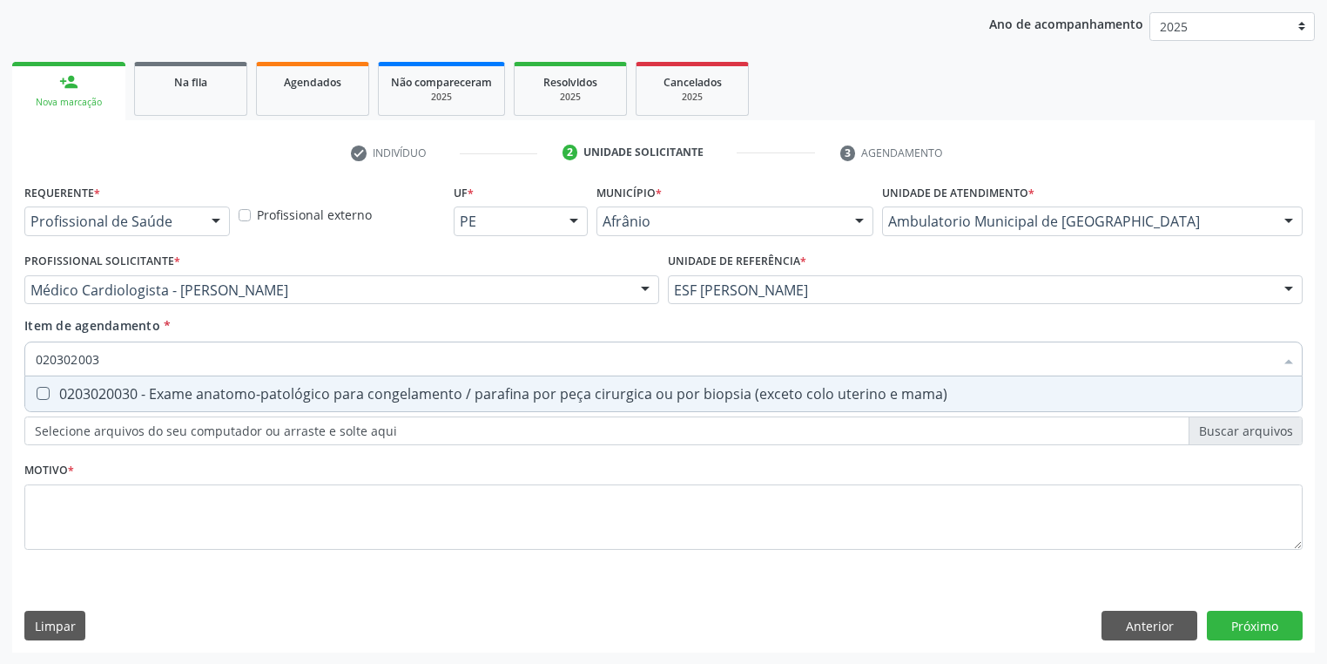
type input "0203020030"
click at [297, 389] on div "0203020030 - Exame anatomo-patológico para congelamento / parafina por peça cir…" at bounding box center [664, 394] width 1256 height 14
checkbox mama\) "true"
click at [193, 502] on div "Requerente * Profissional de Saúde Profissional de Saúde Paciente Nenhum result…" at bounding box center [663, 376] width 1279 height 395
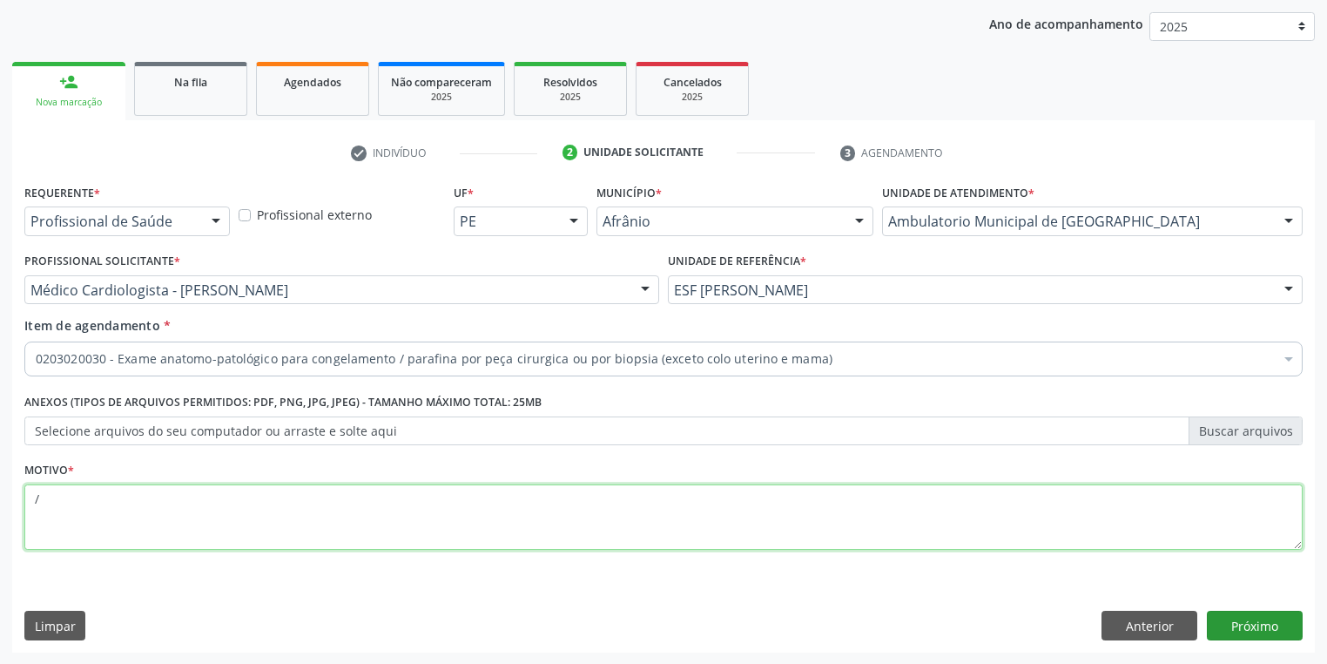
type textarea "/"
click at [1244, 624] on button "Próximo" at bounding box center [1255, 626] width 96 height 30
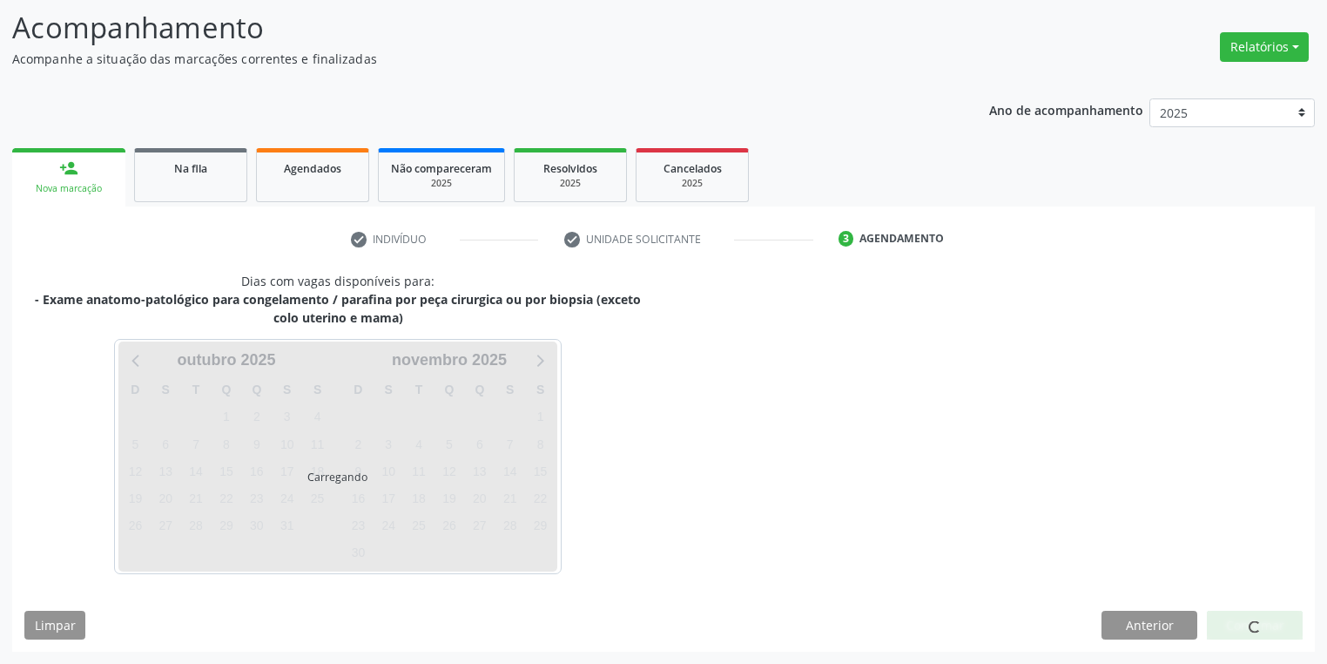
scroll to position [111, 0]
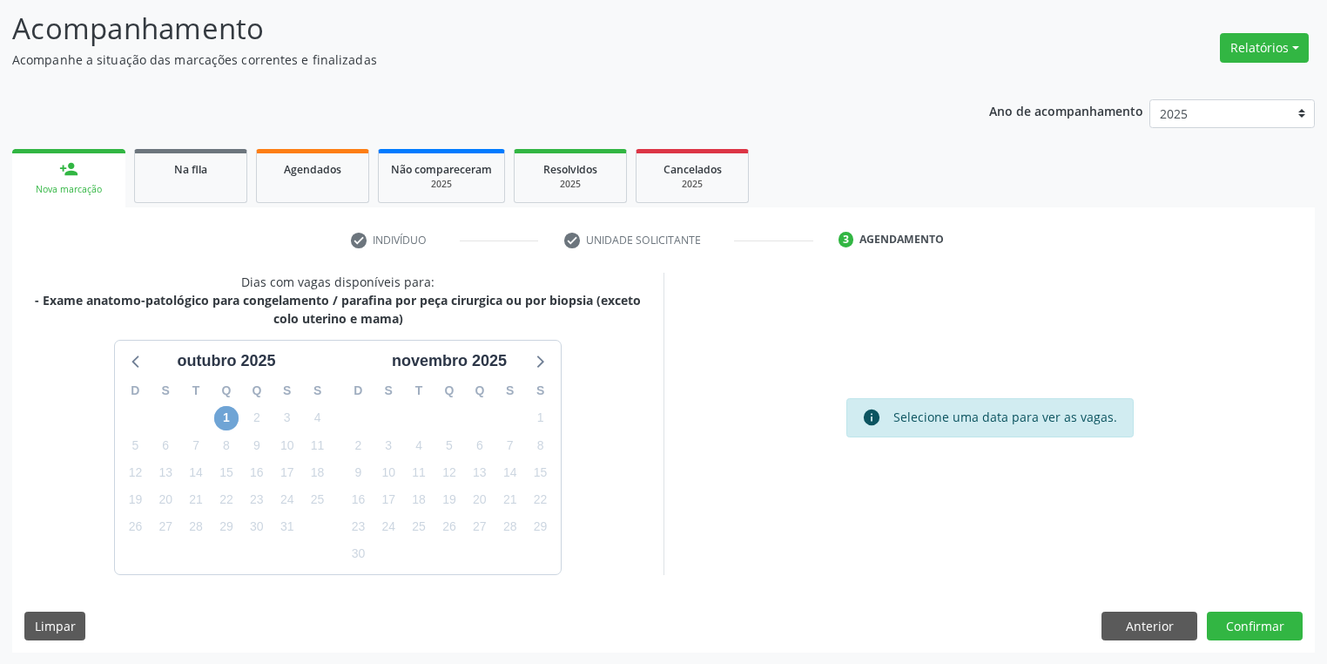
click at [214, 422] on span "1" at bounding box center [226, 418] width 24 height 24
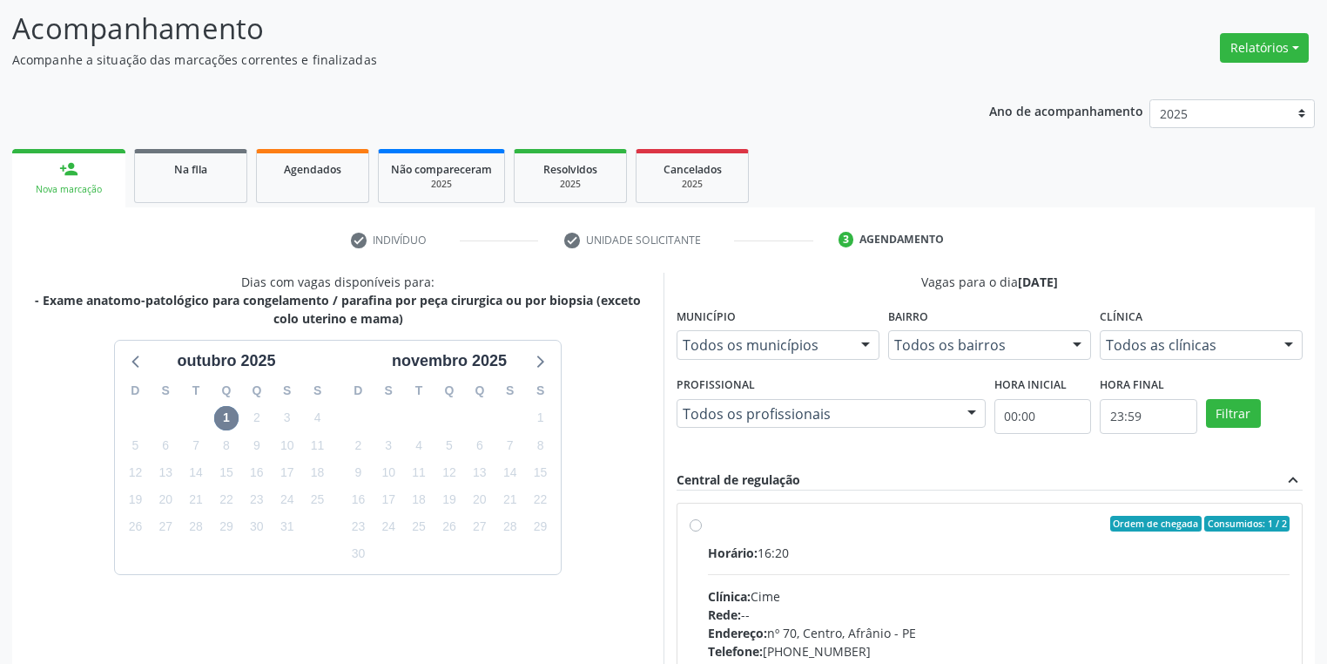
click at [916, 602] on div "Clínica: Cime" at bounding box center [999, 596] width 582 height 18
click at [702, 531] on input "Ordem de chegada Consumidos: 1 / 2 Horário: 16:20 Clínica: Cime Rede: -- Endere…" at bounding box center [696, 524] width 12 height 16
radio input "true"
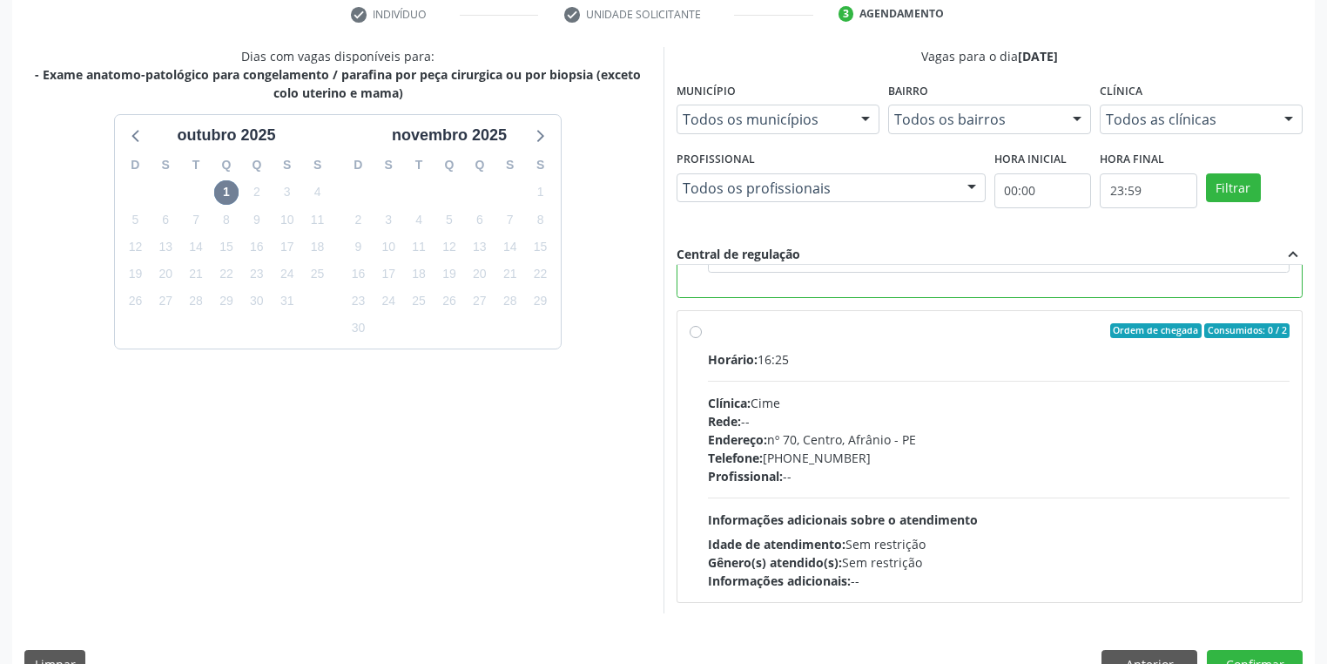
scroll to position [376, 0]
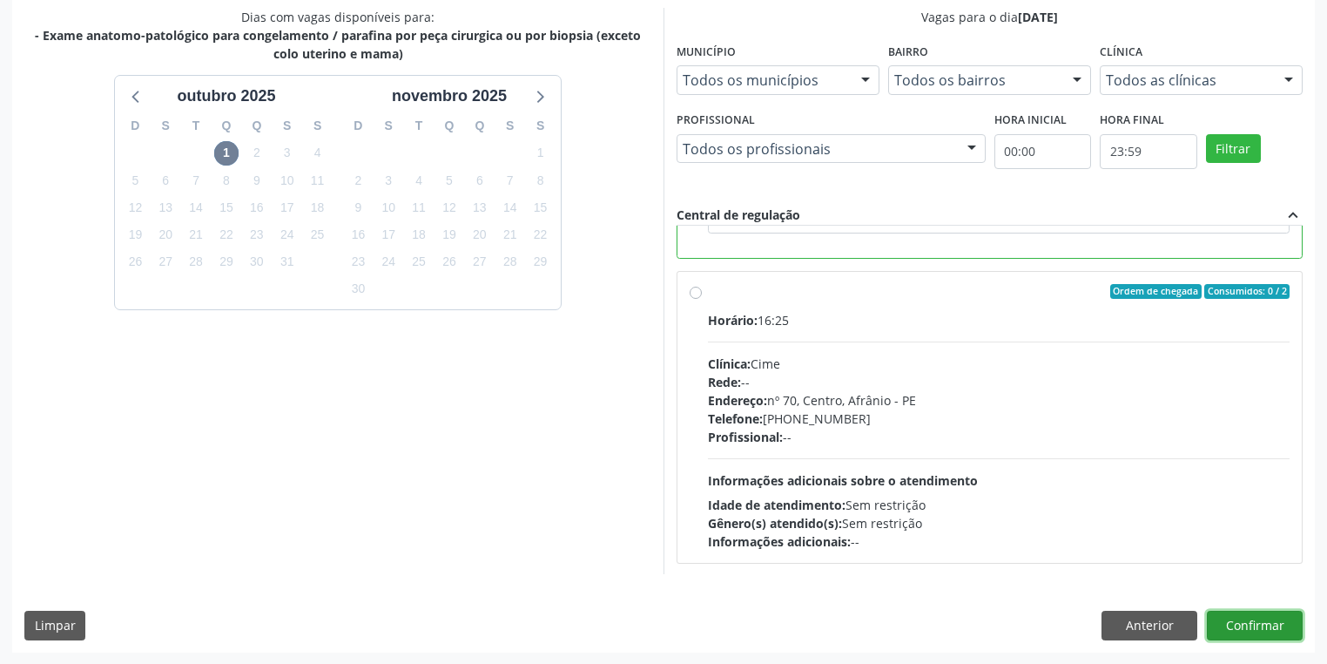
click at [1248, 627] on button "Confirmar" at bounding box center [1255, 626] width 96 height 30
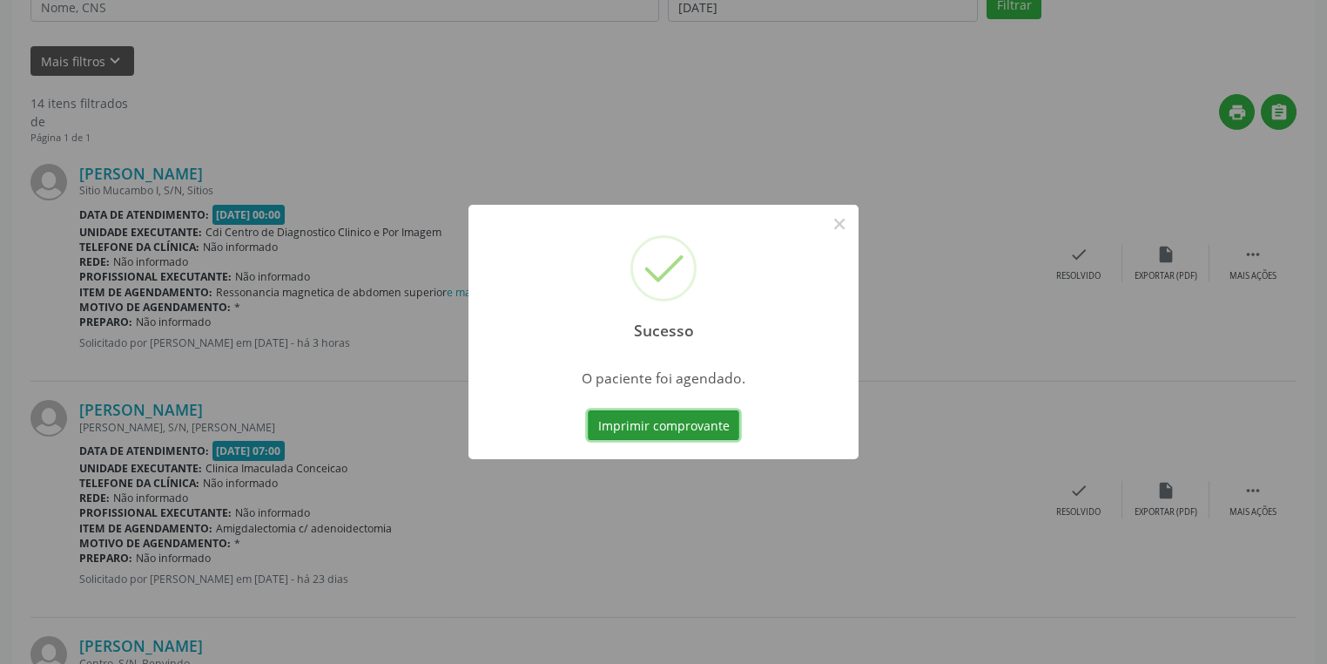
scroll to position [0, 0]
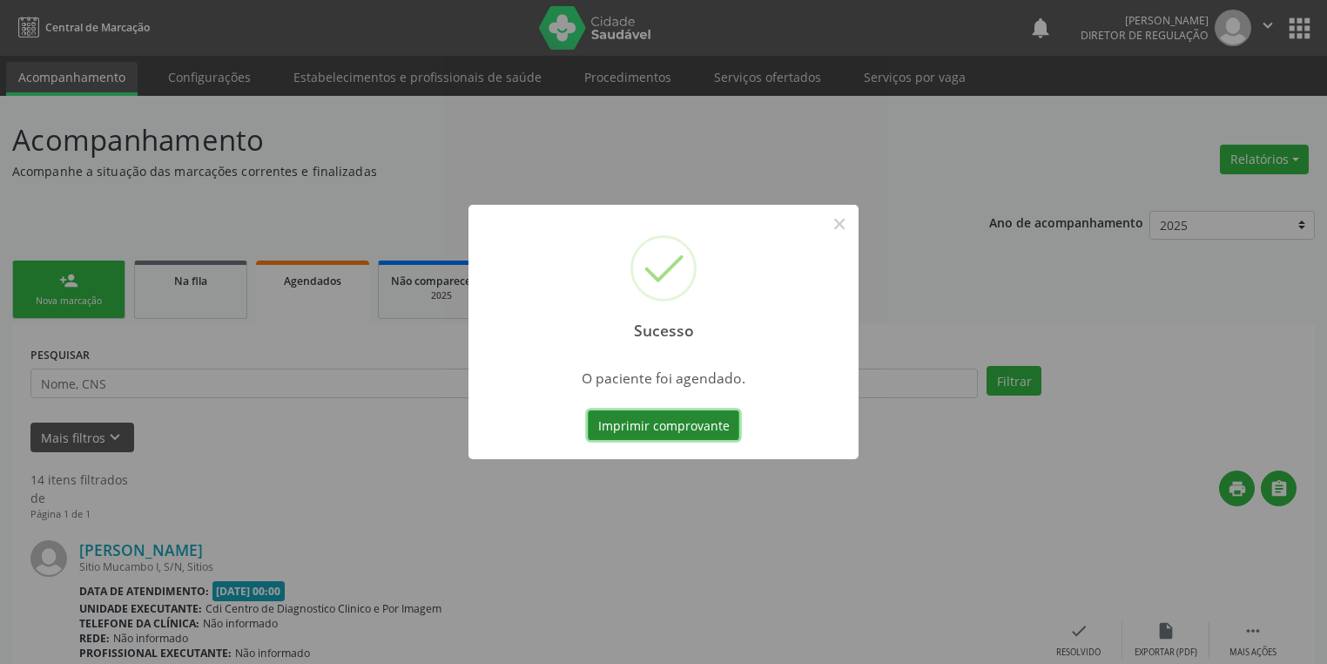
click at [672, 422] on button "Imprimir comprovante" at bounding box center [664, 425] width 152 height 30
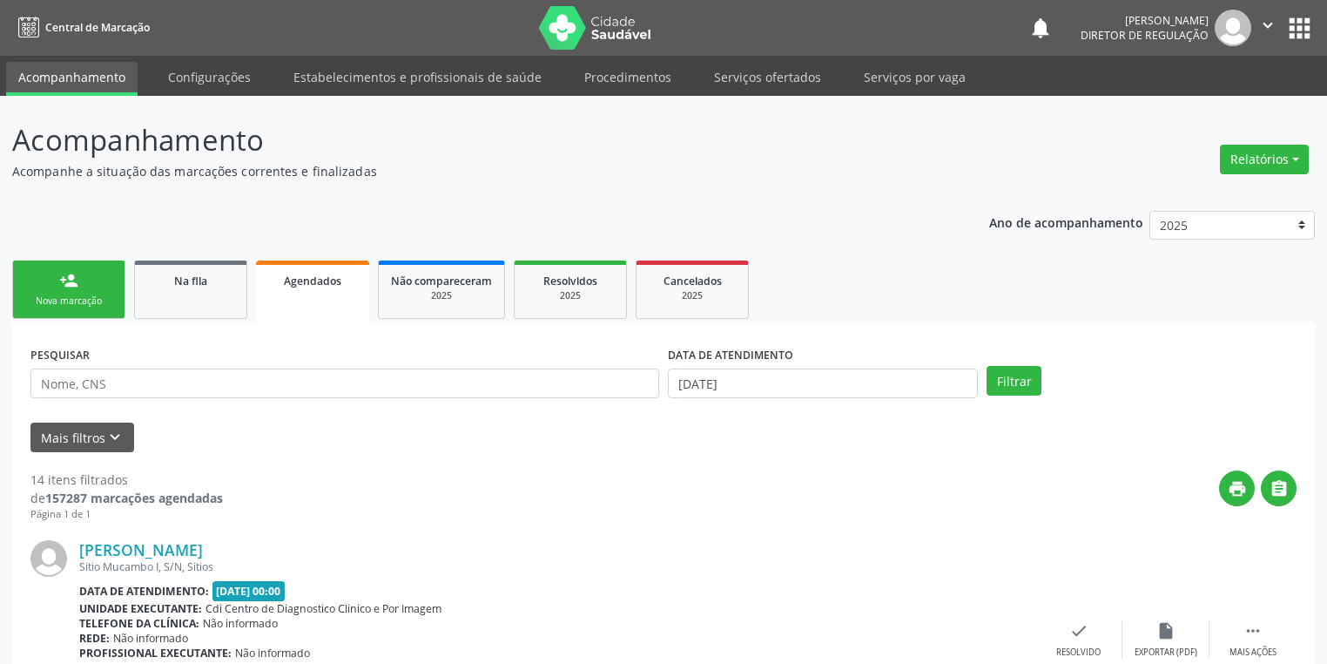
click at [66, 303] on div "Nova marcação" at bounding box center [68, 300] width 87 height 13
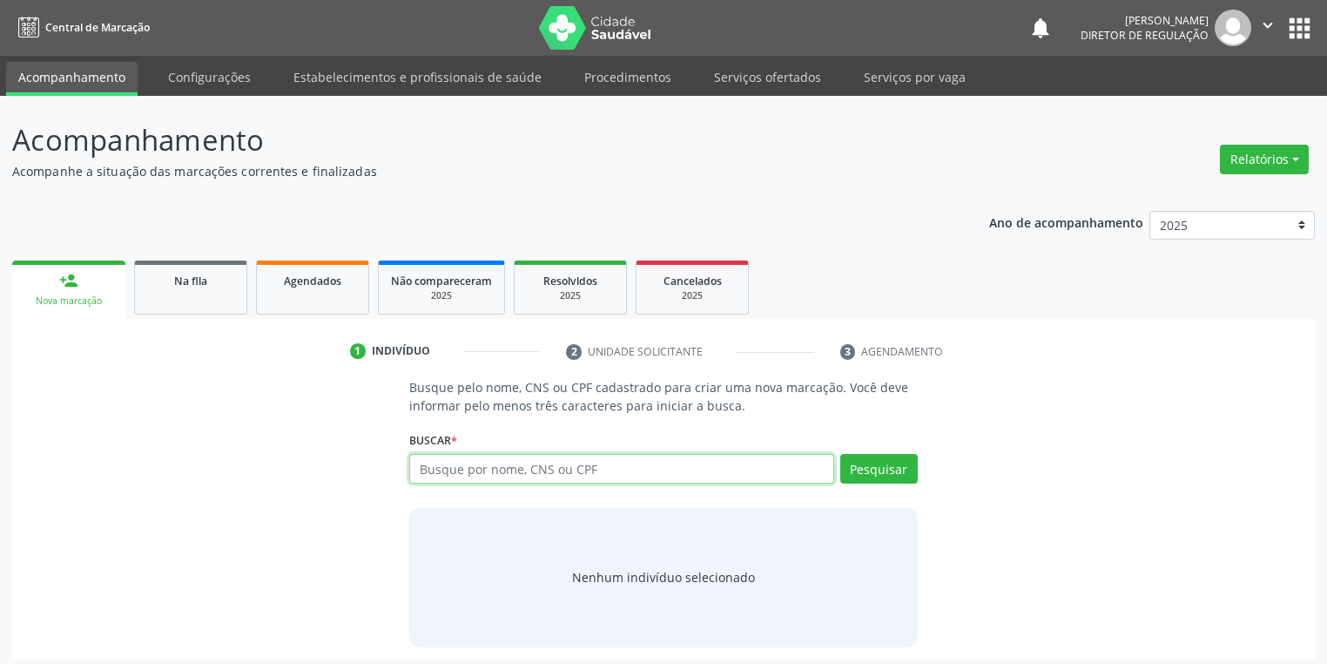
click at [503, 463] on input "text" at bounding box center [621, 469] width 425 height 30
type input "705207426253477"
click at [892, 464] on button "Pesquisar" at bounding box center [879, 469] width 78 height 30
click at [545, 469] on input "705207426253477" at bounding box center [621, 469] width 425 height 30
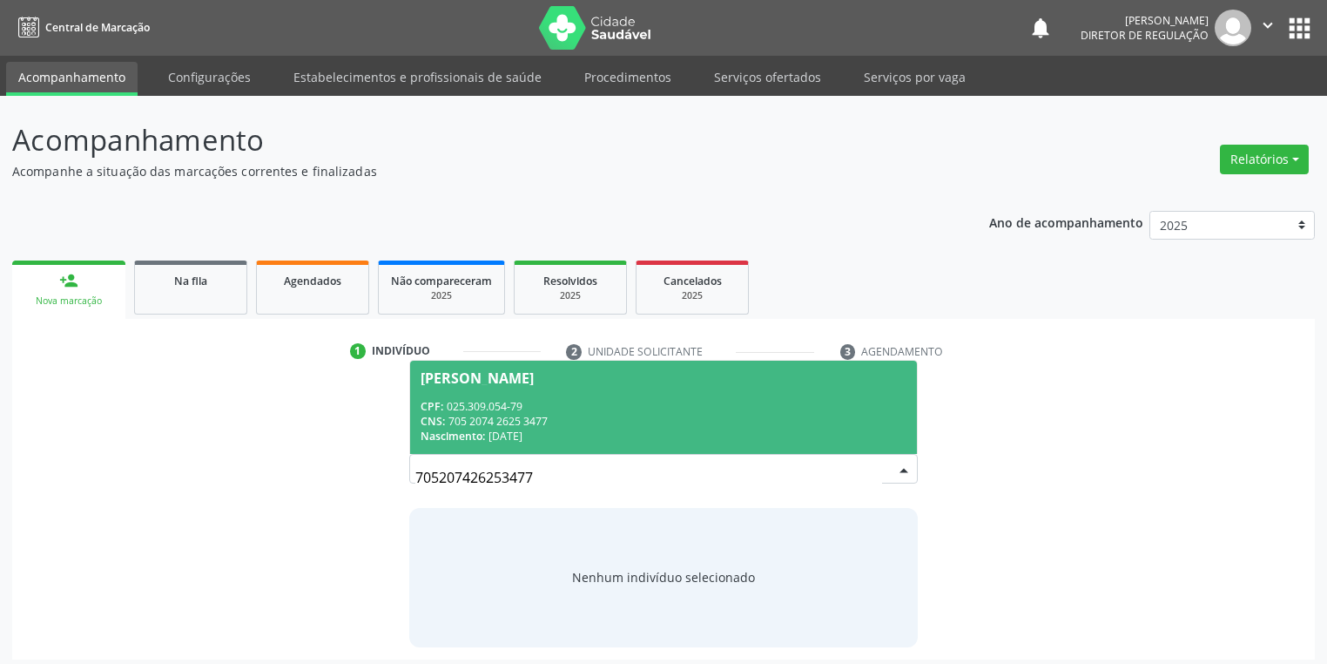
click at [578, 403] on div "CPF: 025.309.054-79" at bounding box center [664, 406] width 486 height 15
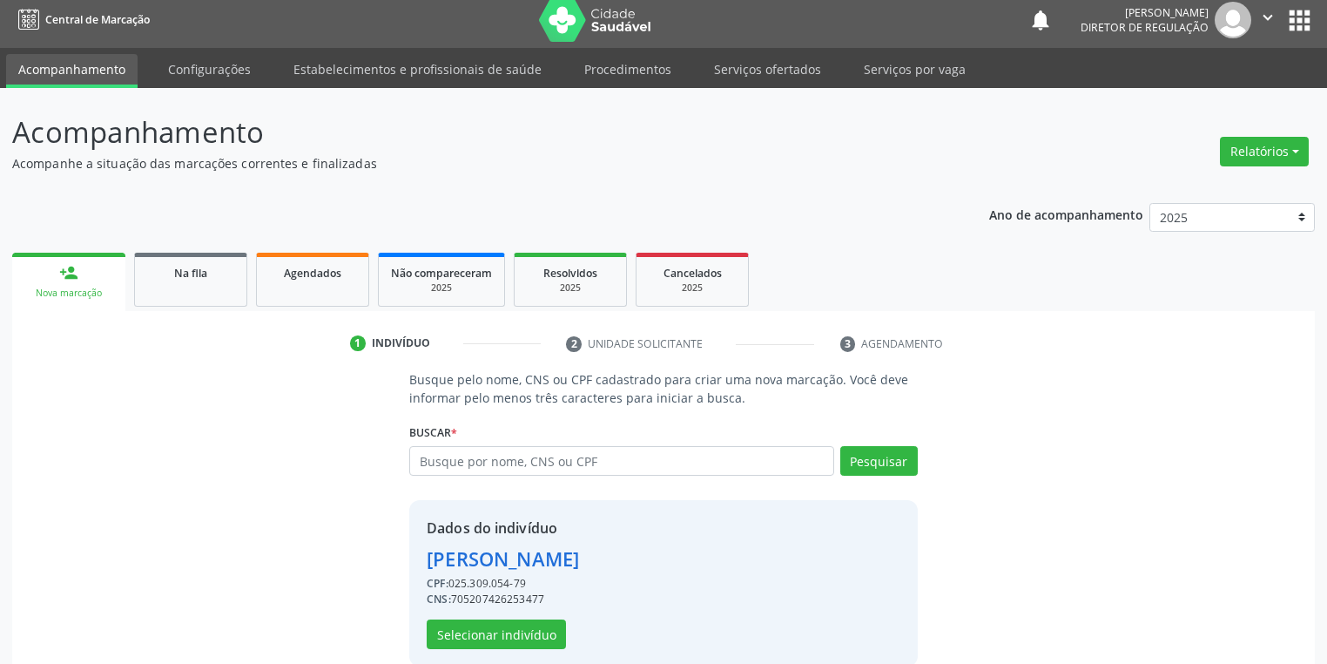
scroll to position [33, 0]
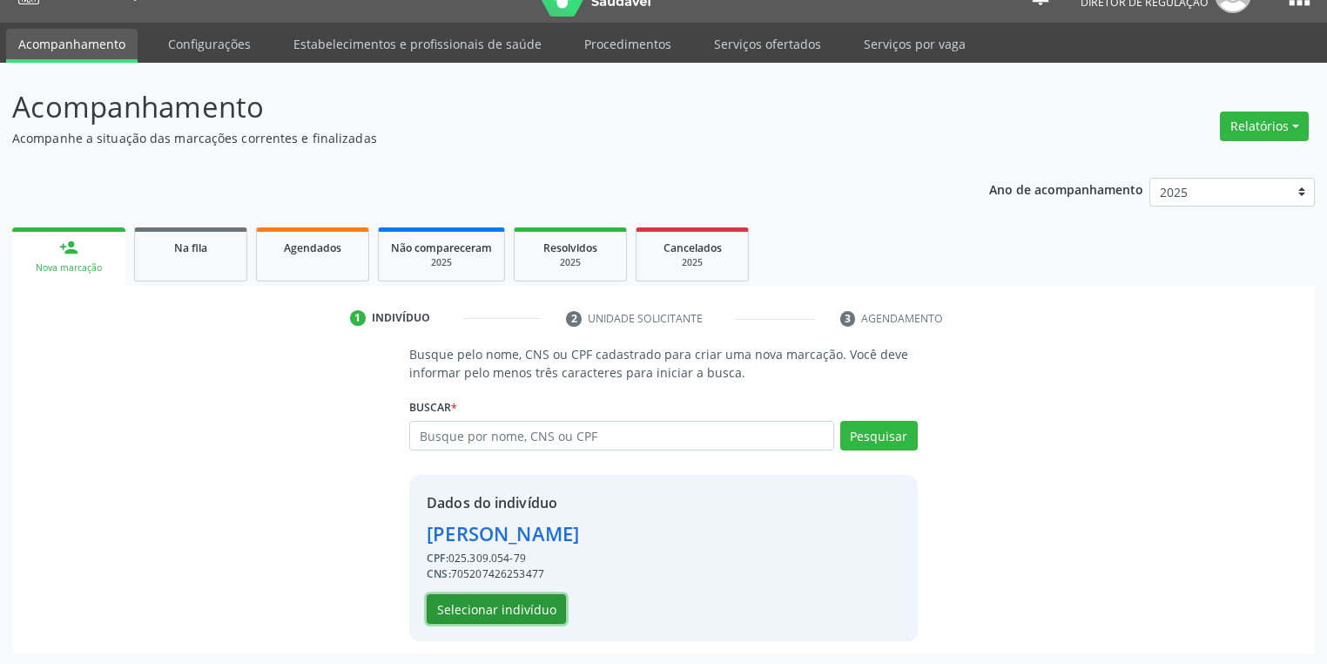
click at [483, 603] on button "Selecionar indivíduo" at bounding box center [496, 609] width 139 height 30
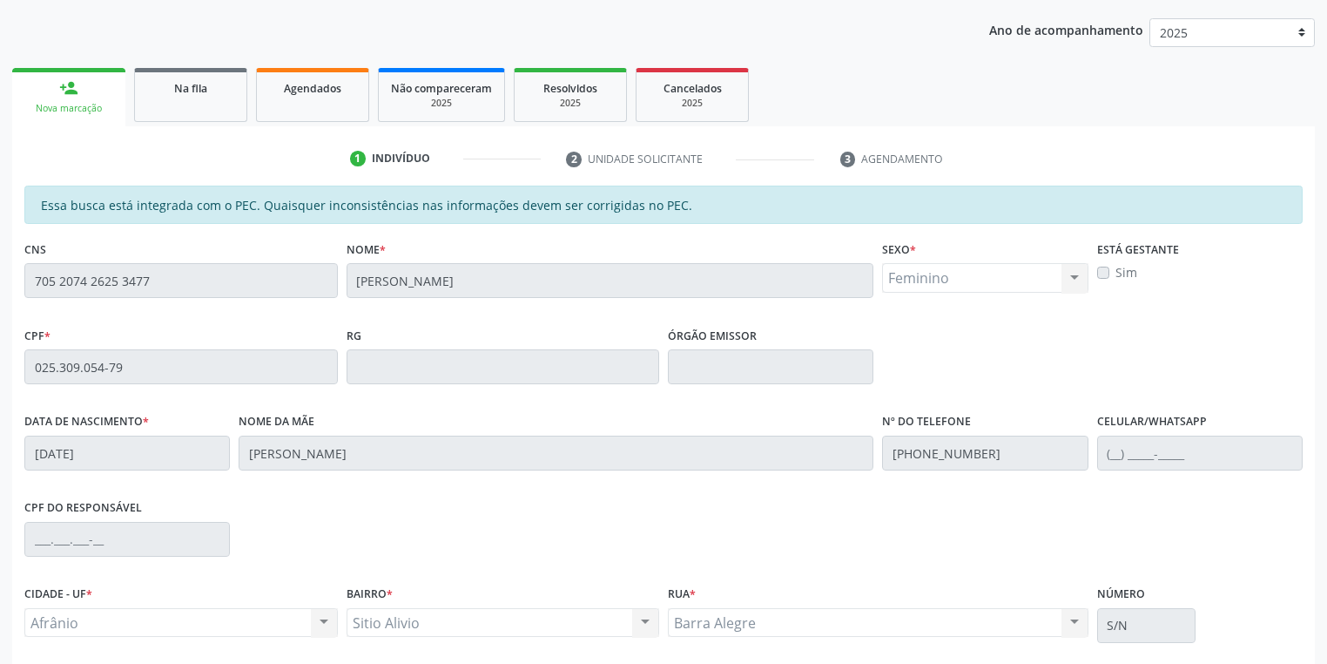
scroll to position [330, 0]
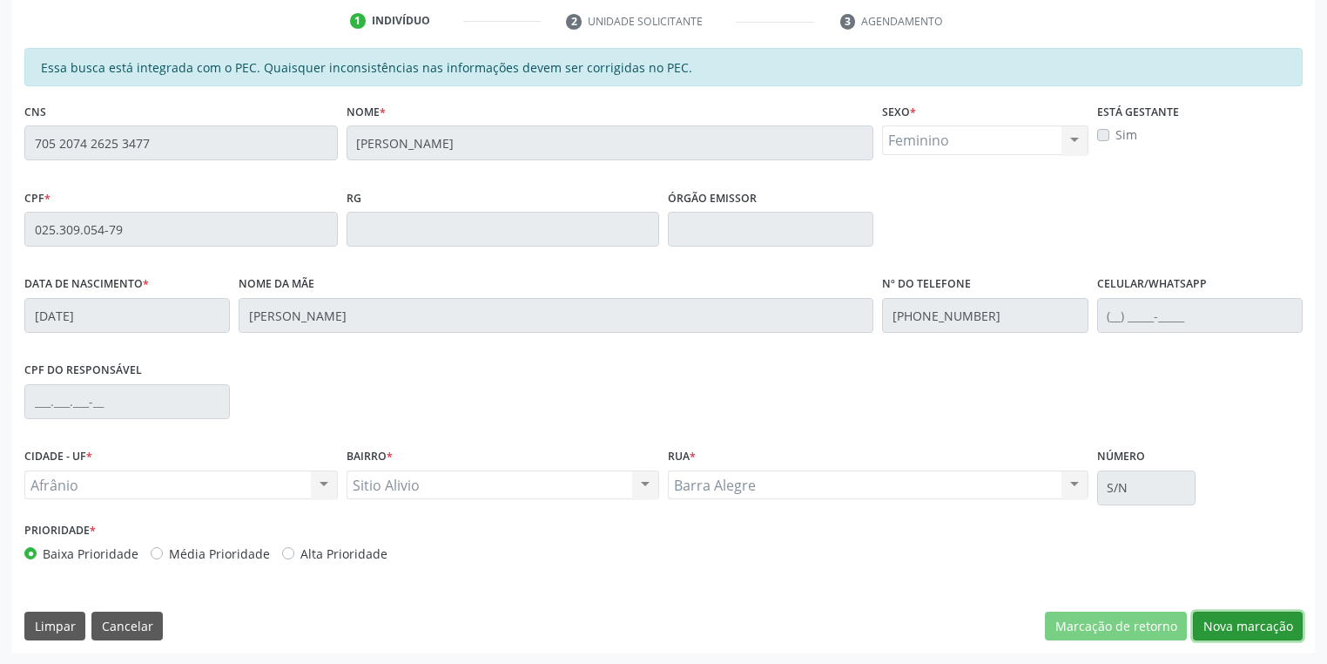
click at [1210, 624] on button "Nova marcação" at bounding box center [1248, 626] width 110 height 30
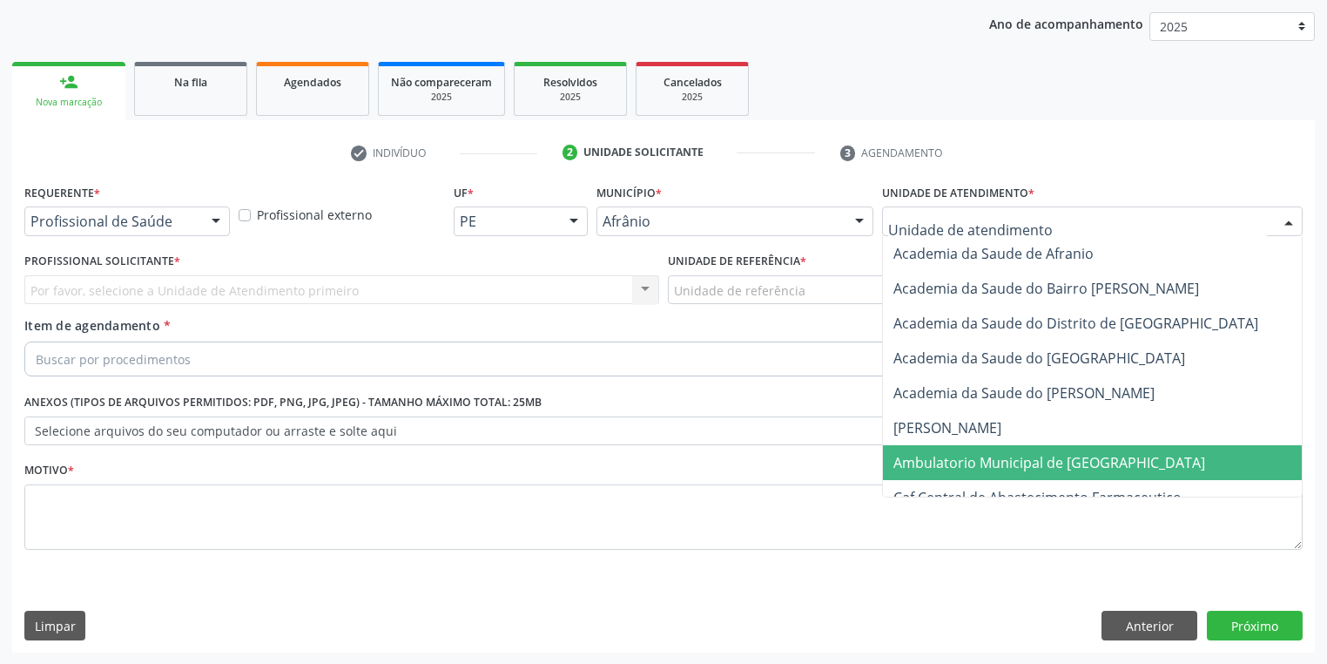
drag, startPoint x: 929, startPoint y: 462, endPoint x: 897, endPoint y: 437, distance: 40.4
click at [928, 462] on span "Ambulatorio Municipal de [GEOGRAPHIC_DATA]" at bounding box center [1050, 462] width 312 height 19
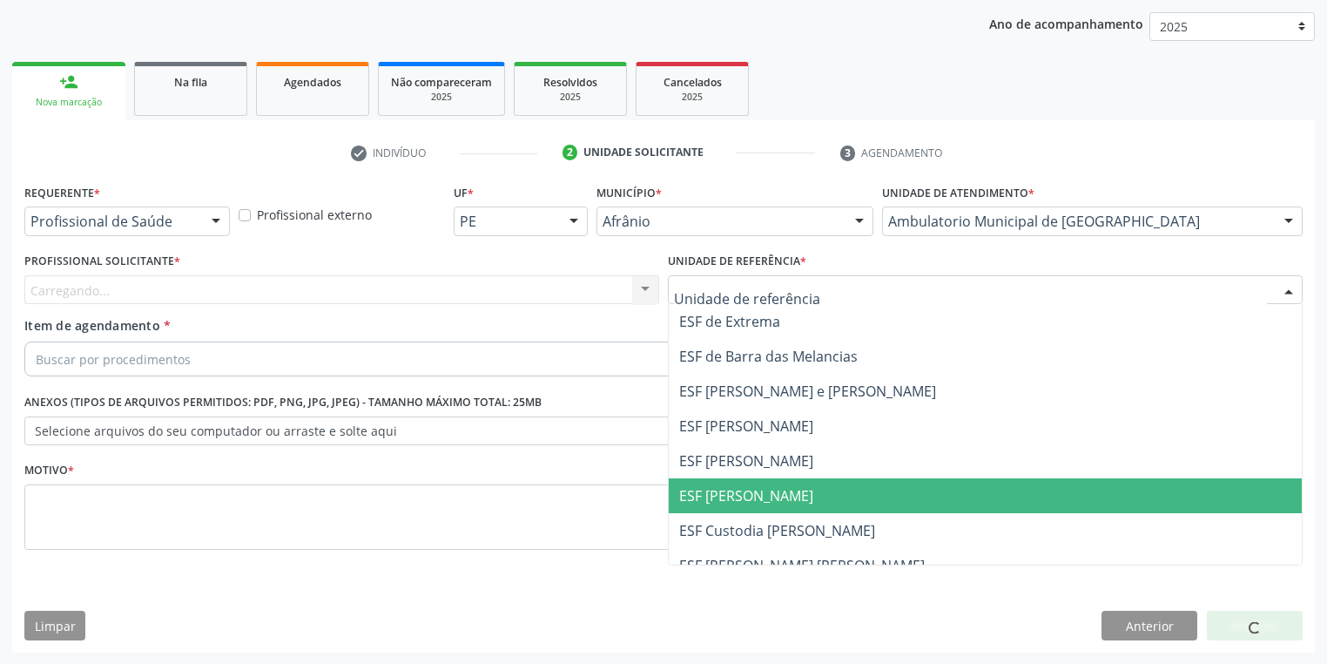
click at [721, 499] on span "ESF [PERSON_NAME]" at bounding box center [746, 495] width 134 height 19
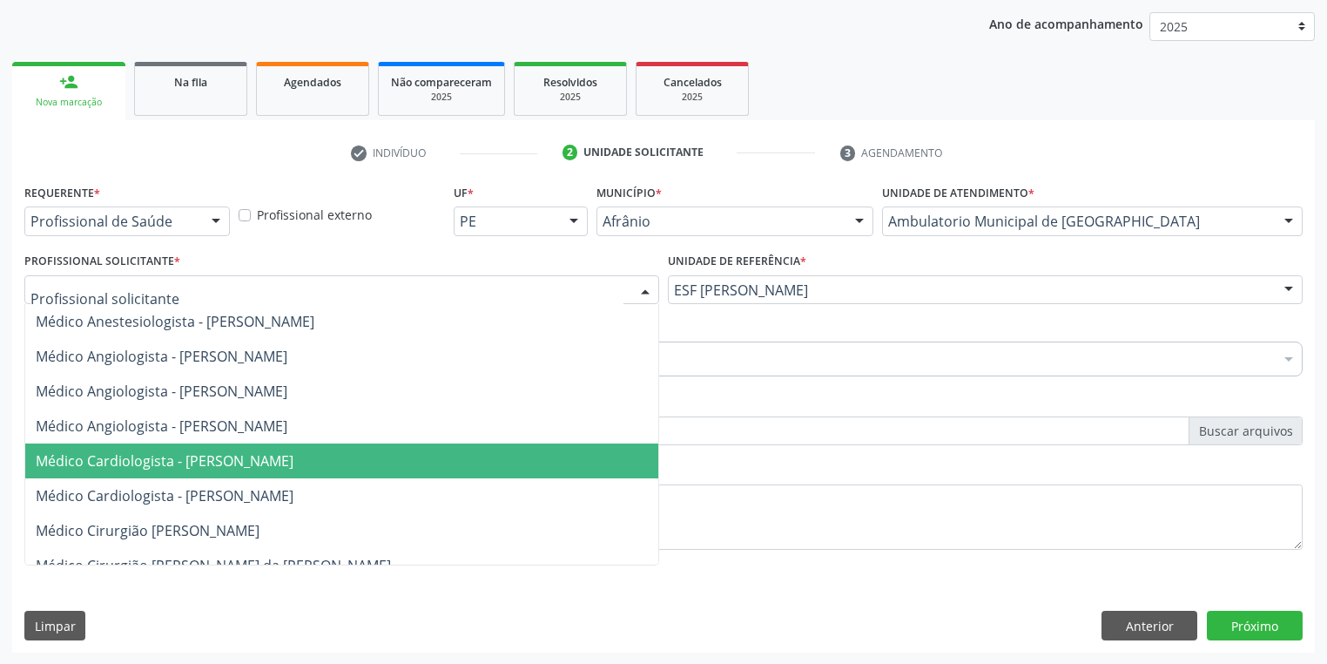
click at [142, 463] on span "Médico Cardiologista - [PERSON_NAME]" at bounding box center [165, 460] width 258 height 19
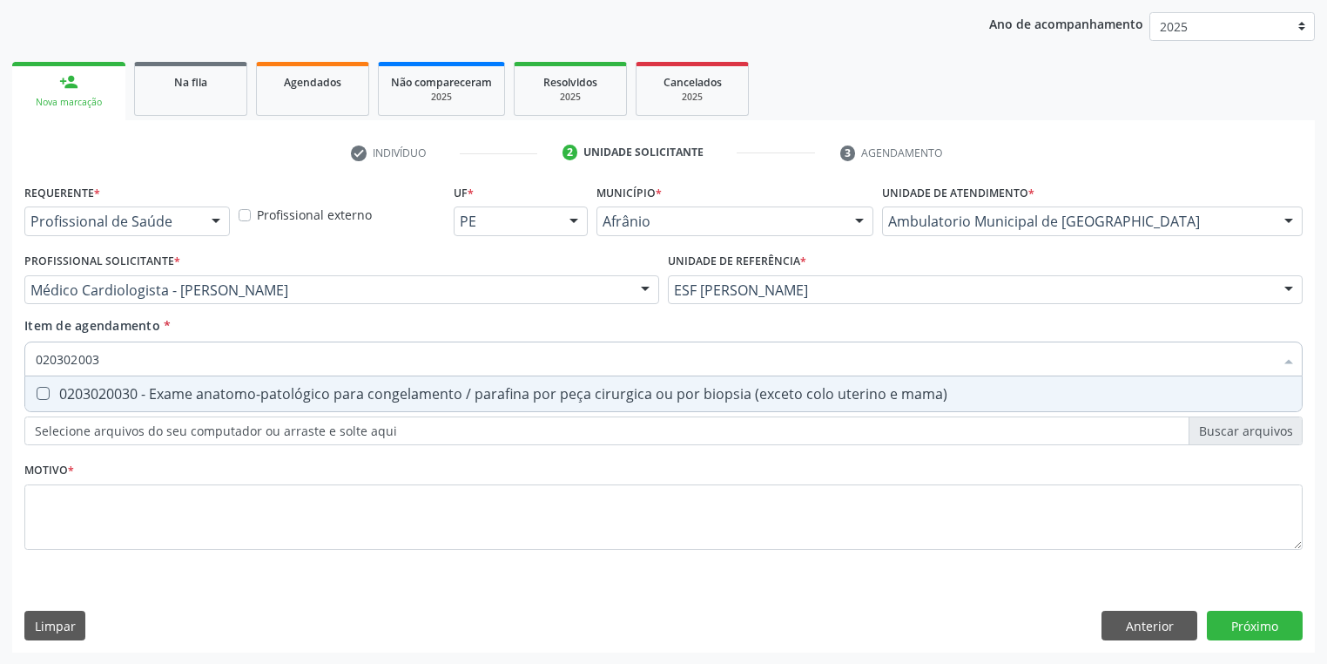
type input "0203020030"
drag, startPoint x: 97, startPoint y: 393, endPoint x: 98, endPoint y: 406, distance: 13.2
click at [98, 393] on div "0203020030 - Exame anatomo-patológico para congelamento / parafina por peça cir…" at bounding box center [664, 394] width 1256 height 14
checkbox mama\) "true"
click at [103, 510] on div "Requerente * Profissional de Saúde Profissional de Saúde Paciente Nenhum result…" at bounding box center [663, 376] width 1279 height 395
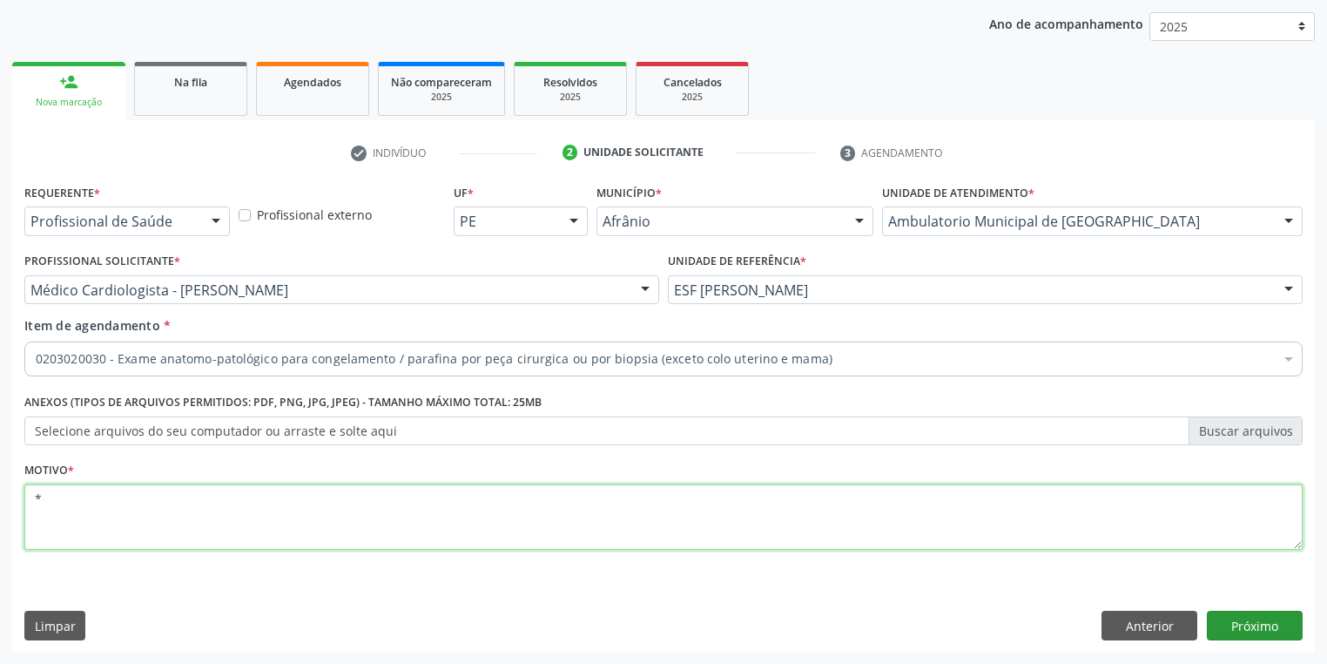
type textarea "*"
click at [1248, 620] on button "Próximo" at bounding box center [1255, 626] width 96 height 30
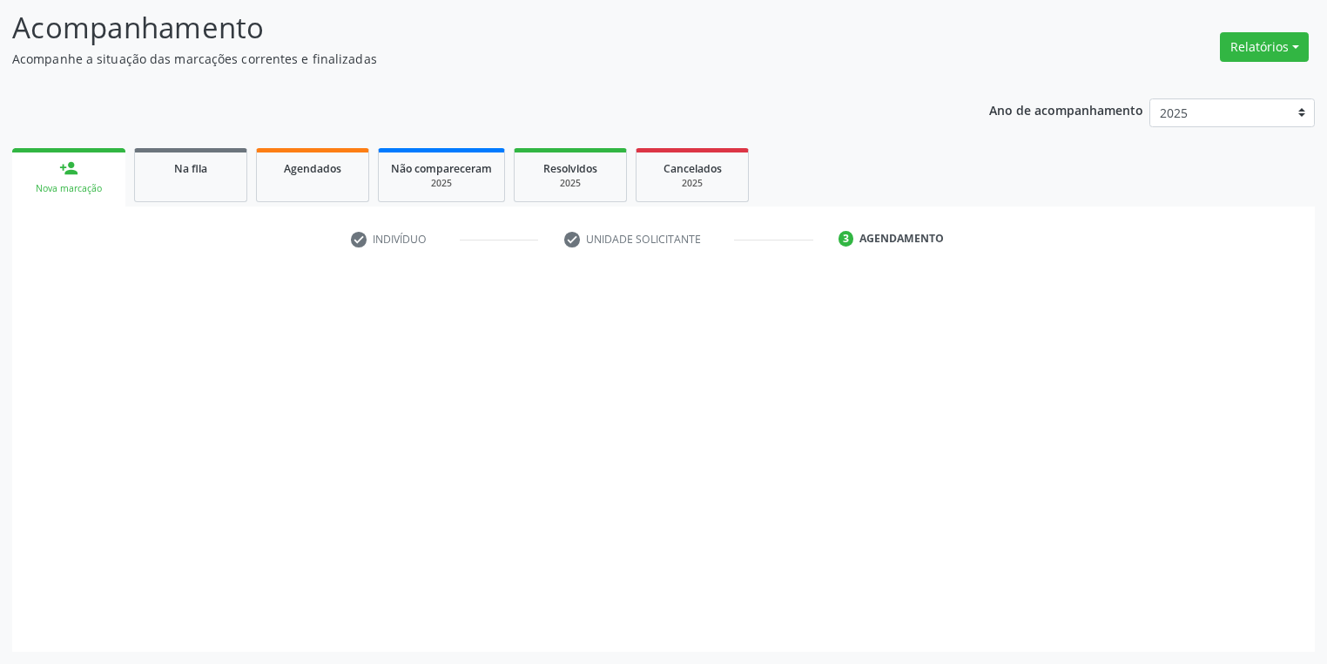
scroll to position [111, 0]
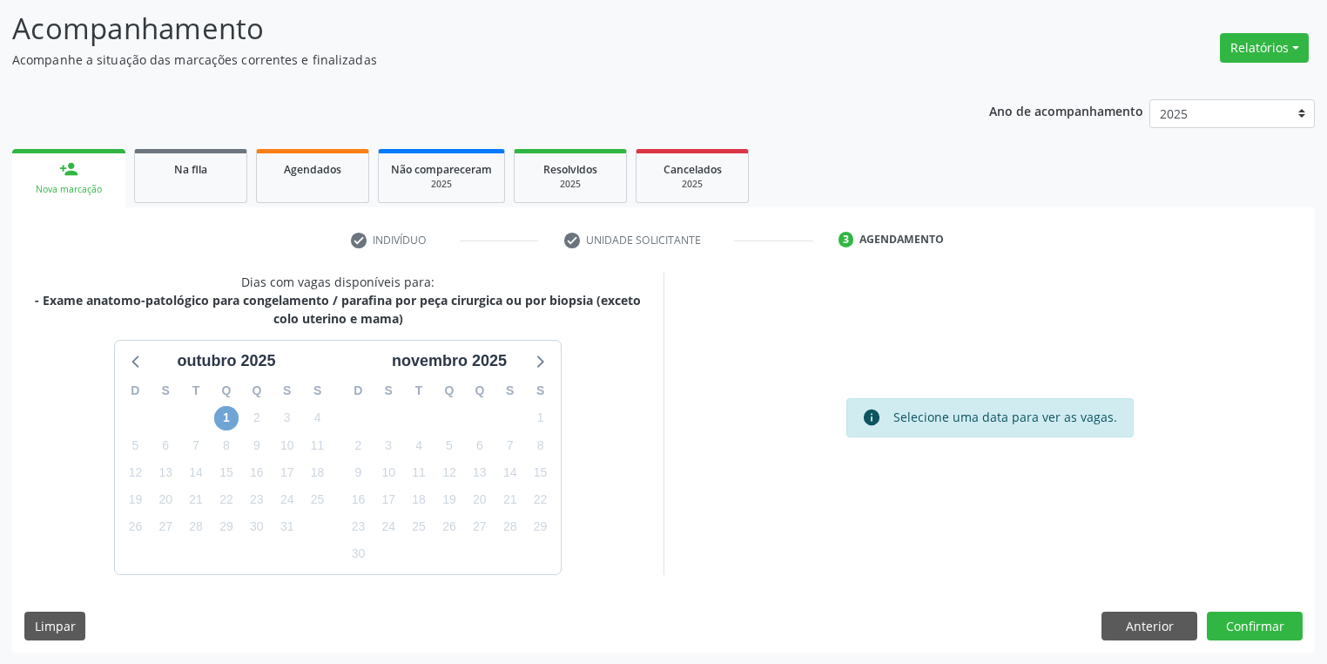
click at [227, 417] on span "1" at bounding box center [226, 418] width 24 height 24
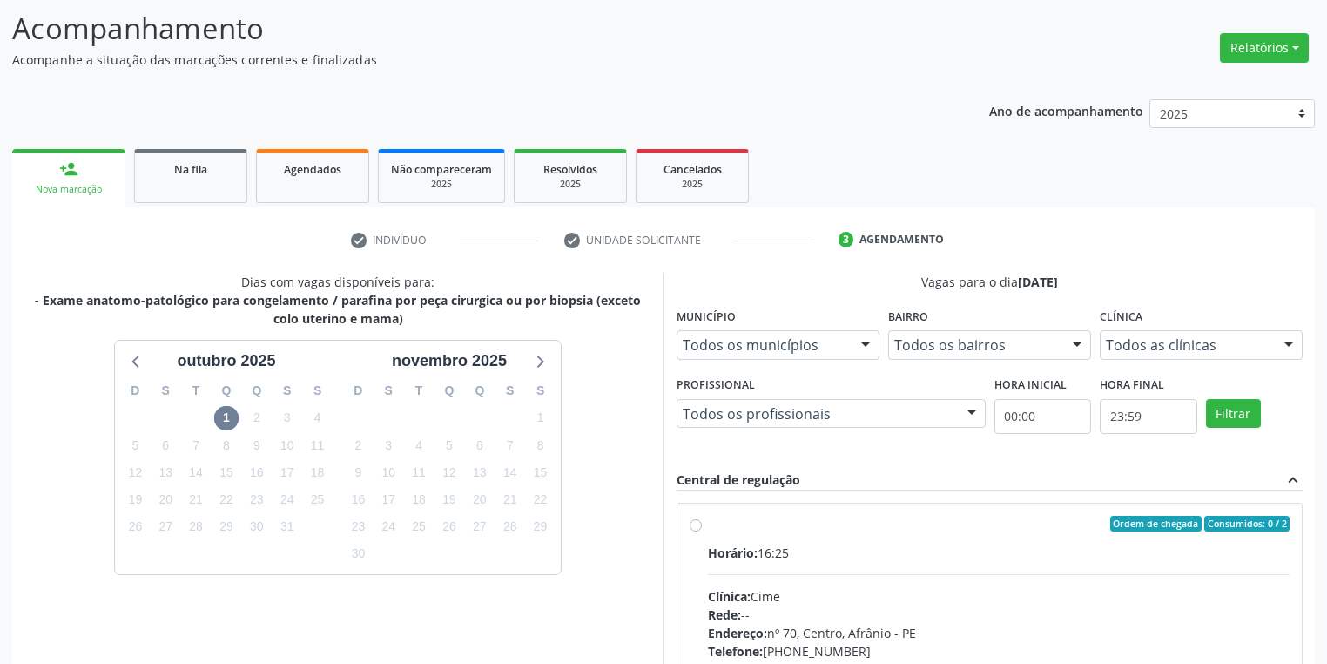
click at [956, 547] on div "Horário: 16:25" at bounding box center [999, 552] width 582 height 18
click at [702, 531] on input "Ordem de chegada Consumidos: 0 / 2 Horário: 16:25 Clínica: Cime Rede: -- Endere…" at bounding box center [696, 524] width 12 height 16
radio input "true"
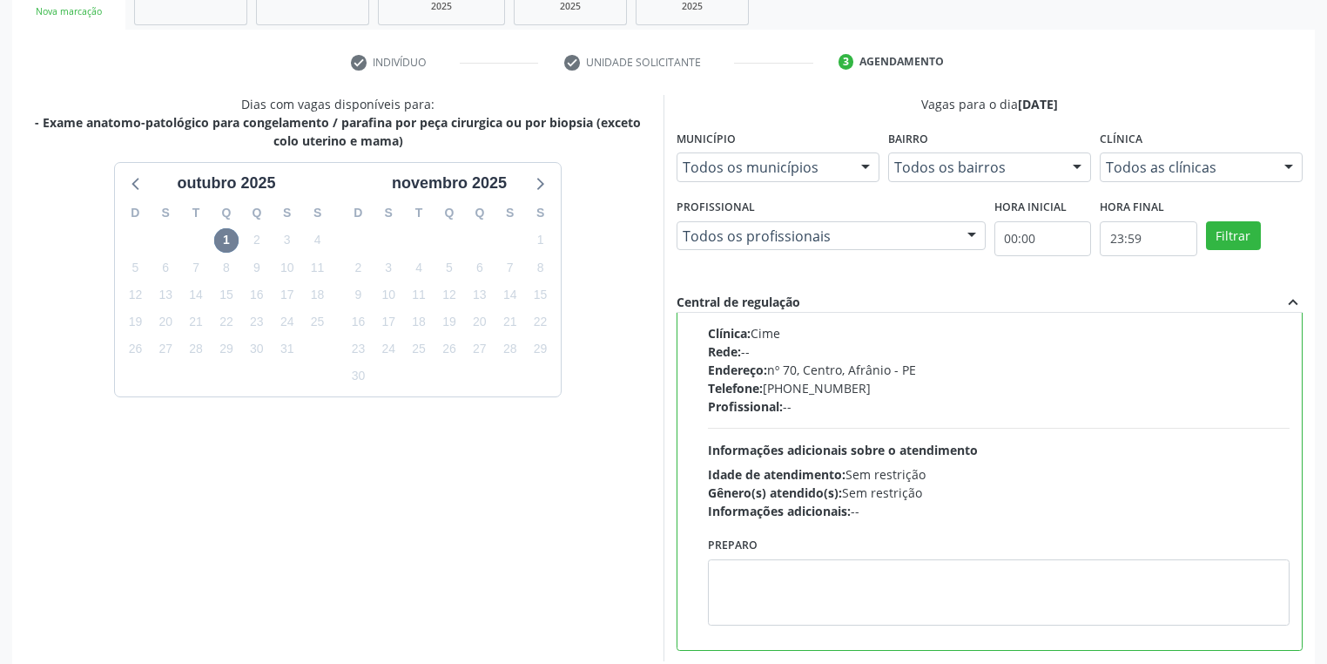
scroll to position [376, 0]
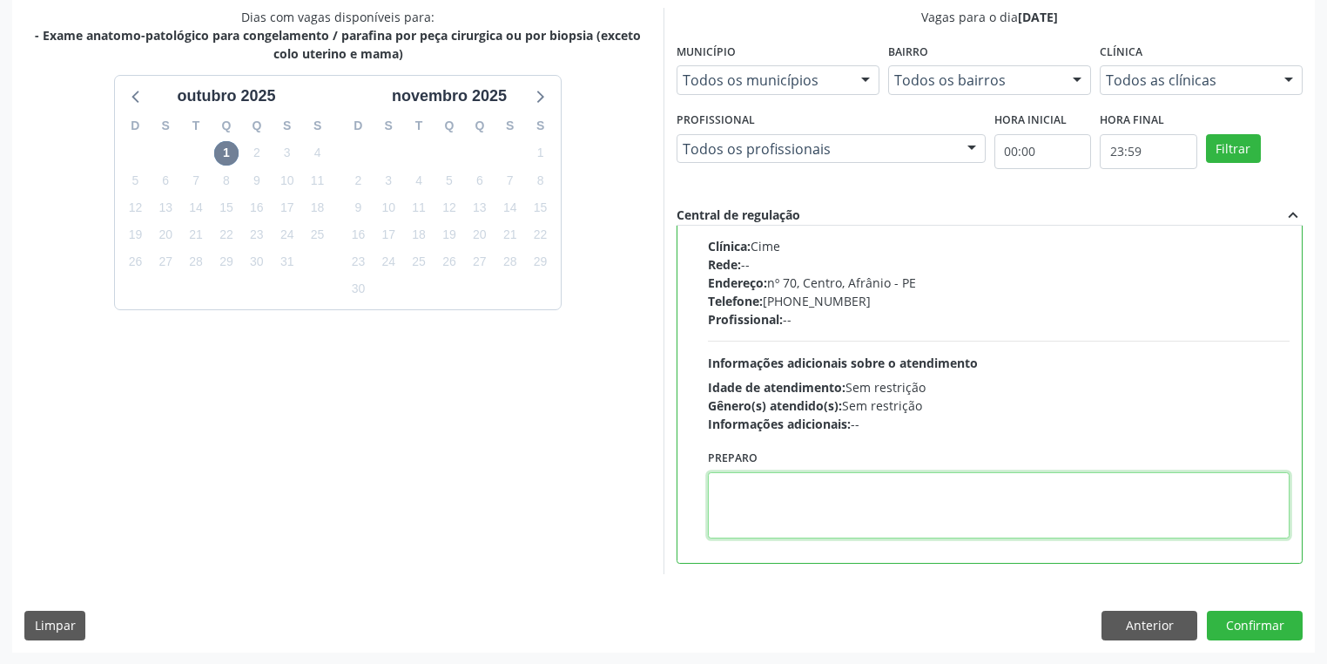
click at [871, 523] on textarea at bounding box center [999, 505] width 582 height 66
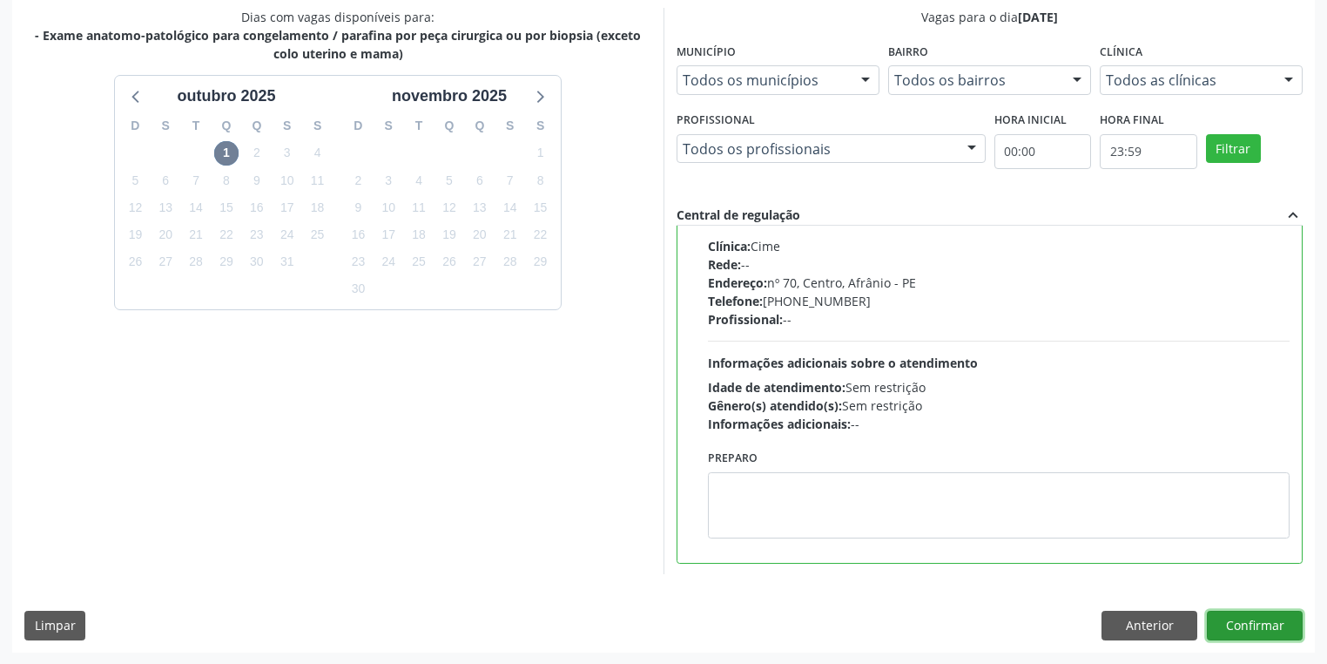
click at [1230, 629] on button "Confirmar" at bounding box center [1255, 626] width 96 height 30
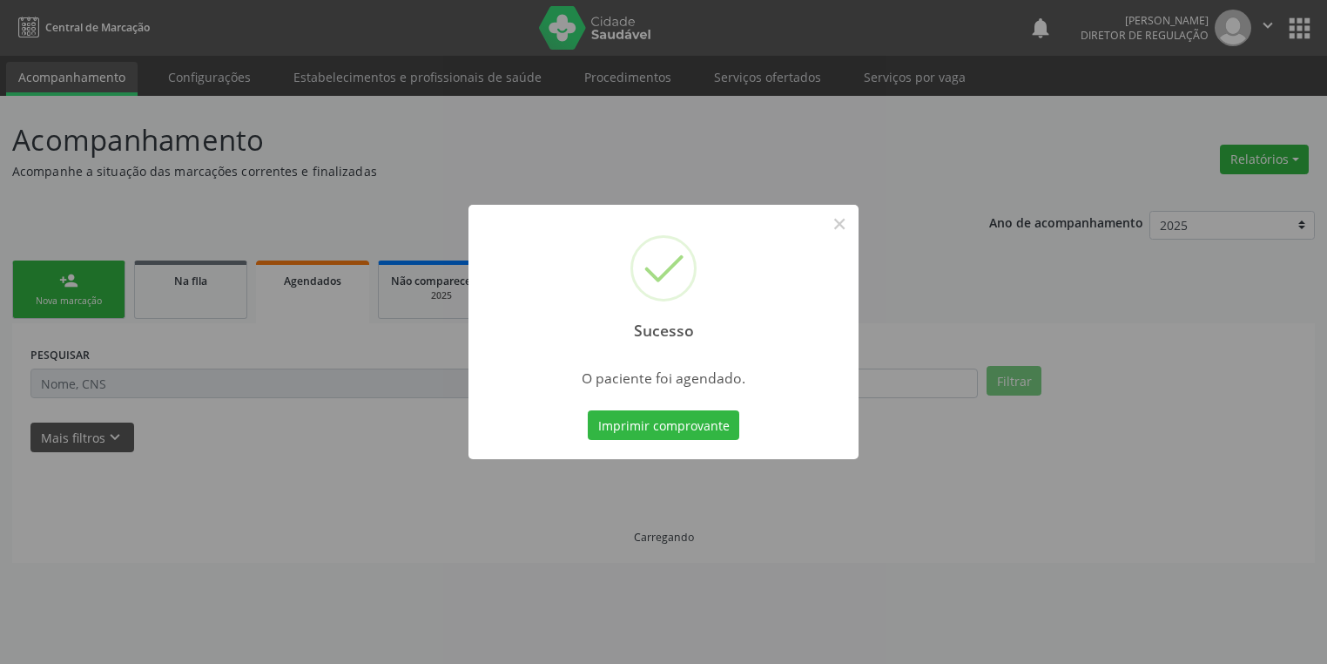
scroll to position [0, 0]
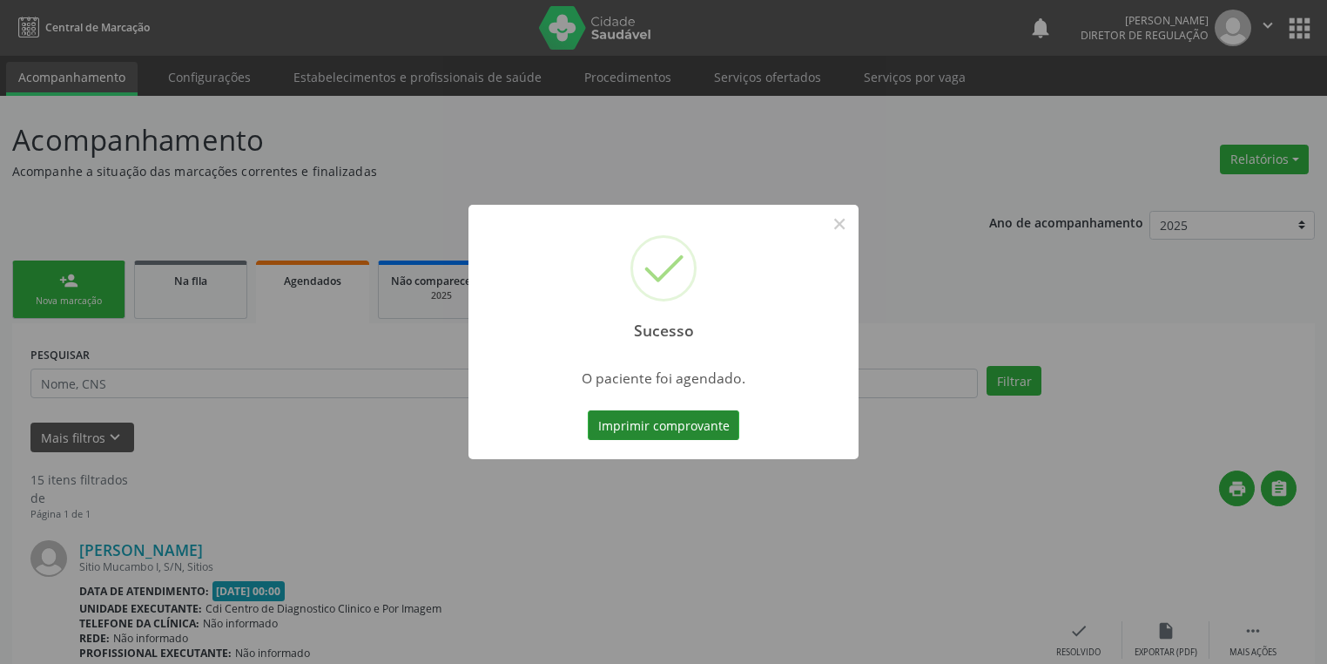
click at [677, 428] on button "Imprimir comprovante" at bounding box center [664, 425] width 152 height 30
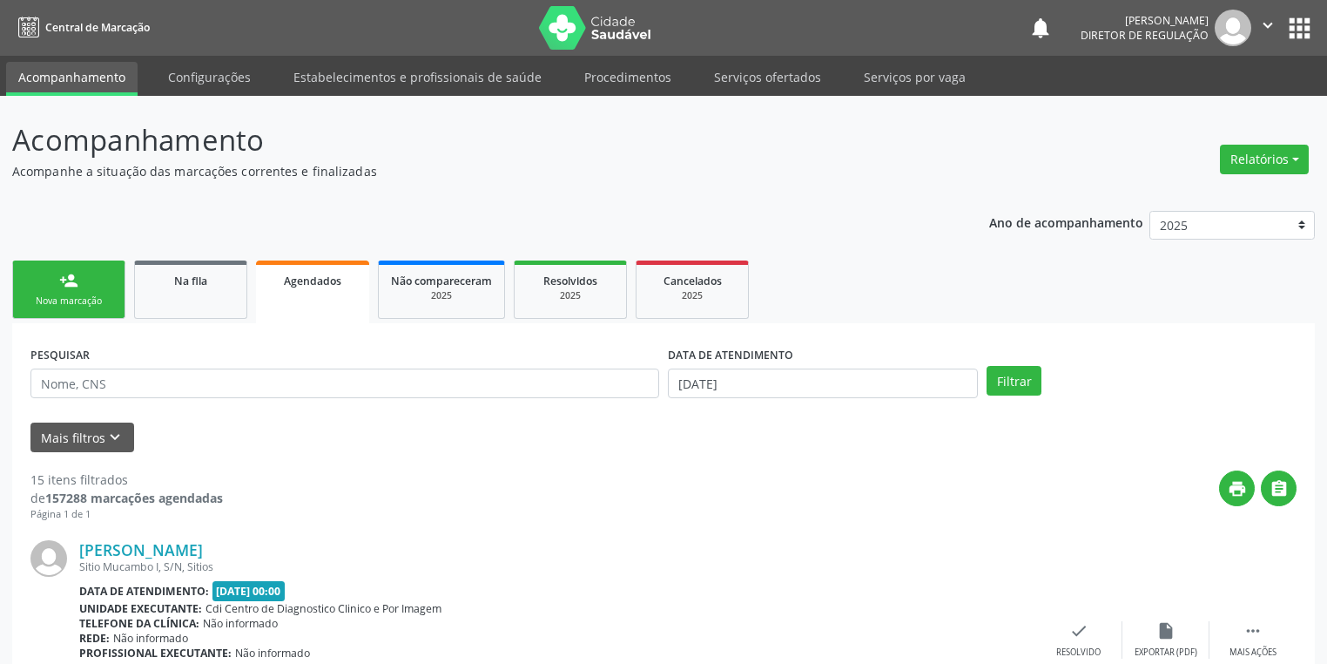
click at [74, 300] on div "Nova marcação" at bounding box center [68, 300] width 87 height 13
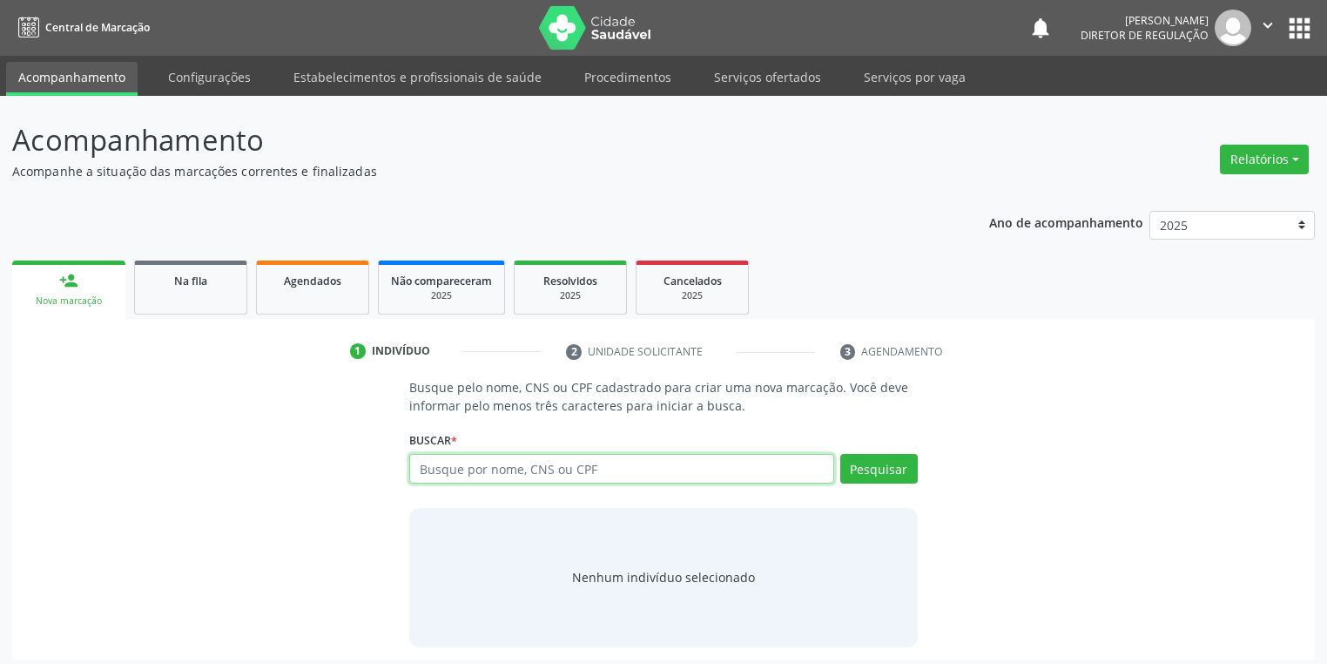
click at [472, 475] on input "text" at bounding box center [621, 469] width 425 height 30
type input "07686306496"
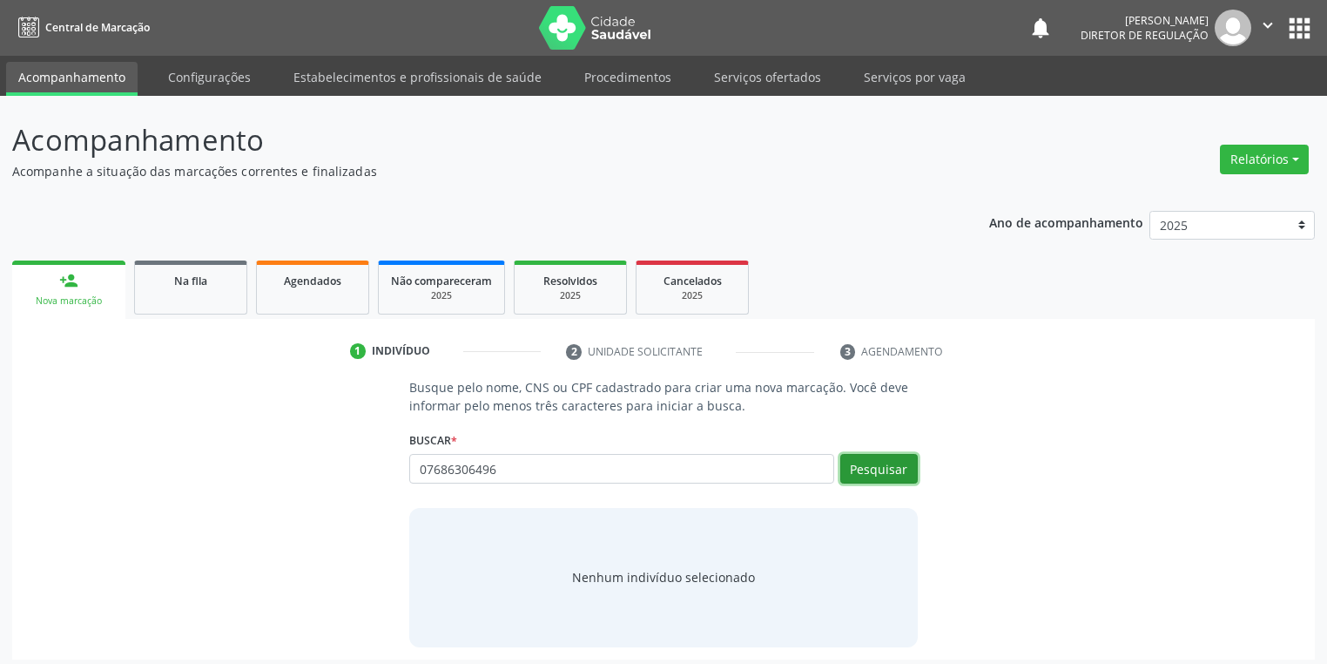
click at [879, 465] on button "Pesquisar" at bounding box center [879, 469] width 78 height 30
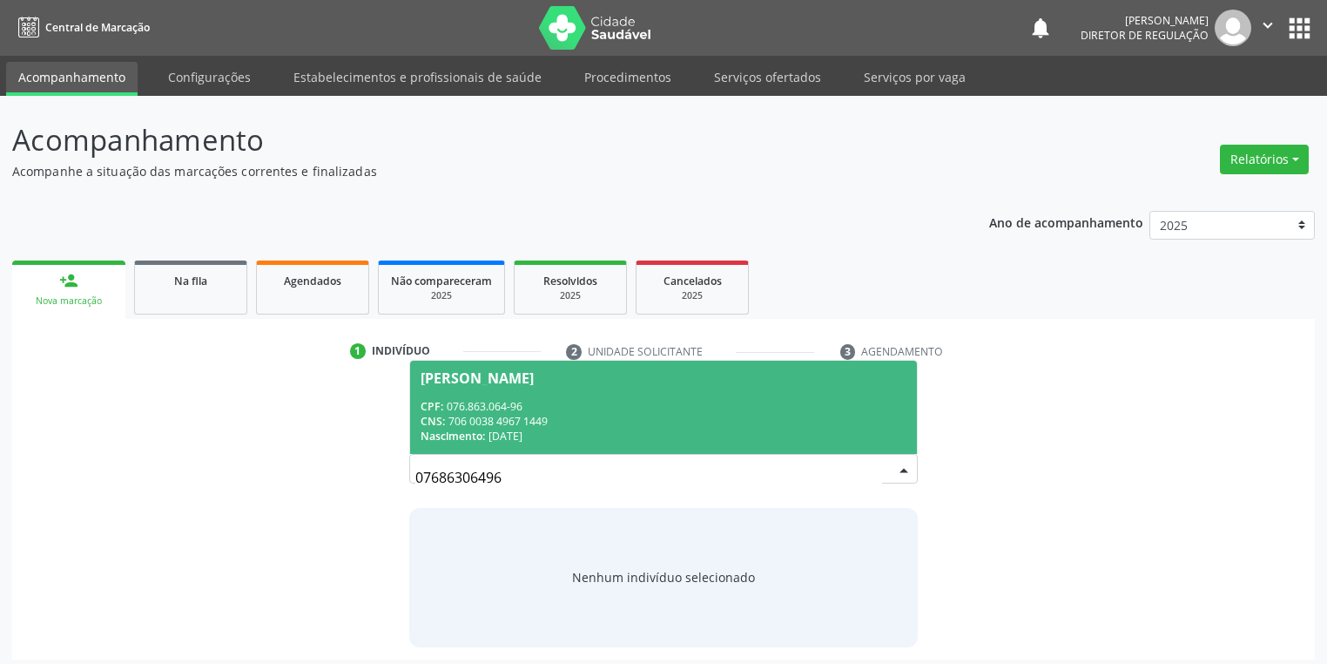
click at [530, 419] on div "CNS: 706 0038 4967 1449" at bounding box center [664, 421] width 486 height 15
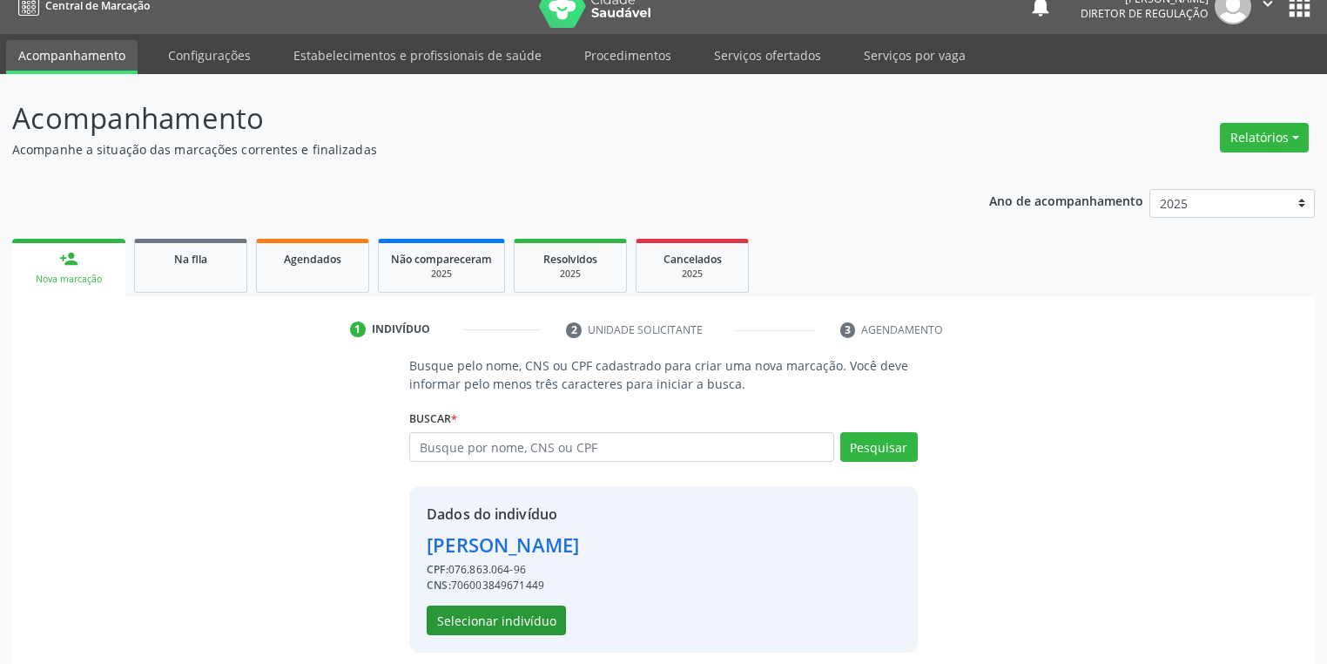
scroll to position [33, 0]
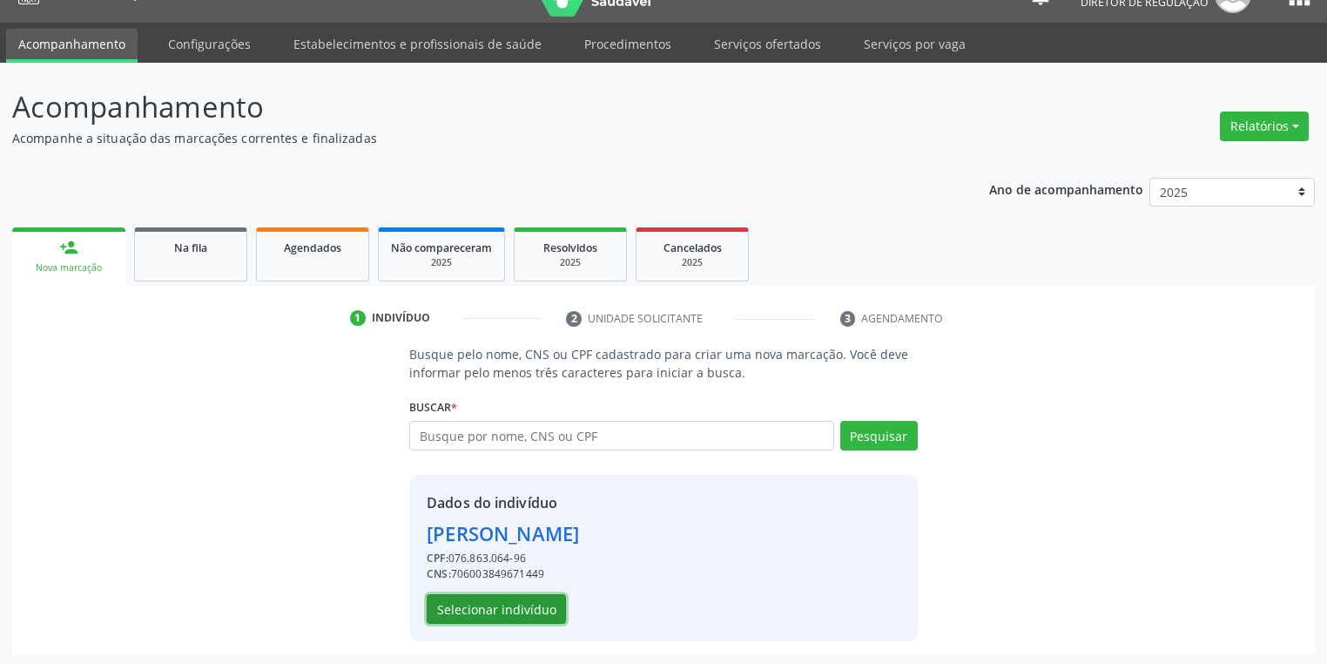
click at [516, 613] on button "Selecionar indivíduo" at bounding box center [496, 609] width 139 height 30
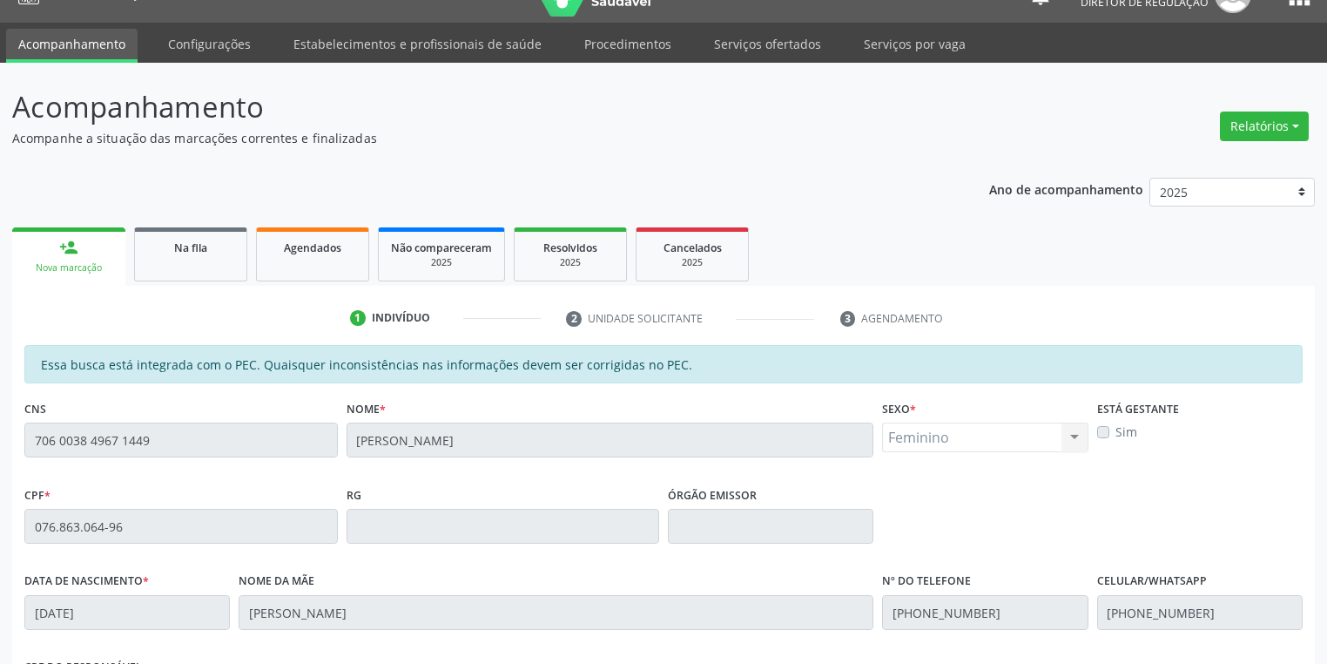
scroll to position [330, 0]
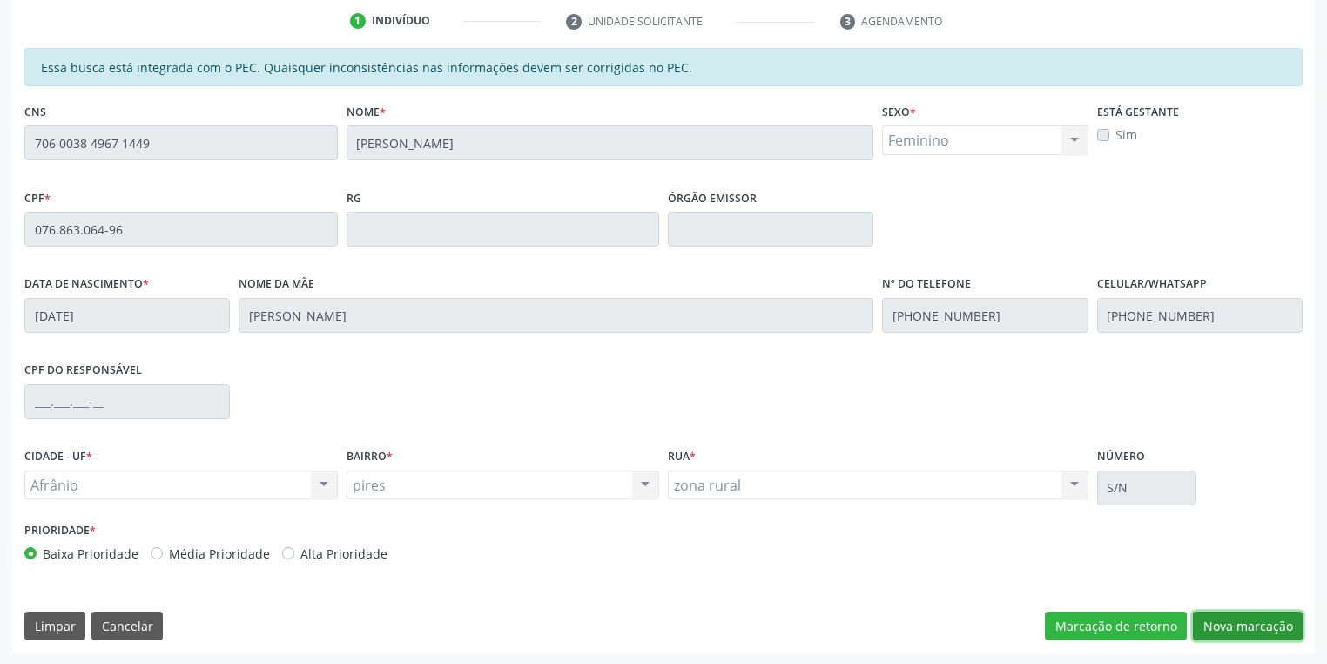
click at [1211, 623] on button "Nova marcação" at bounding box center [1248, 626] width 110 height 30
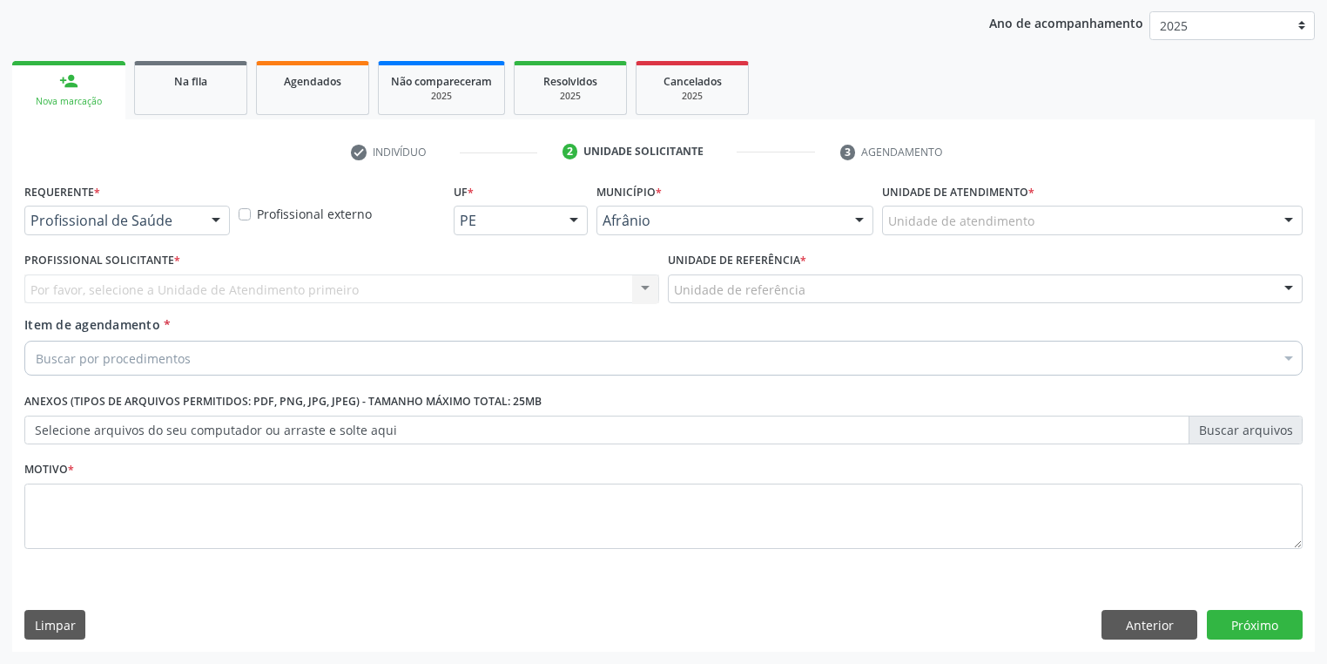
scroll to position [199, 0]
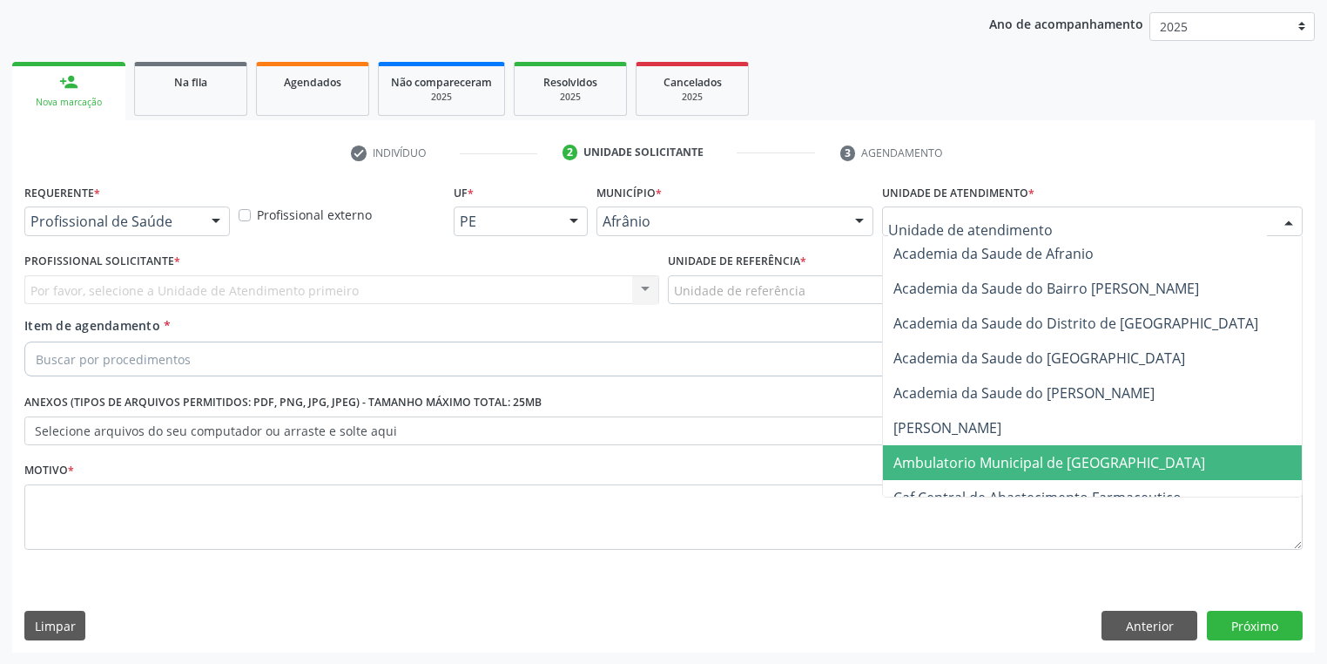
click at [937, 460] on span "Ambulatorio Municipal de [GEOGRAPHIC_DATA]" at bounding box center [1050, 462] width 312 height 19
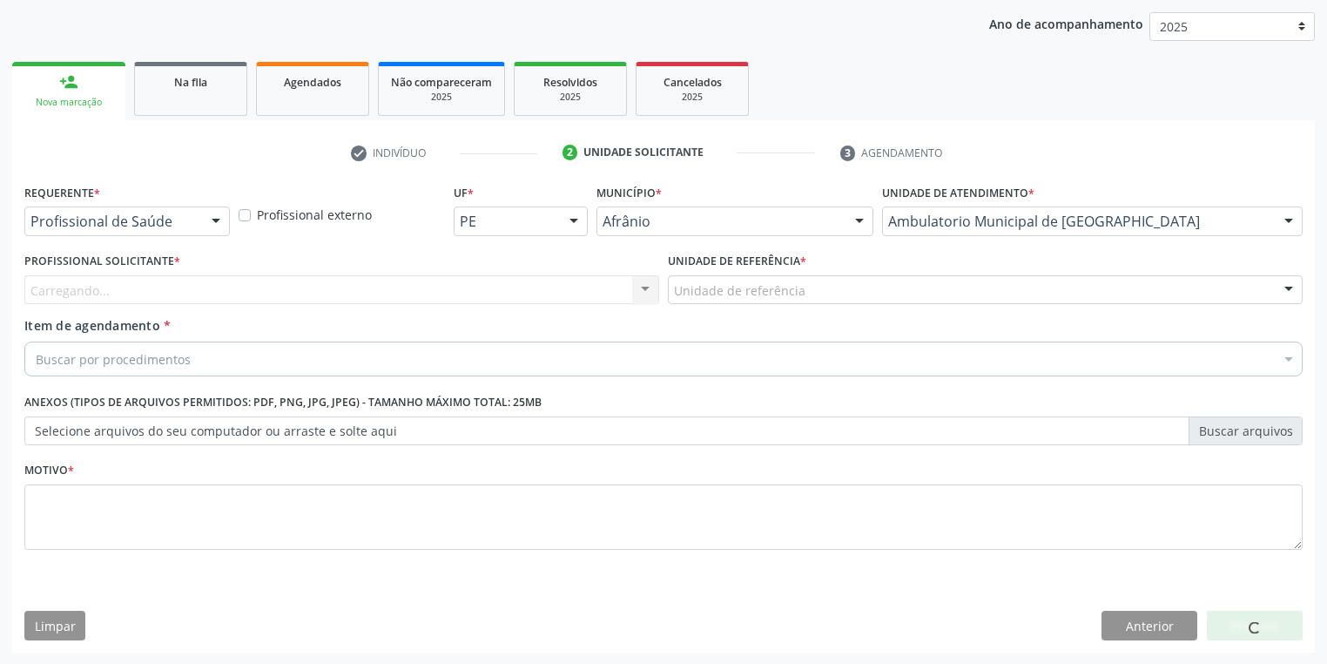
click at [704, 300] on div "Unidade de referência" at bounding box center [985, 290] width 635 height 30
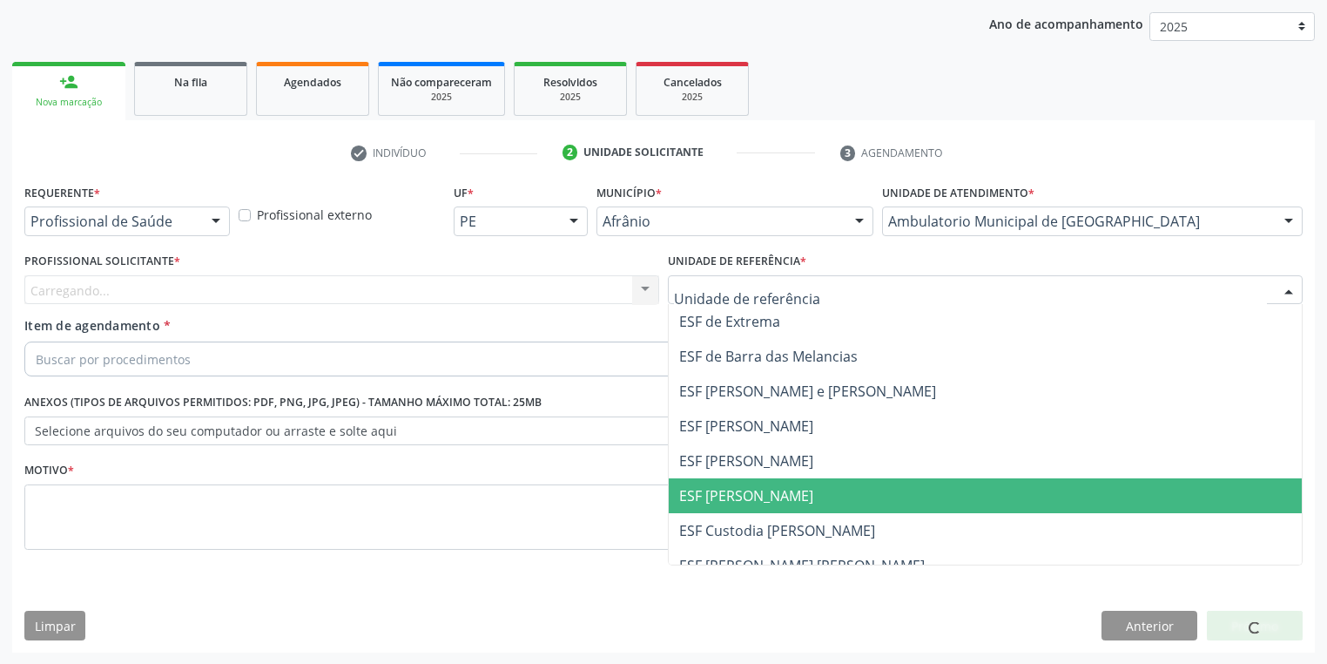
click at [753, 510] on span "ESF [PERSON_NAME]" at bounding box center [985, 495] width 633 height 35
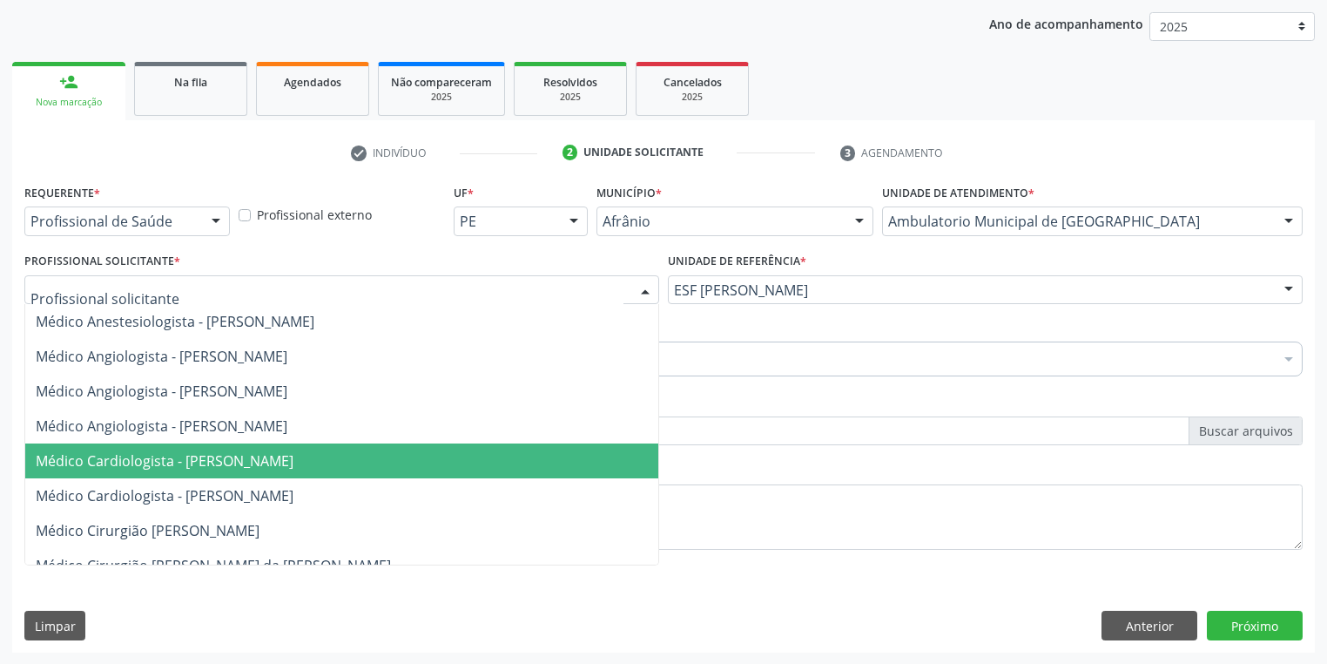
click at [152, 456] on span "Médico Cardiologista - [PERSON_NAME]" at bounding box center [165, 460] width 258 height 19
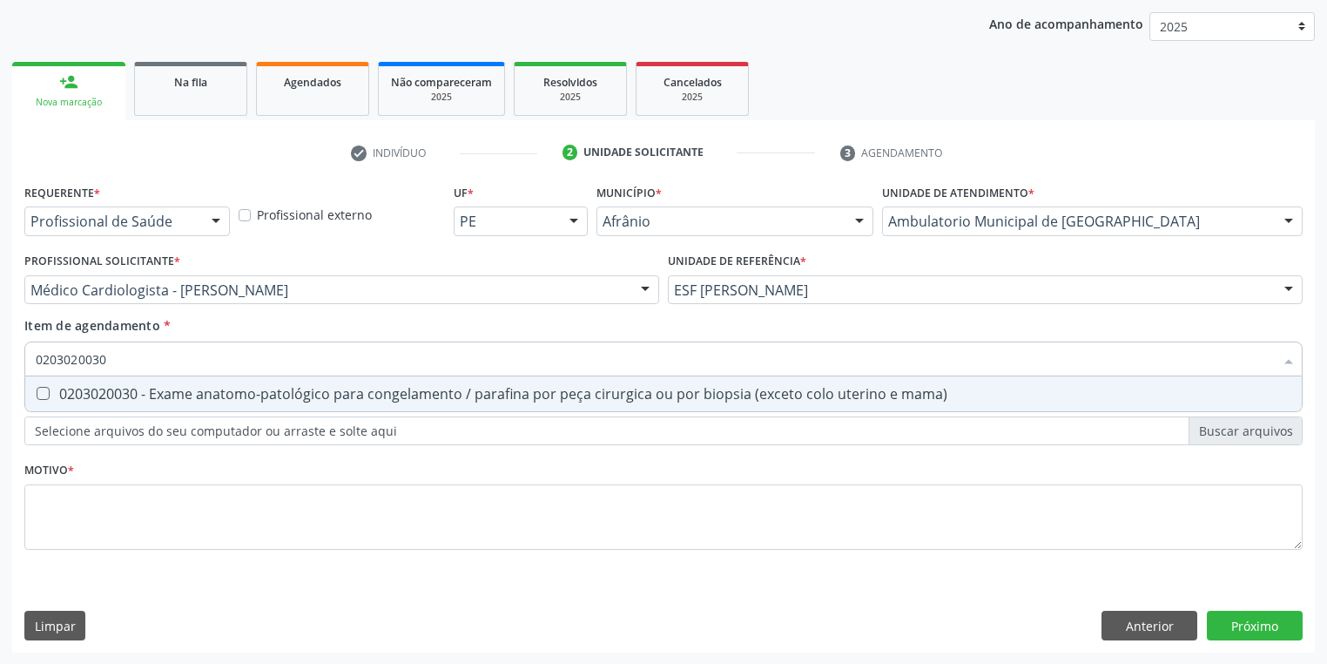
click at [101, 412] on div "Requerente * Profissional de Saúde Profissional de Saúde Paciente Nenhum result…" at bounding box center [663, 376] width 1279 height 395
type input "0203020030"
click at [68, 404] on span "0203020030 - Exame anatomo-patológico para congelamento / parafina por peça cir…" at bounding box center [663, 393] width 1277 height 35
checkbox mama\) "true"
click at [69, 492] on div "Requerente * Profissional de Saúde Profissional de Saúde Paciente Nenhum result…" at bounding box center [663, 376] width 1279 height 395
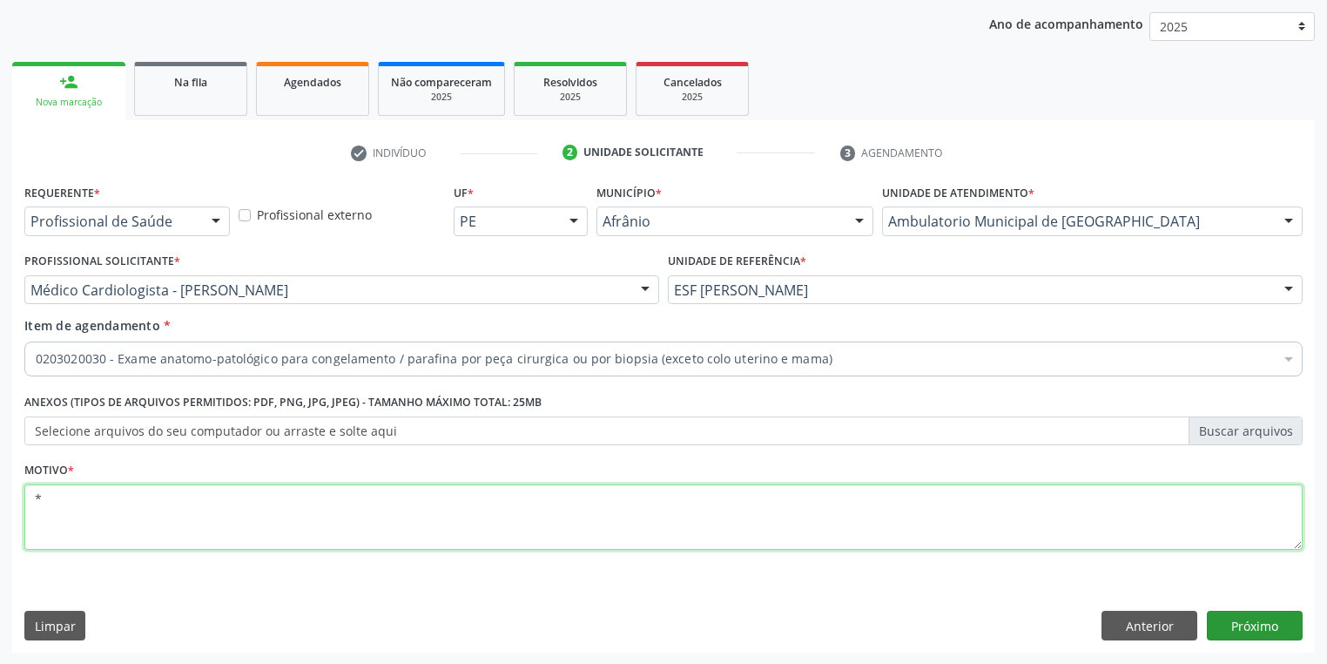
type textarea "*"
drag, startPoint x: 1244, startPoint y: 624, endPoint x: 1234, endPoint y: 620, distance: 10.2
click at [1234, 620] on button "Próximo" at bounding box center [1255, 626] width 96 height 30
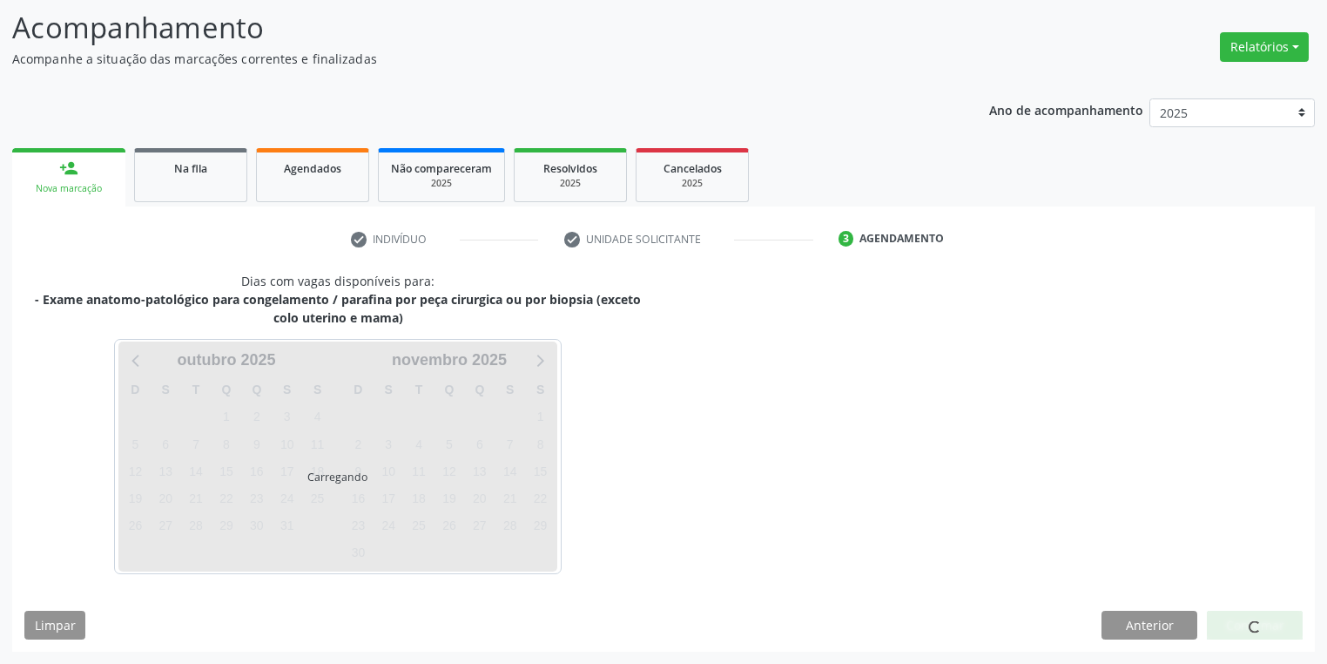
scroll to position [111, 0]
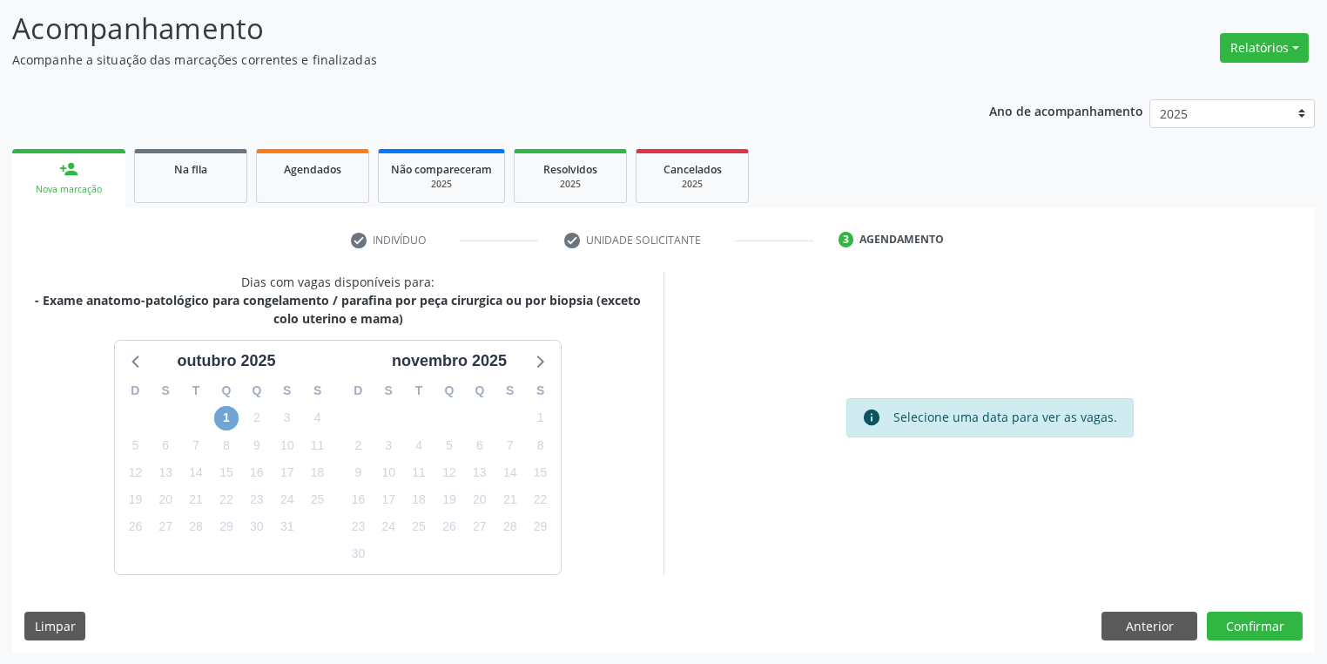
click at [224, 415] on span "1" at bounding box center [226, 418] width 24 height 24
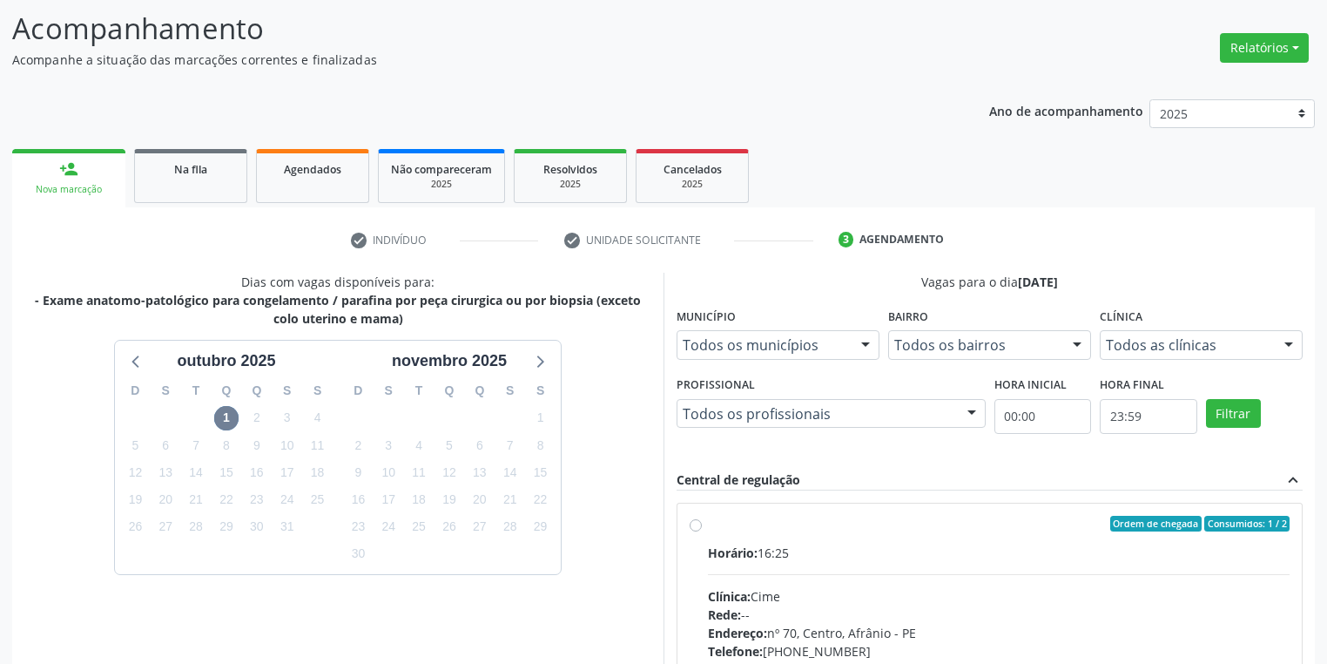
click at [1007, 575] on div "Horário: 16:25 Clínica: Cime Rede: -- Endereço: nº 70, Centro, Afrânio - PE Tel…" at bounding box center [999, 663] width 582 height 240
click at [702, 531] on input "Ordem de chegada Consumidos: 1 / 2 Horário: 16:25 Clínica: Cime Rede: -- Endere…" at bounding box center [696, 524] width 12 height 16
radio input "true"
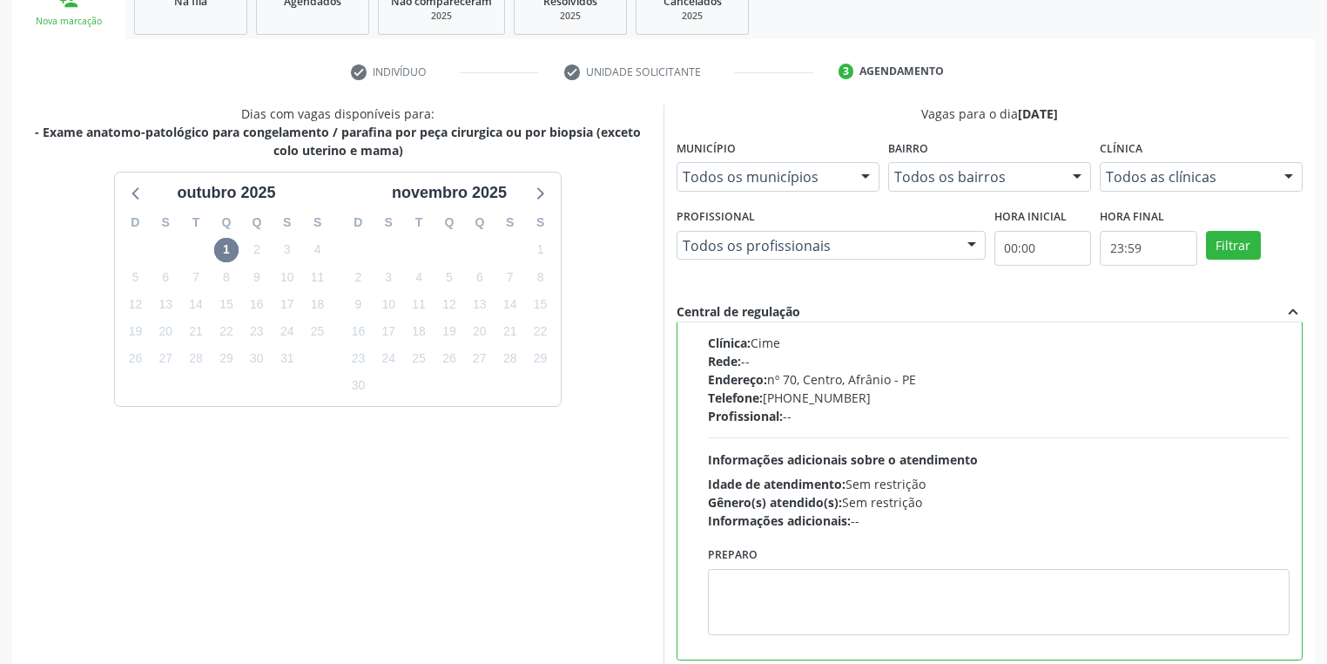
scroll to position [376, 0]
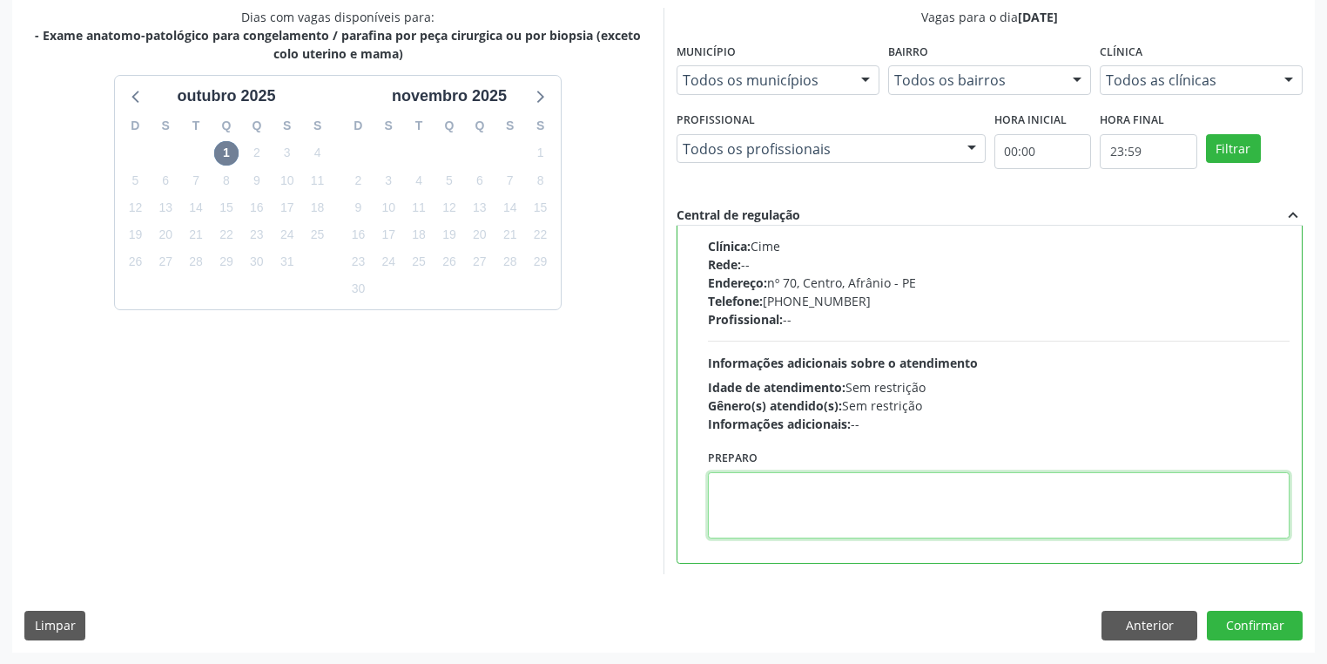
click at [896, 496] on textarea at bounding box center [999, 505] width 582 height 66
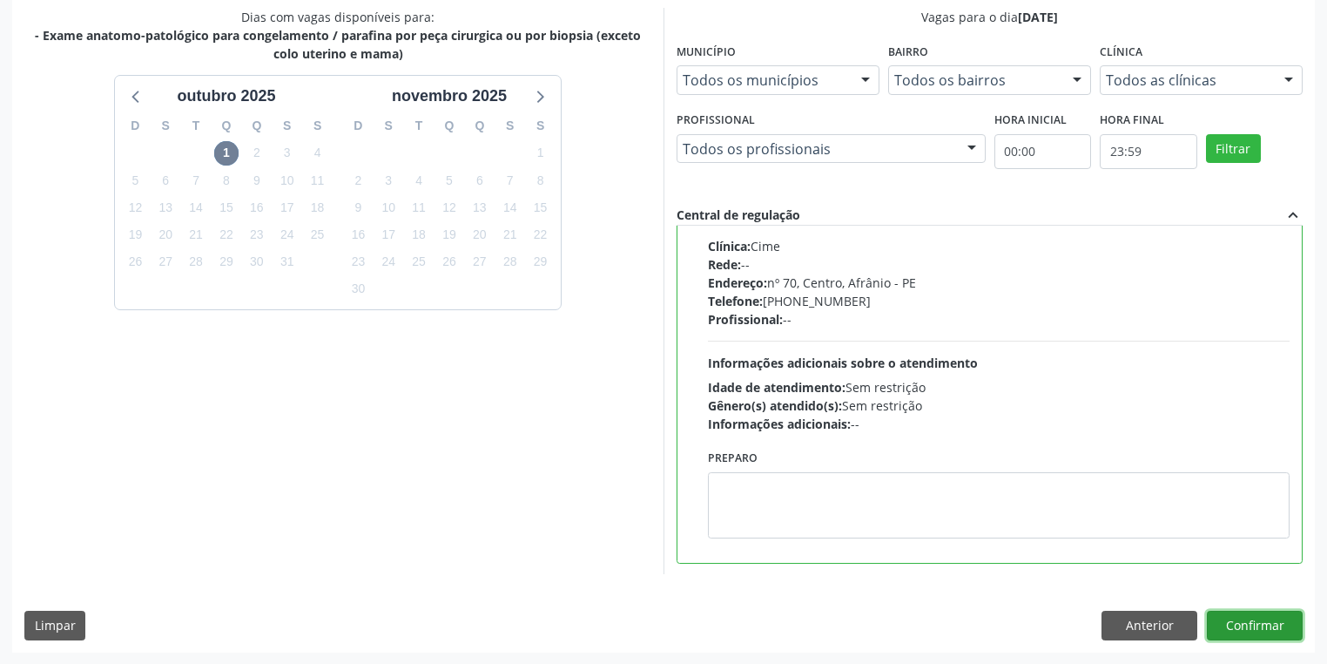
click at [1240, 621] on button "Confirmar" at bounding box center [1255, 626] width 96 height 30
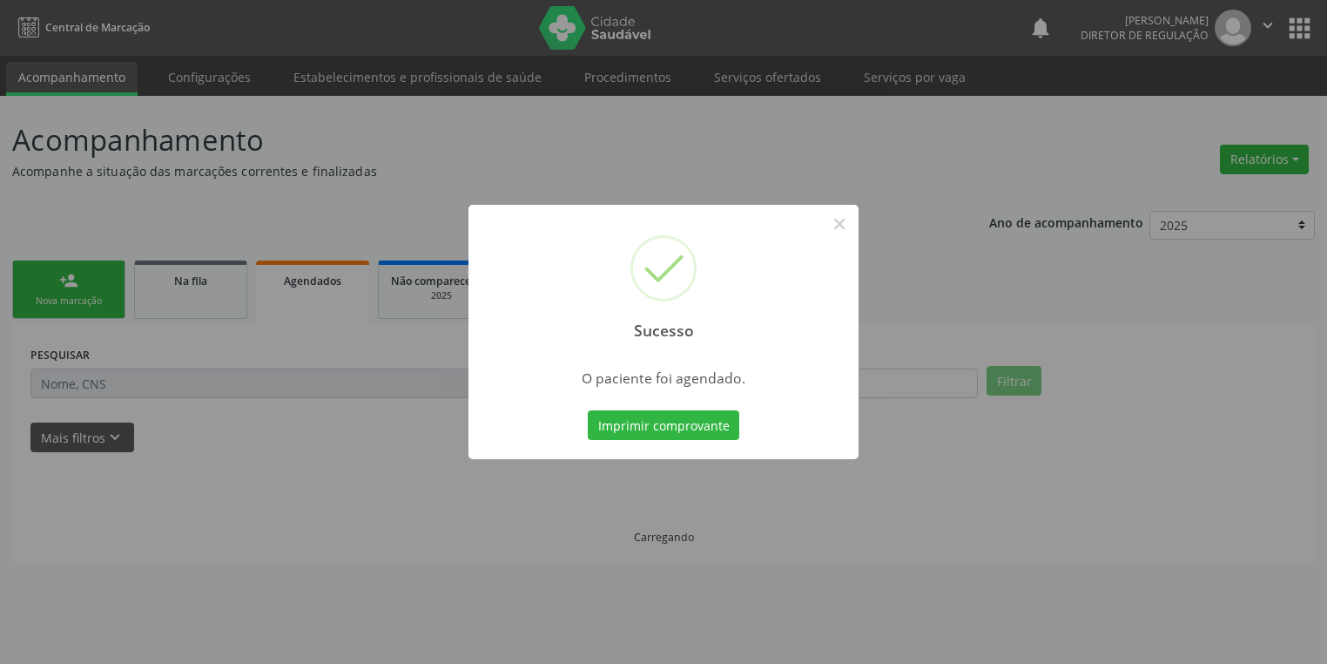
scroll to position [0, 0]
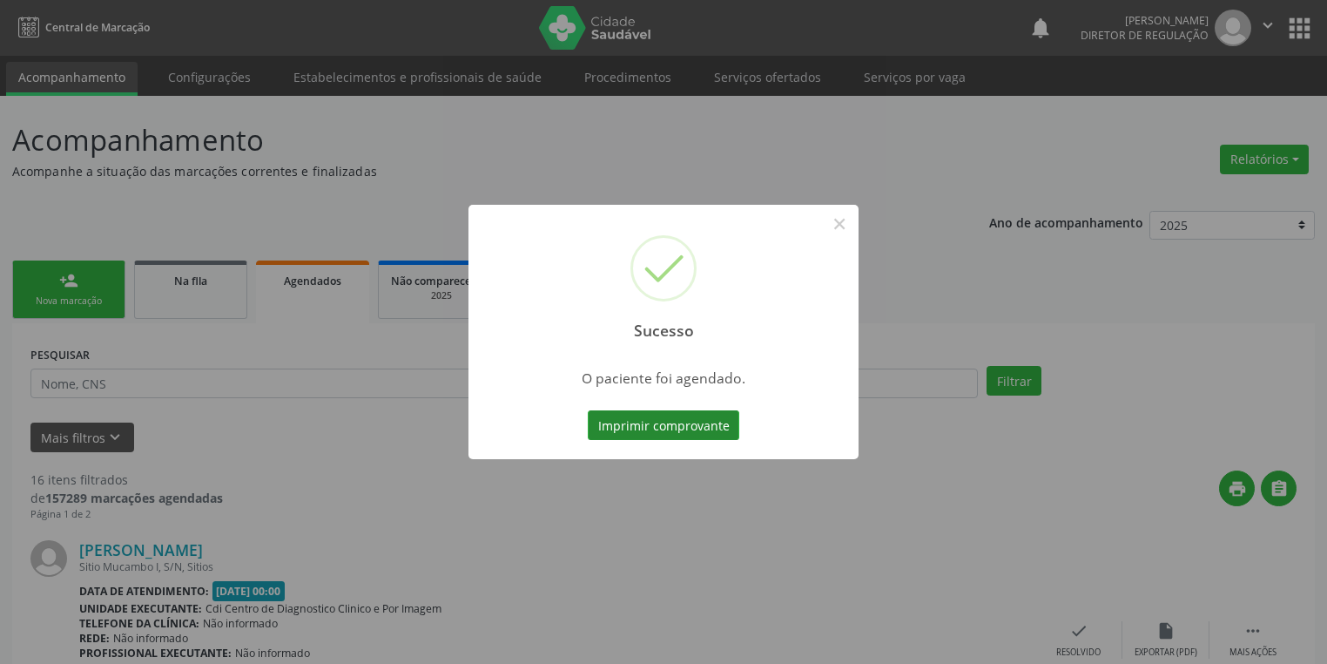
click at [711, 431] on button "Imprimir comprovante" at bounding box center [664, 425] width 152 height 30
